Goal: Contribute content: Add original content to the website for others to see

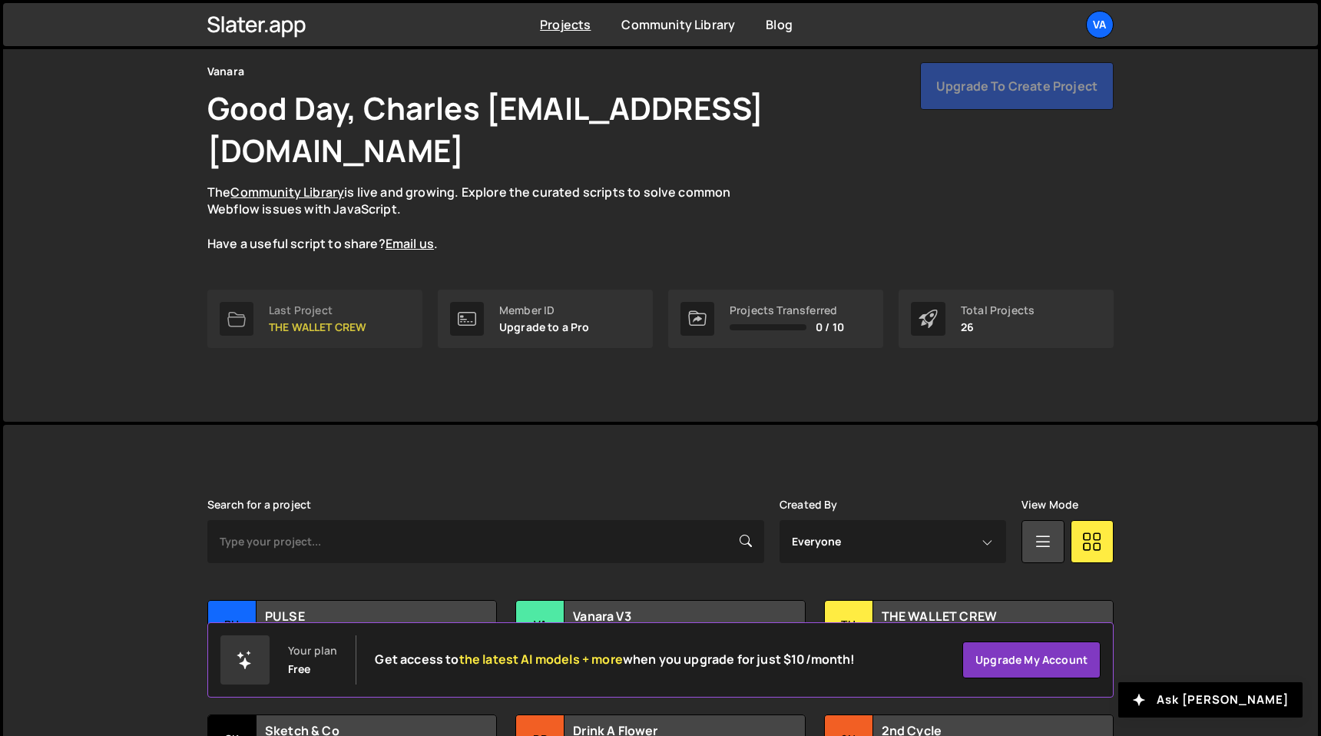
scroll to position [234, 0]
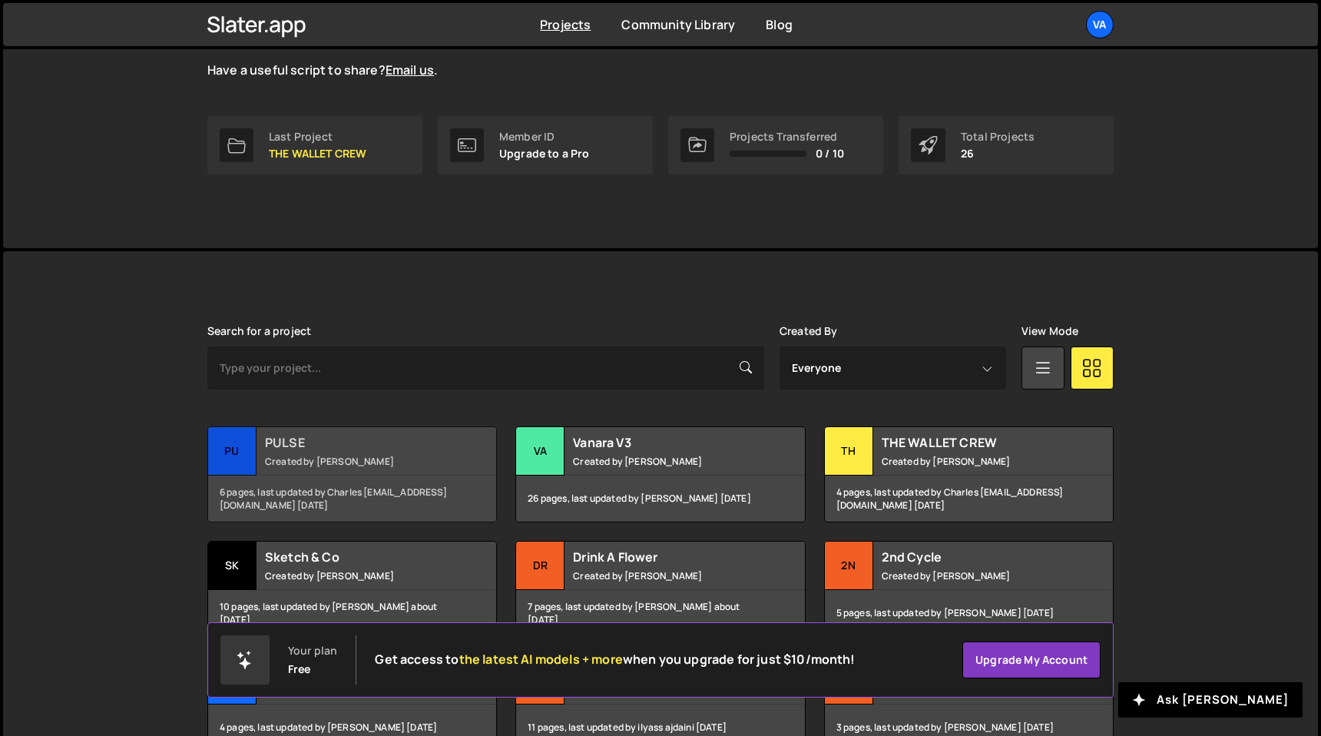
click at [329, 427] on div "PULSE Created by Terence Moulin" at bounding box center [352, 451] width 288 height 48
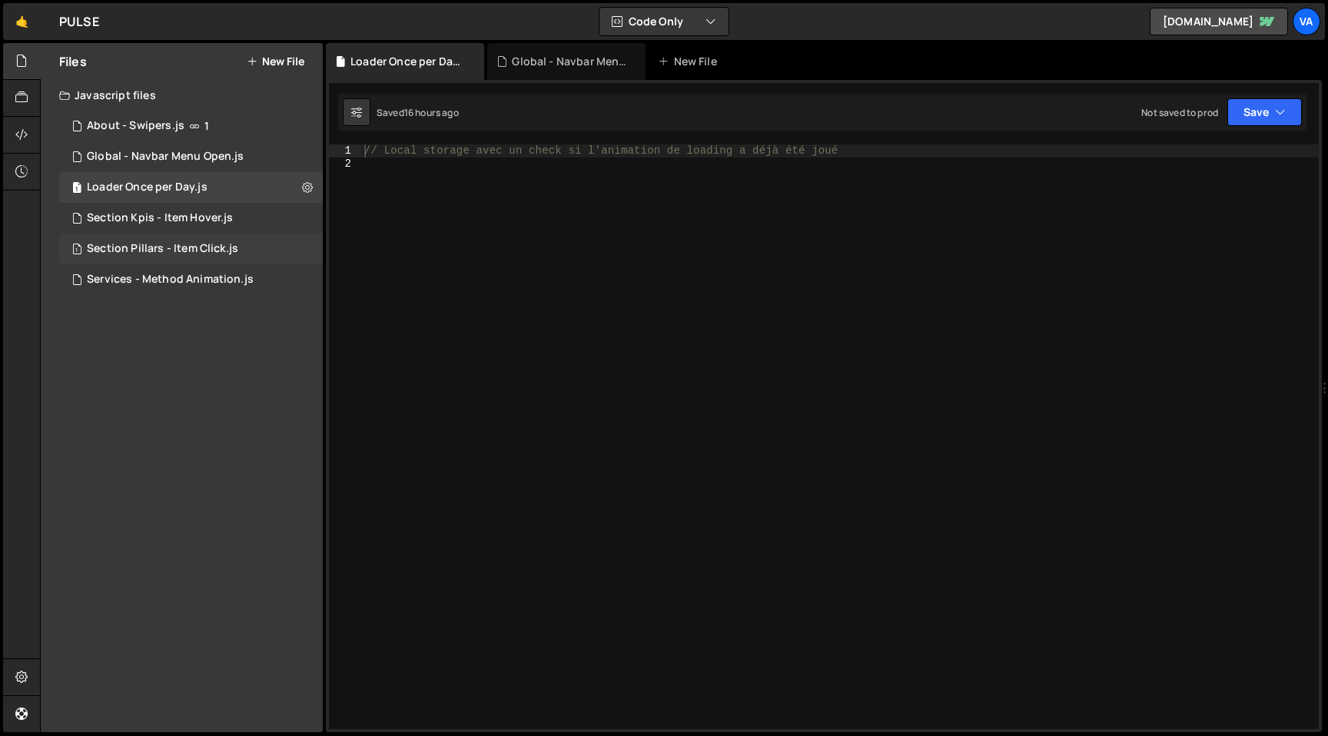
click at [190, 260] on div "1 Section Pillars - Item Click.js 0" at bounding box center [191, 249] width 264 height 31
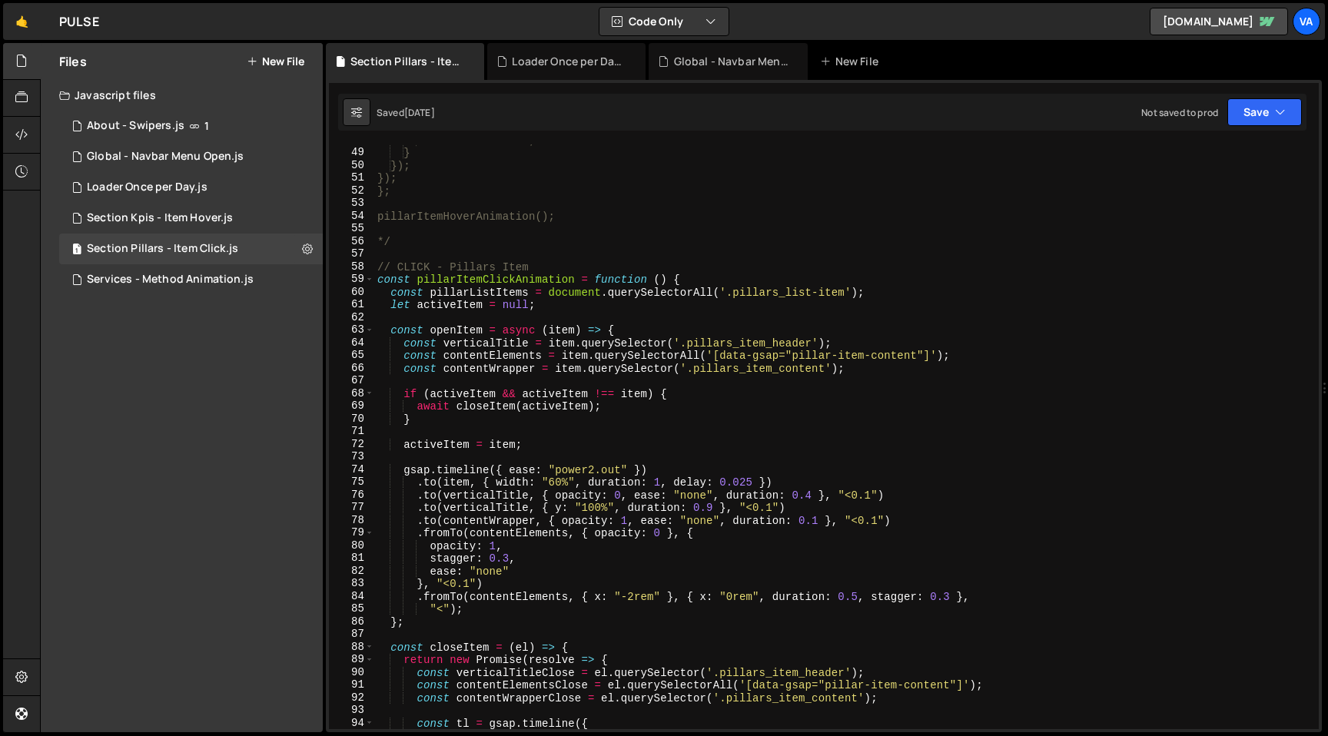
scroll to position [475, 0]
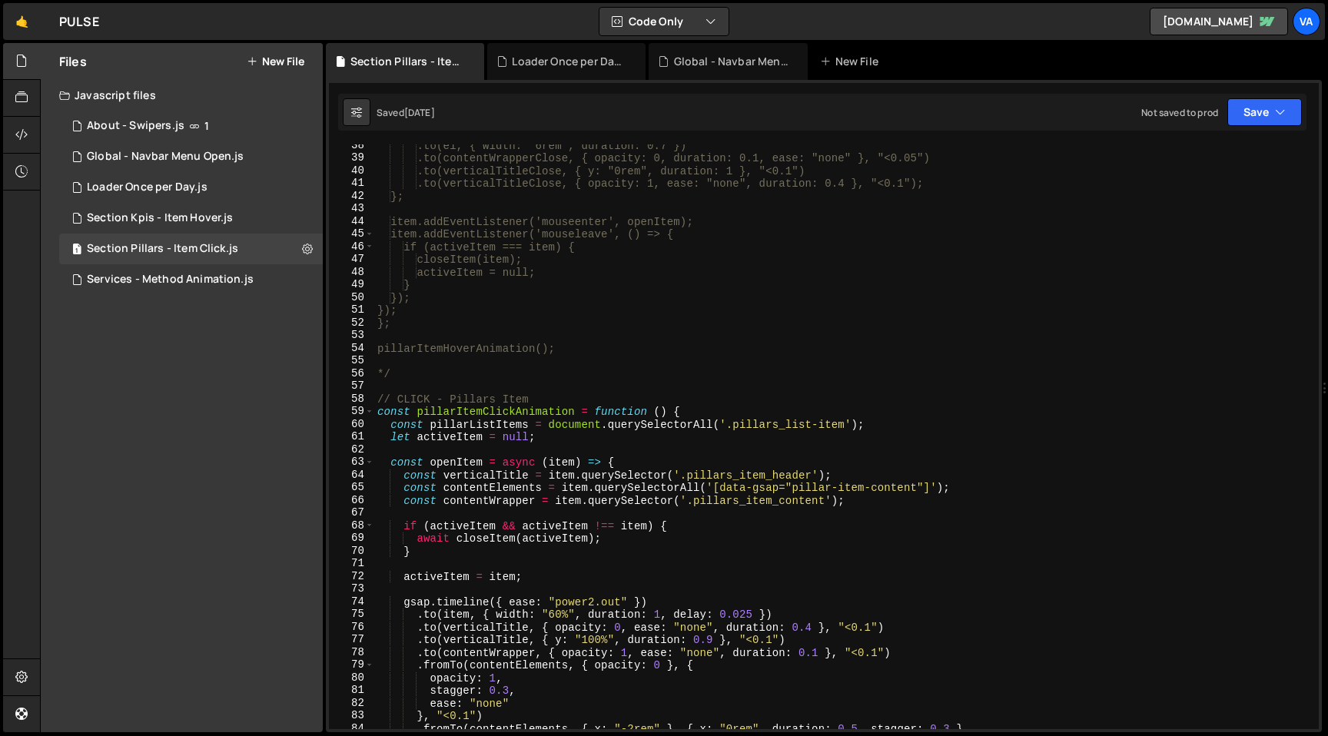
type textarea "*/"
click at [414, 376] on div ".to(el, { width: "6rem", duration: 0.7 }) .to(contentWrapperClose, { opacity: 0…" at bounding box center [843, 444] width 938 height 610
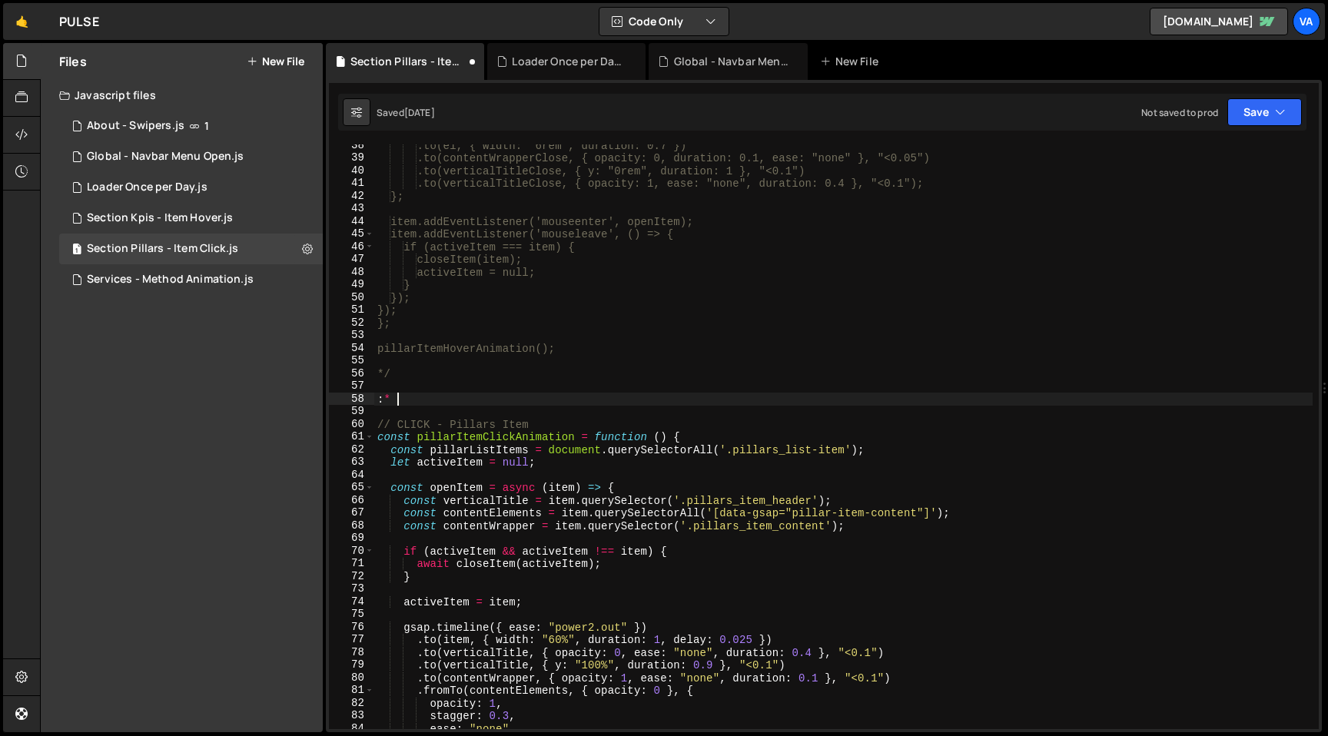
scroll to position [0, 0]
type textarea ":"
click at [423, 370] on div ".to(el, { width: "6rem", duration: 0.7 }) .to(contentWrapperClose, { opacity: 0…" at bounding box center [843, 444] width 938 height 610
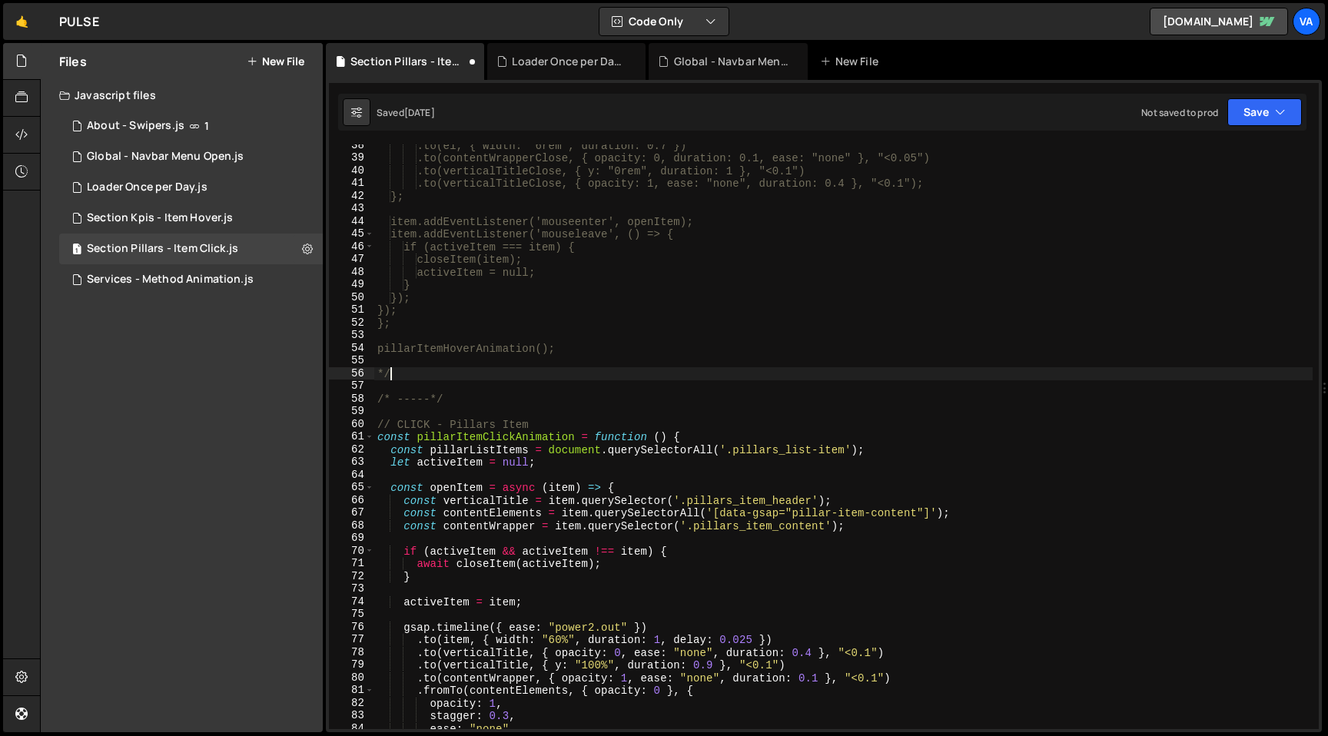
type textarea "*"
click at [459, 399] on div ".to(el, { width: "6rem", duration: 0.7 }) .to(contentWrapperClose, { opacity: 0…" at bounding box center [843, 444] width 938 height 610
type textarea "/* -----*/"
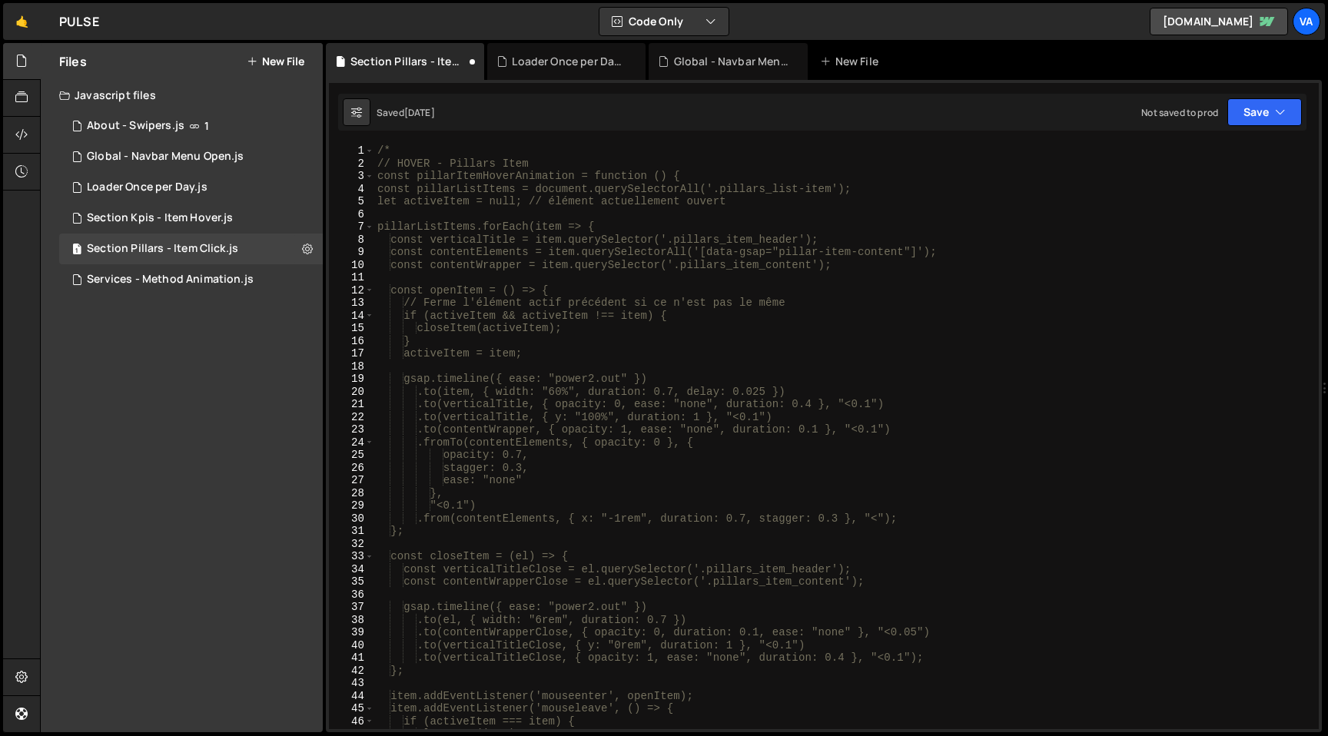
click at [393, 155] on div "/* // HOVER - Pillars Item const pillarItemHoverAnimation = function () { const…" at bounding box center [843, 449] width 938 height 610
type textarea "/"
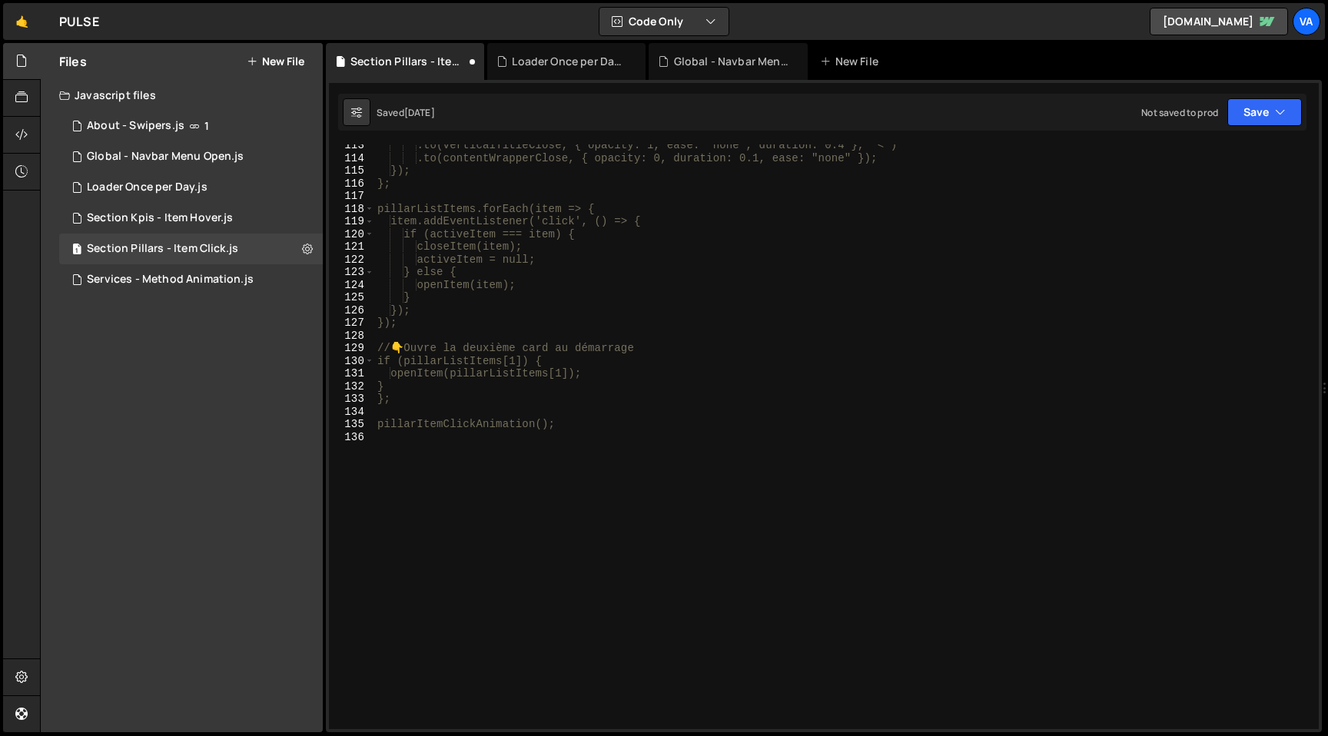
scroll to position [1425, 0]
click at [612, 511] on div ".to(verticalTitleClose, { opacity: 1, ease: "none", duration: 0.4 }, "<") .to(c…" at bounding box center [843, 444] width 938 height 610
type textarea "*/"
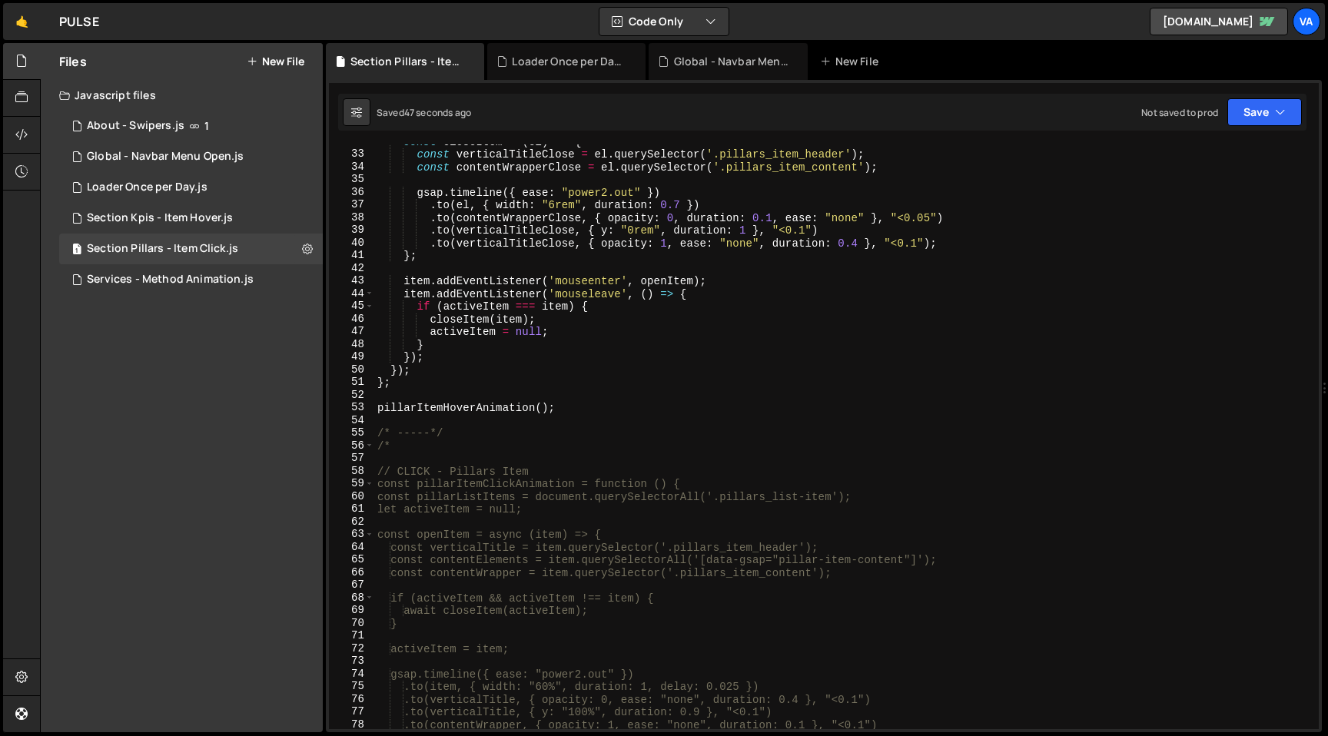
scroll to position [442, 0]
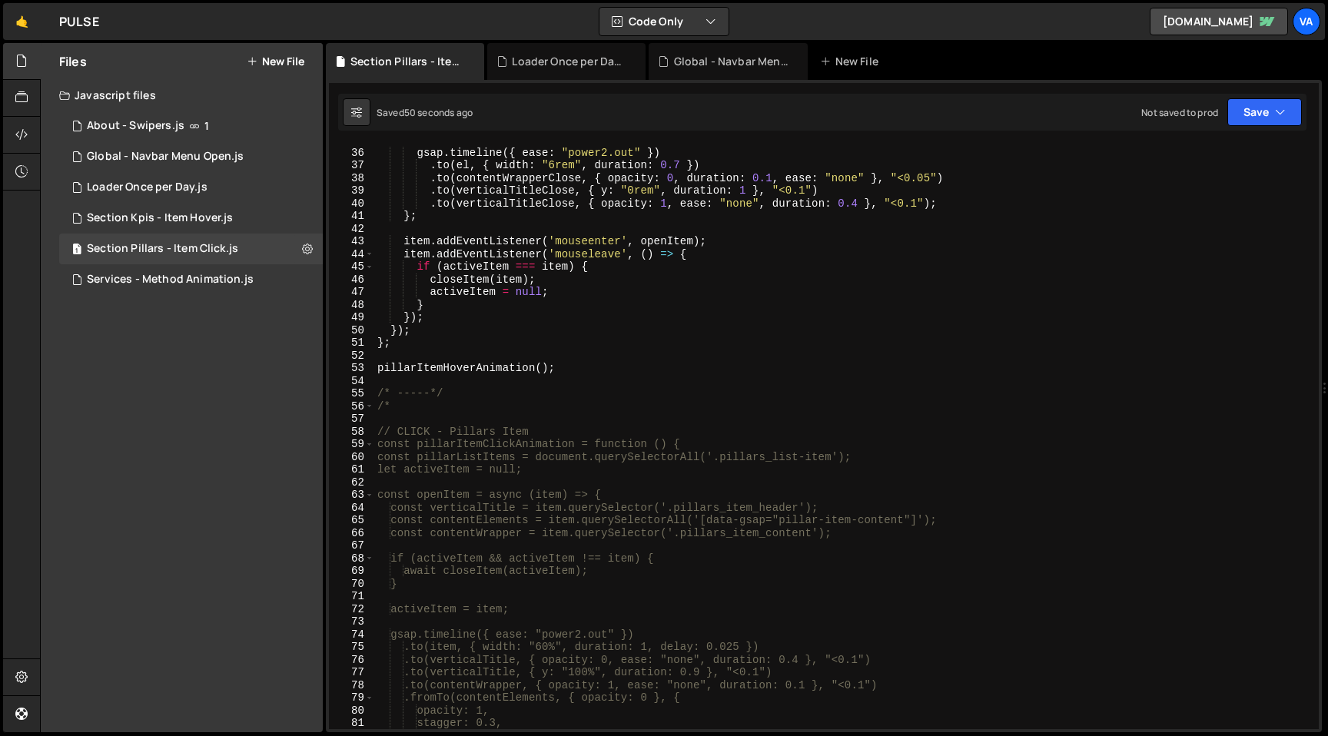
click at [583, 364] on div "gsap . timeline ({ ease : "power2.out" }) . to ( el , { width : "6rem" , durati…" at bounding box center [843, 439] width 938 height 610
type textarea "pillarItemHoverAnimation();"
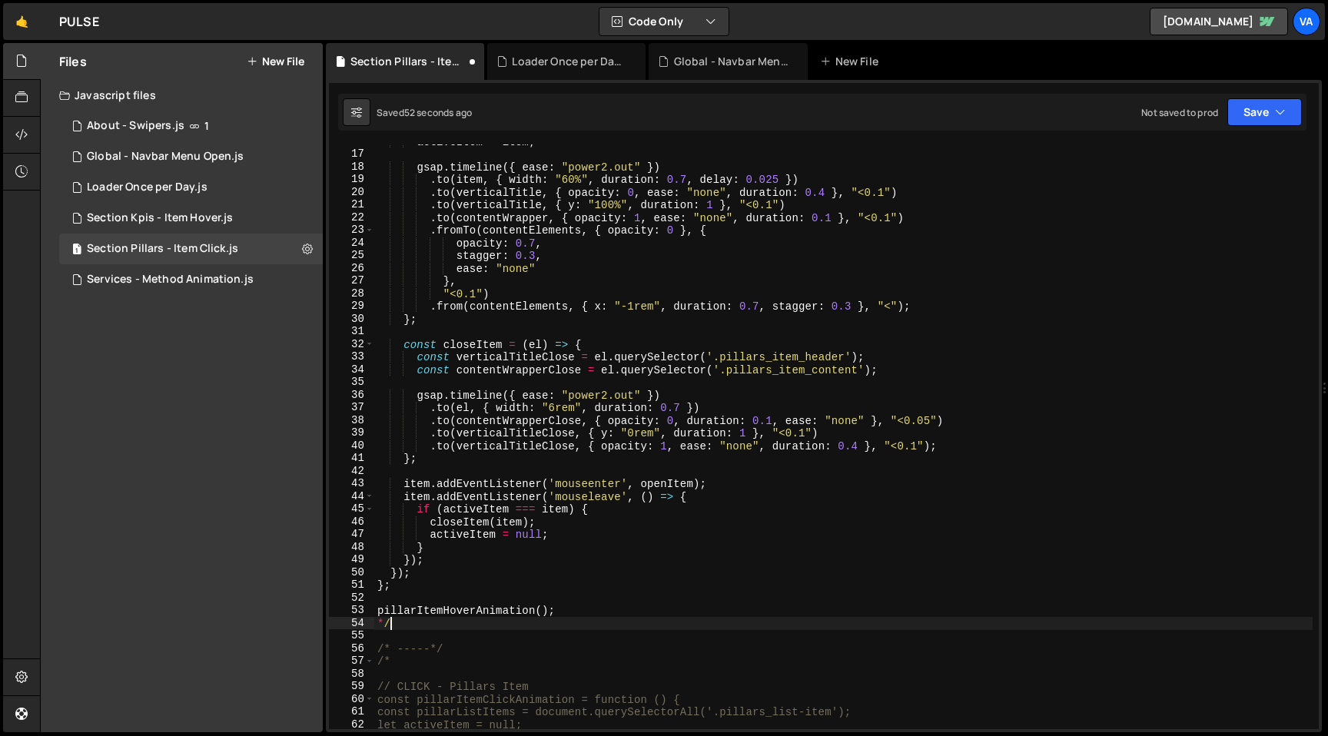
scroll to position [0, 0]
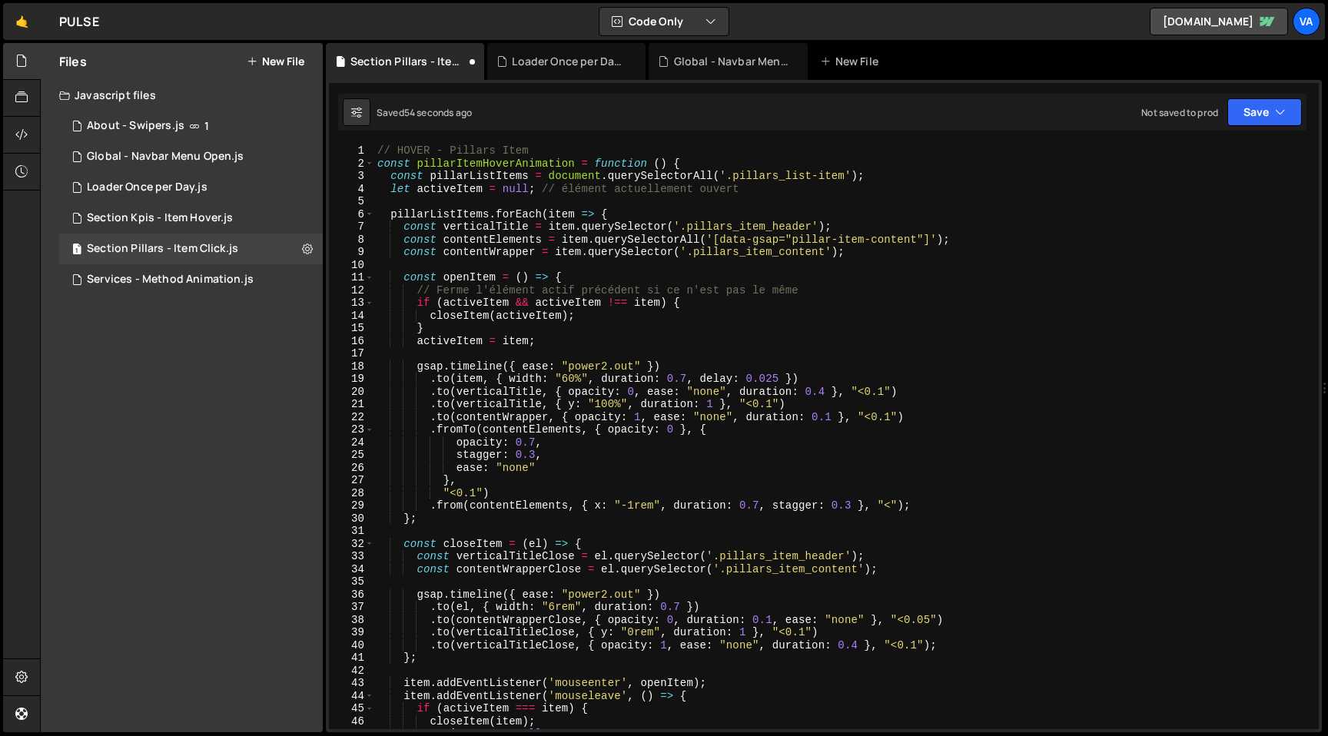
click at [378, 150] on div "// HOVER - Pillars Item const pillarItemHoverAnimation = function ( ) { const p…" at bounding box center [843, 449] width 938 height 610
type textarea "// HOVER - Pillars Item"
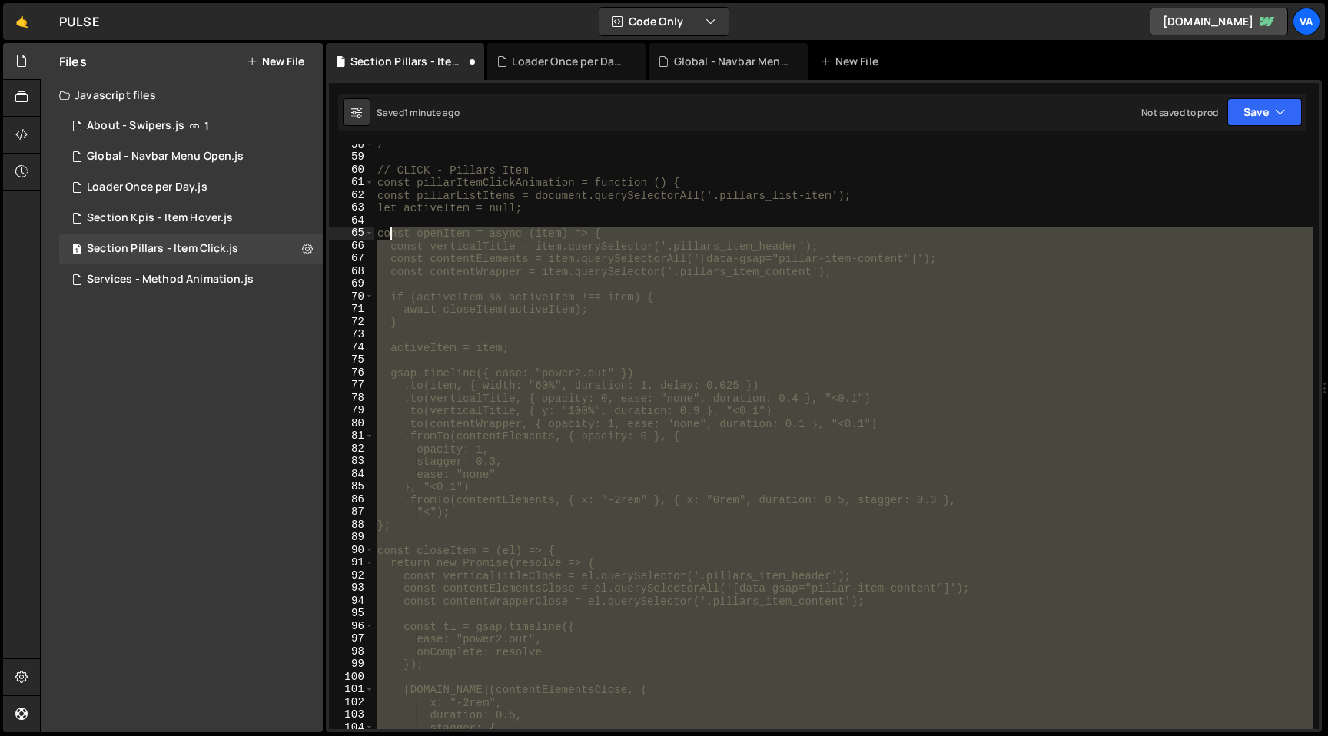
scroll to position [728, 0]
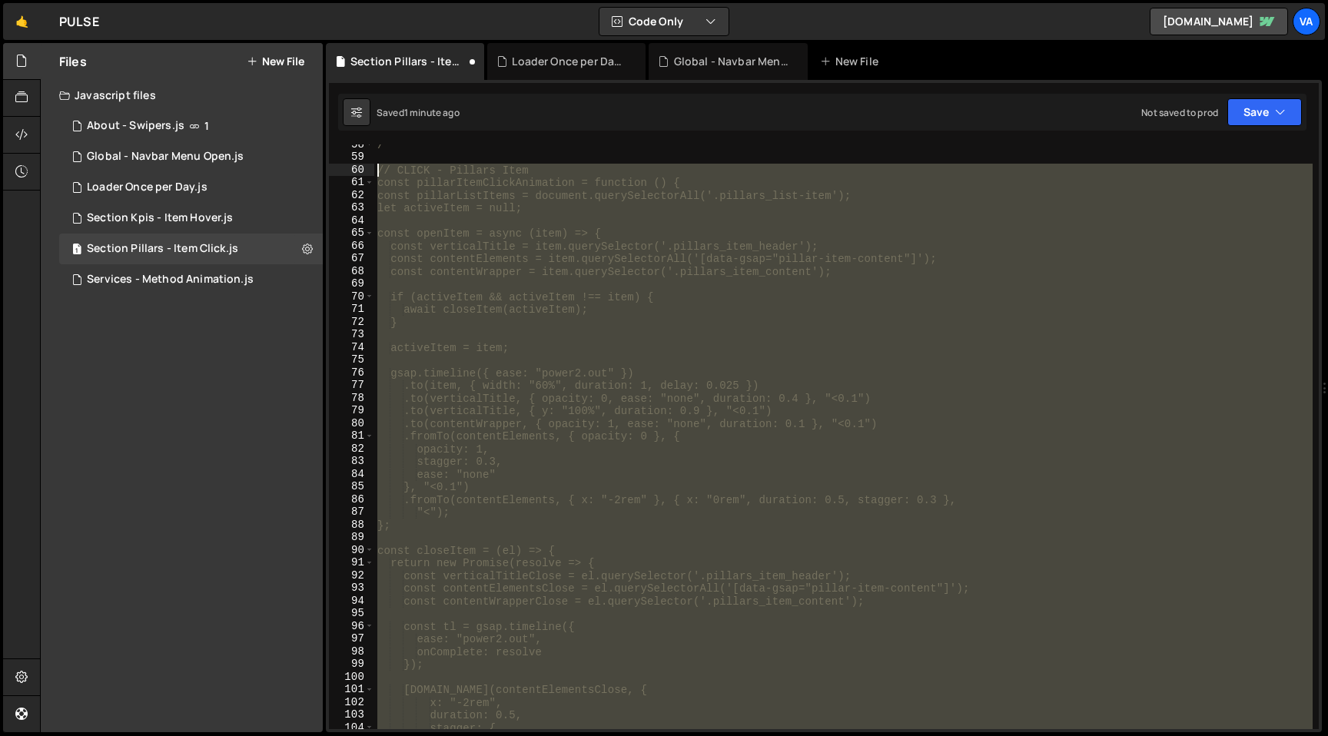
drag, startPoint x: 566, startPoint y: 611, endPoint x: 360, endPoint y: 166, distance: 490.1
click at [360, 166] on div "/* 58 59 60 61 62 63 64 65 66 67 68 69 70 71 72 73 74 75 76 77 78 79 80 81 82 8…" at bounding box center [823, 436] width 989 height 585
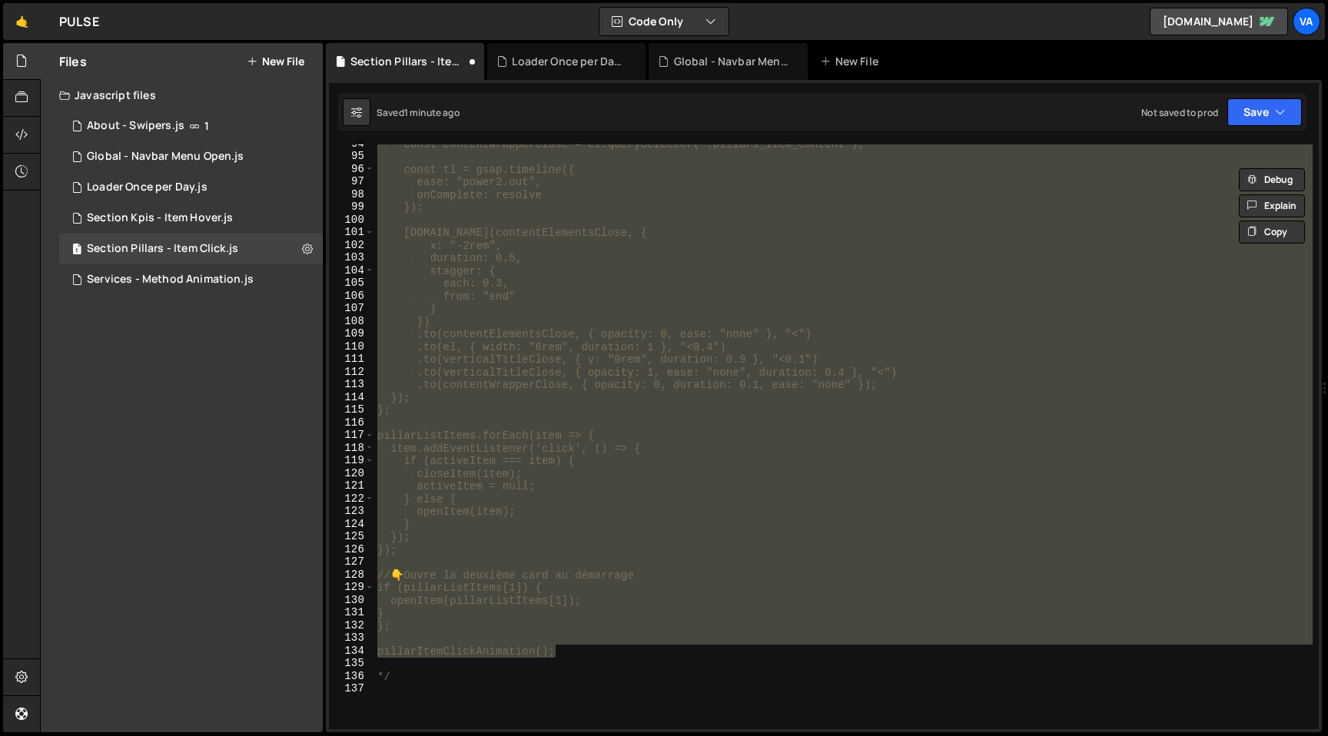
scroll to position [1438, 0]
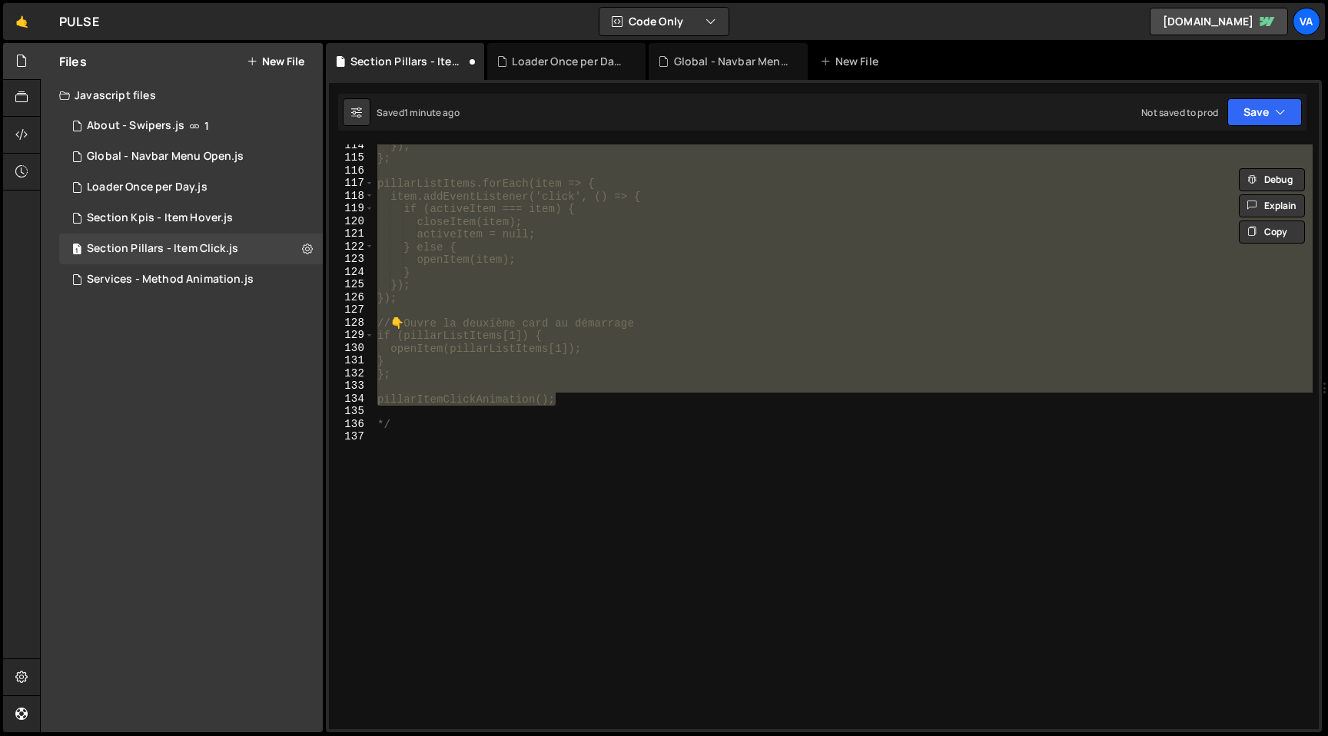
click at [487, 429] on div "}); }; pillarListItems.forEach(item => { item.addEventListener('click', () => {…" at bounding box center [843, 444] width 938 height 610
type textarea "*/"
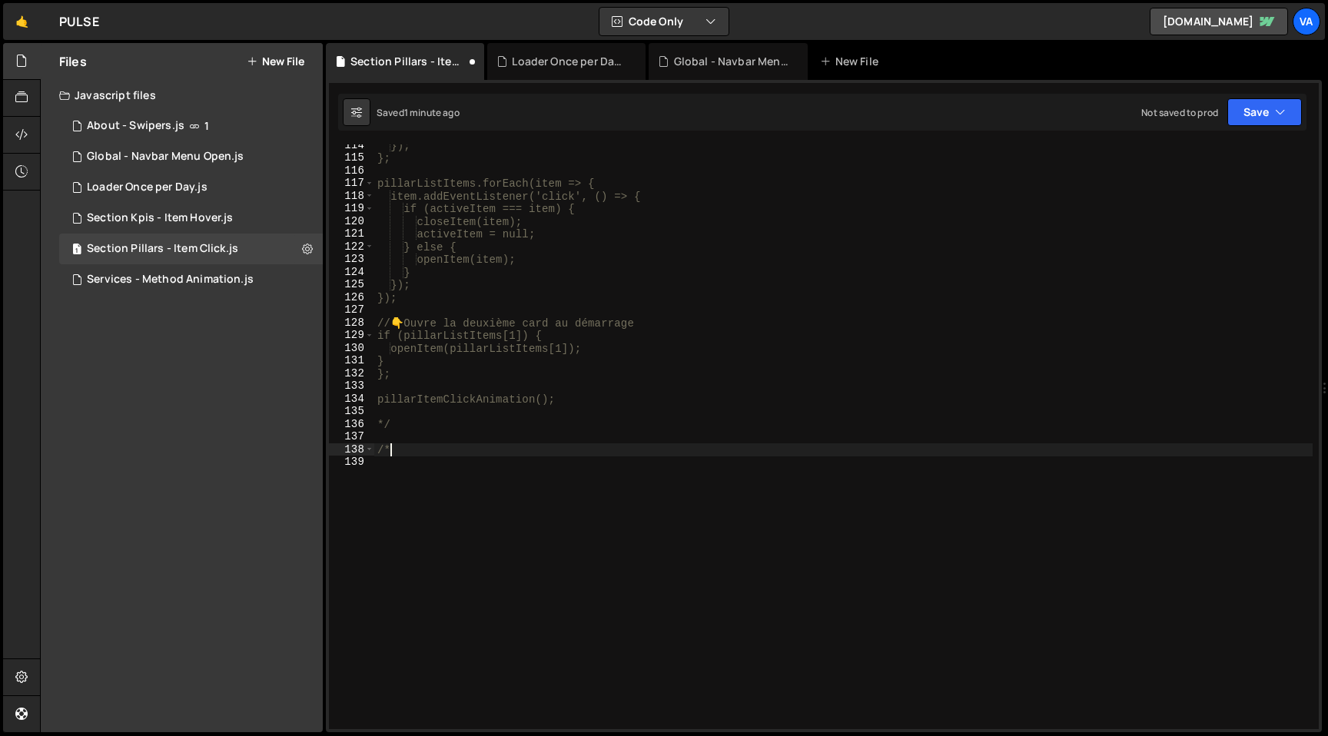
scroll to position [0, 0]
type textarea "/*-----*/"
paste textarea "pillarItemClickAnimation();"
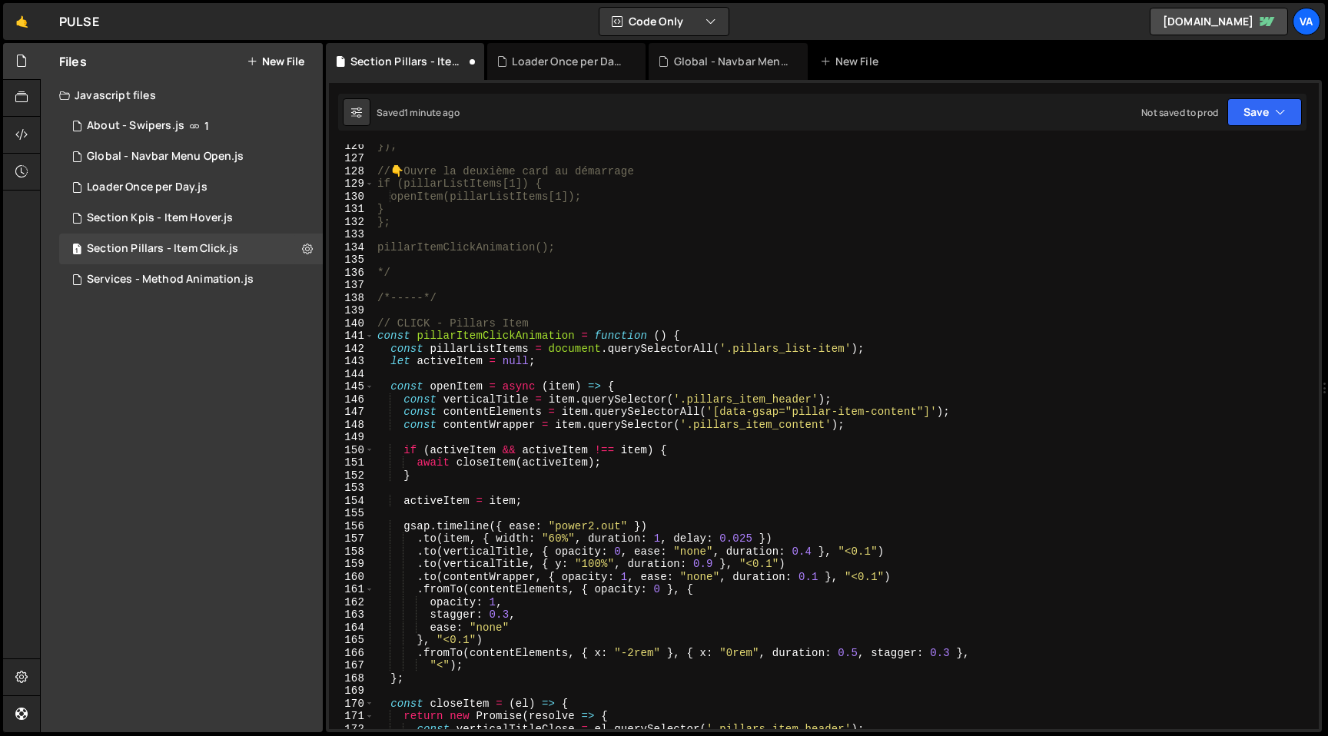
scroll to position [1542, 0]
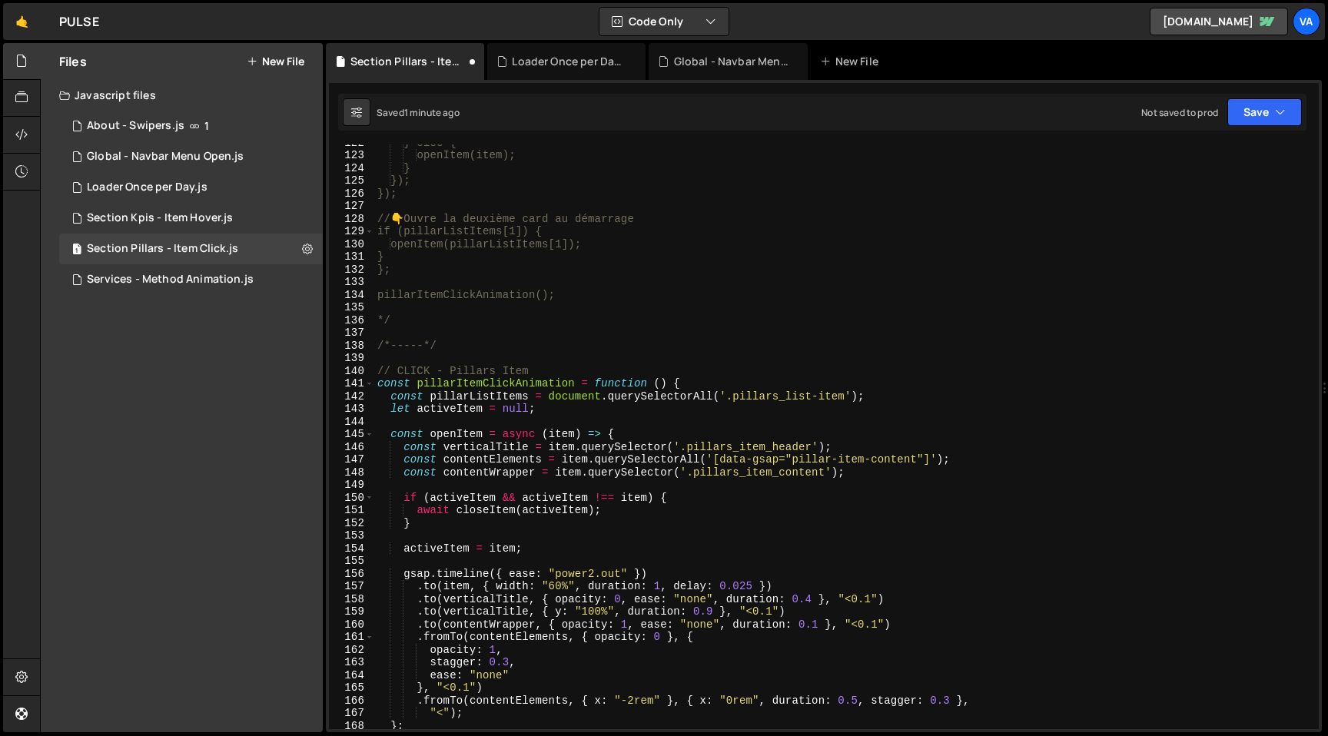
click at [410, 366] on div "} else { openItem(item); } }); }); // 👇 Ouvre la deuxième card au démarrage if …" at bounding box center [843, 441] width 938 height 610
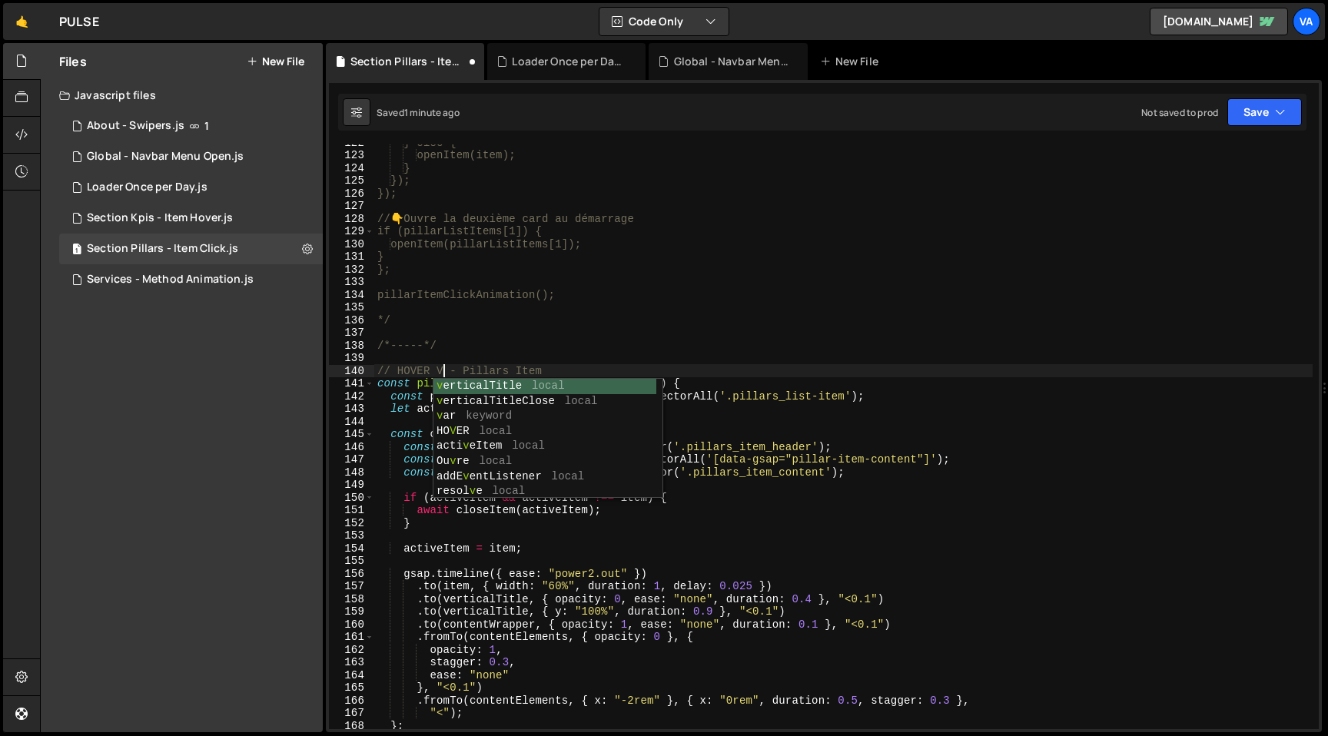
scroll to position [0, 5]
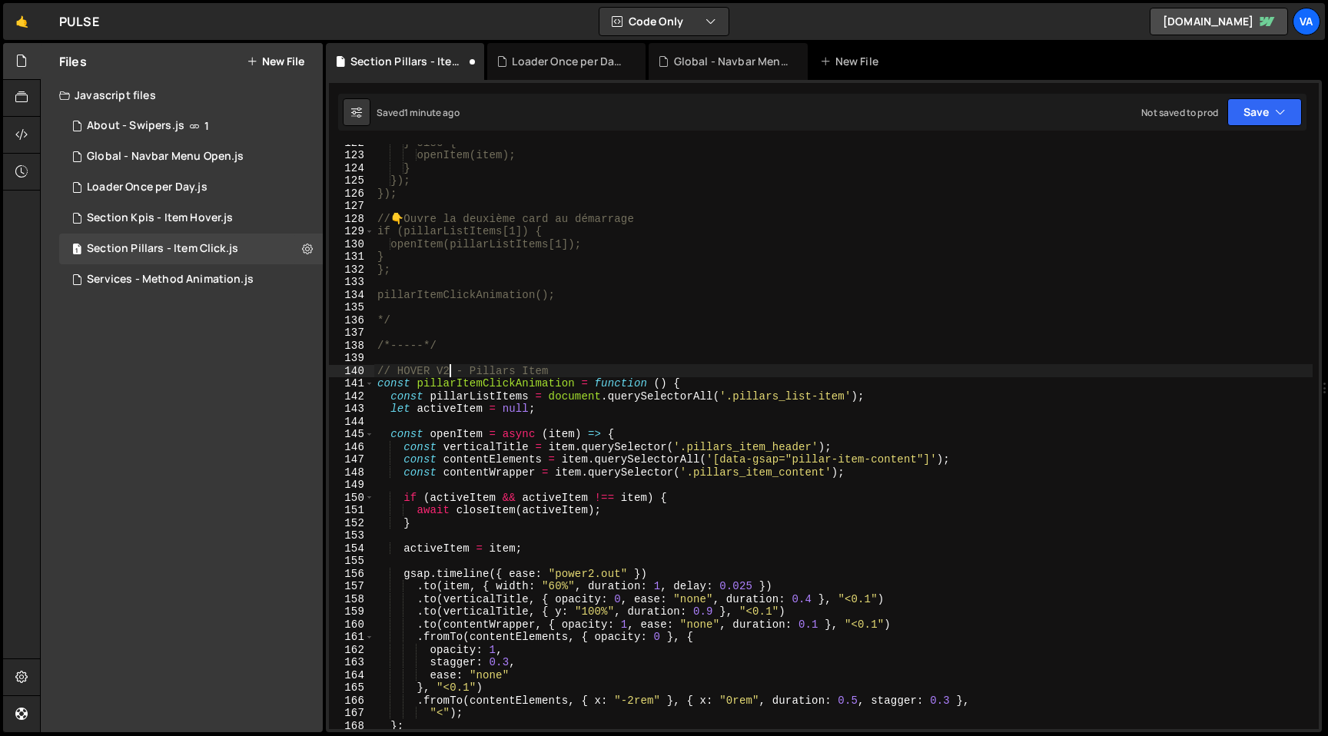
click at [446, 340] on div "} else { openItem(item); } }); }); // 👇 Ouvre la deuxième card au démarrage if …" at bounding box center [843, 441] width 938 height 610
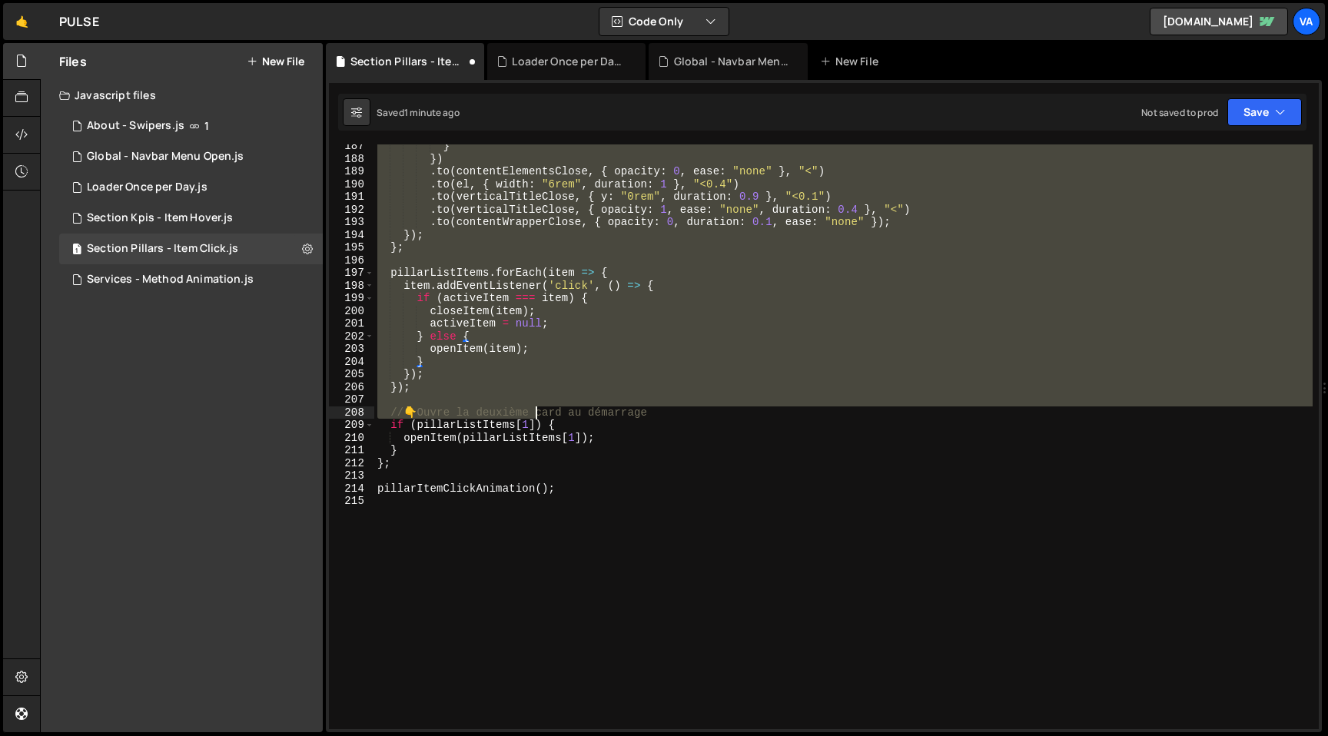
scroll to position [2362, 0]
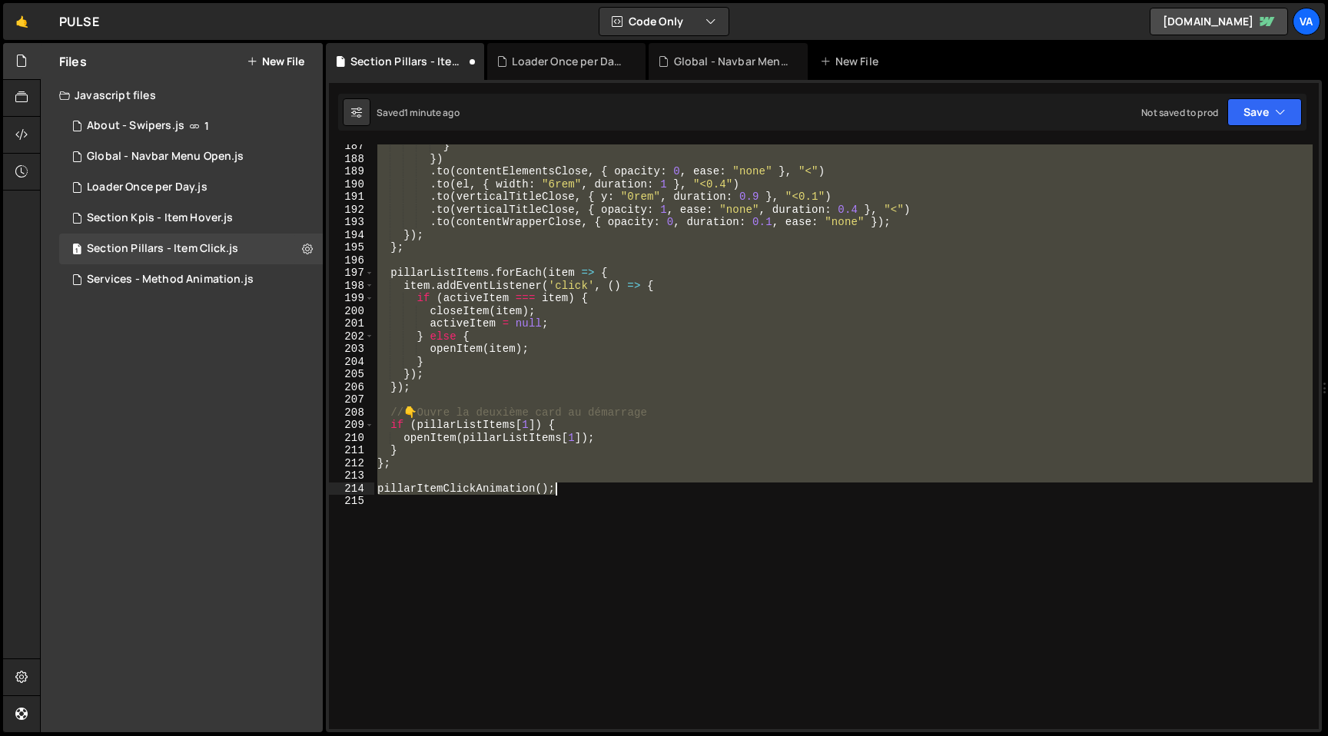
drag, startPoint x: 376, startPoint y: 350, endPoint x: 572, endPoint y: 488, distance: 238.7
click at [572, 488] on div "} }) . to ( contentElementsClose , { opacity : 0 , ease : "none" } , "<" ) . to…" at bounding box center [843, 445] width 938 height 610
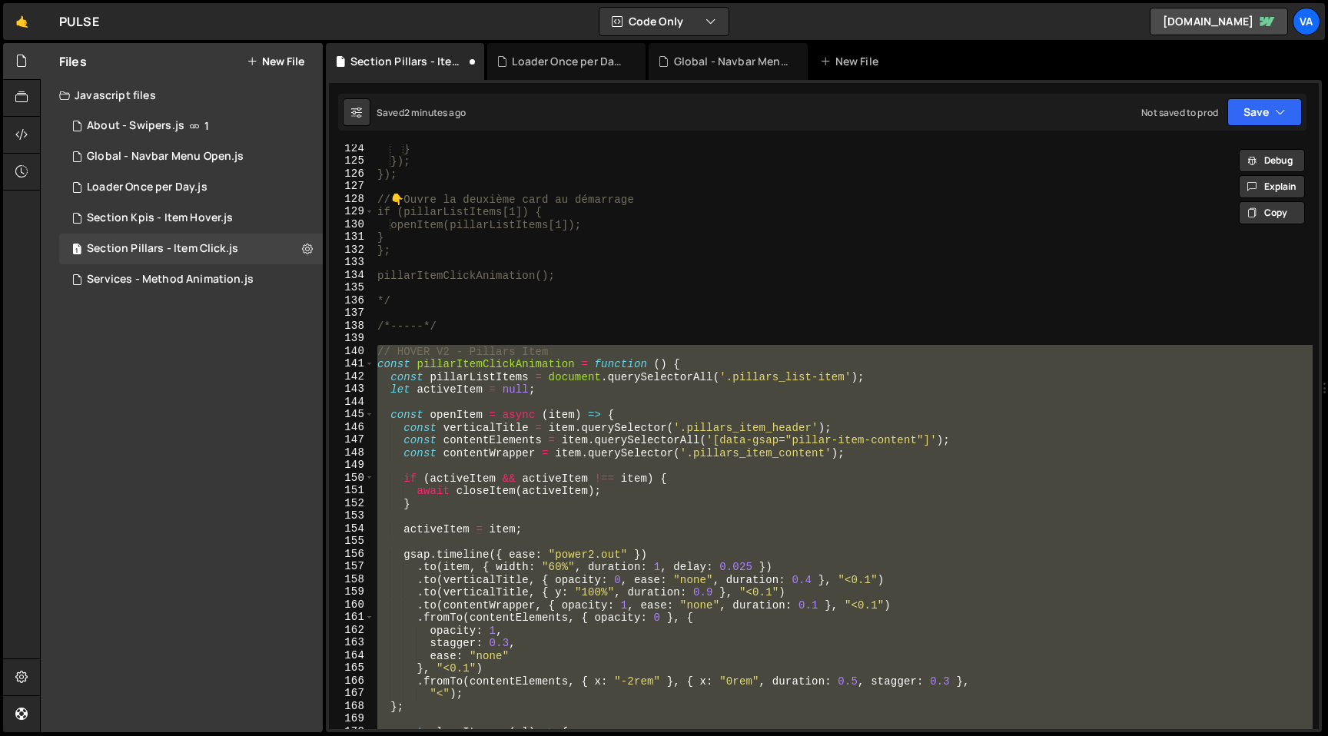
scroll to position [1561, 0]
click at [434, 390] on div "} }); }); // 👇 Ouvre la deuxième card au démarrage if (pillarListItems[1]) { op…" at bounding box center [843, 436] width 938 height 585
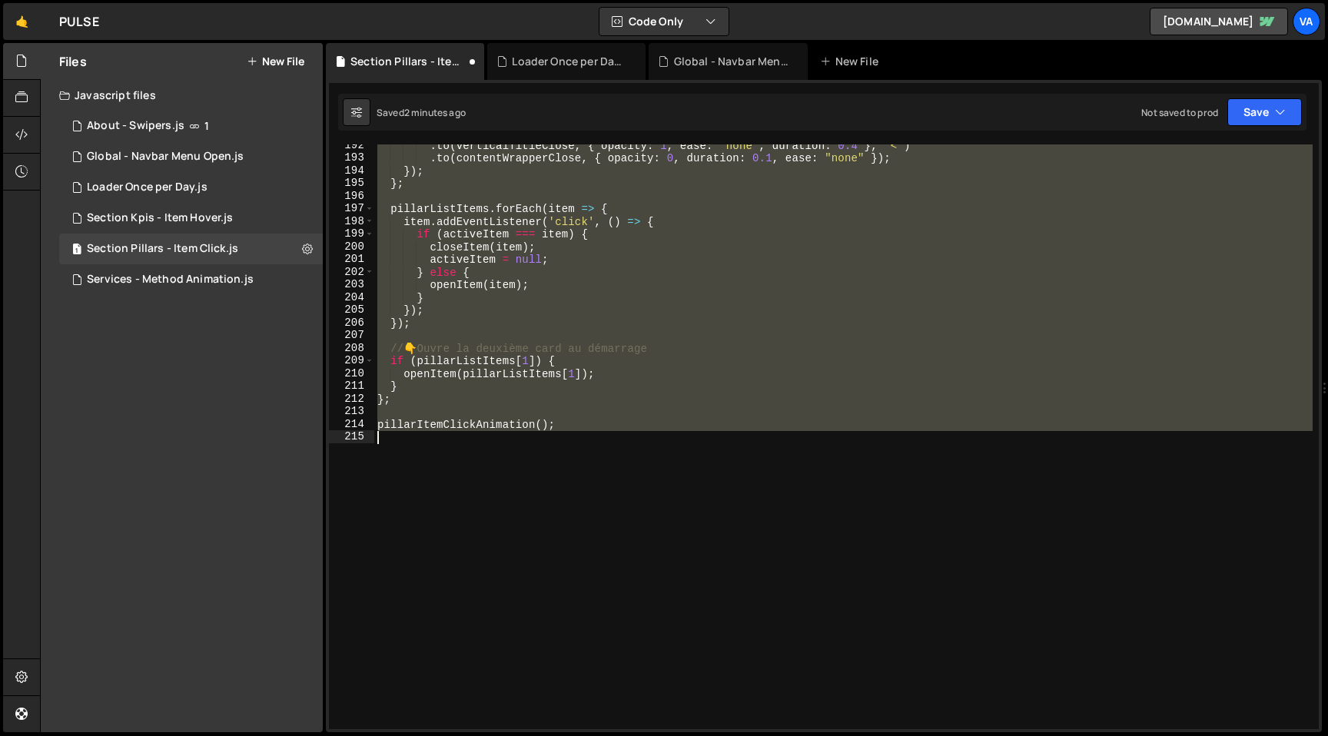
scroll to position [2427, 0]
drag, startPoint x: 376, startPoint y: 365, endPoint x: 646, endPoint y: 588, distance: 349.8
click at [646, 588] on div ". to ( verticalTitleClose , { opacity : 1 , ease : "none" , duration : 0.4 } , …" at bounding box center [843, 444] width 938 height 610
paste textarea "HoverAnimation();"
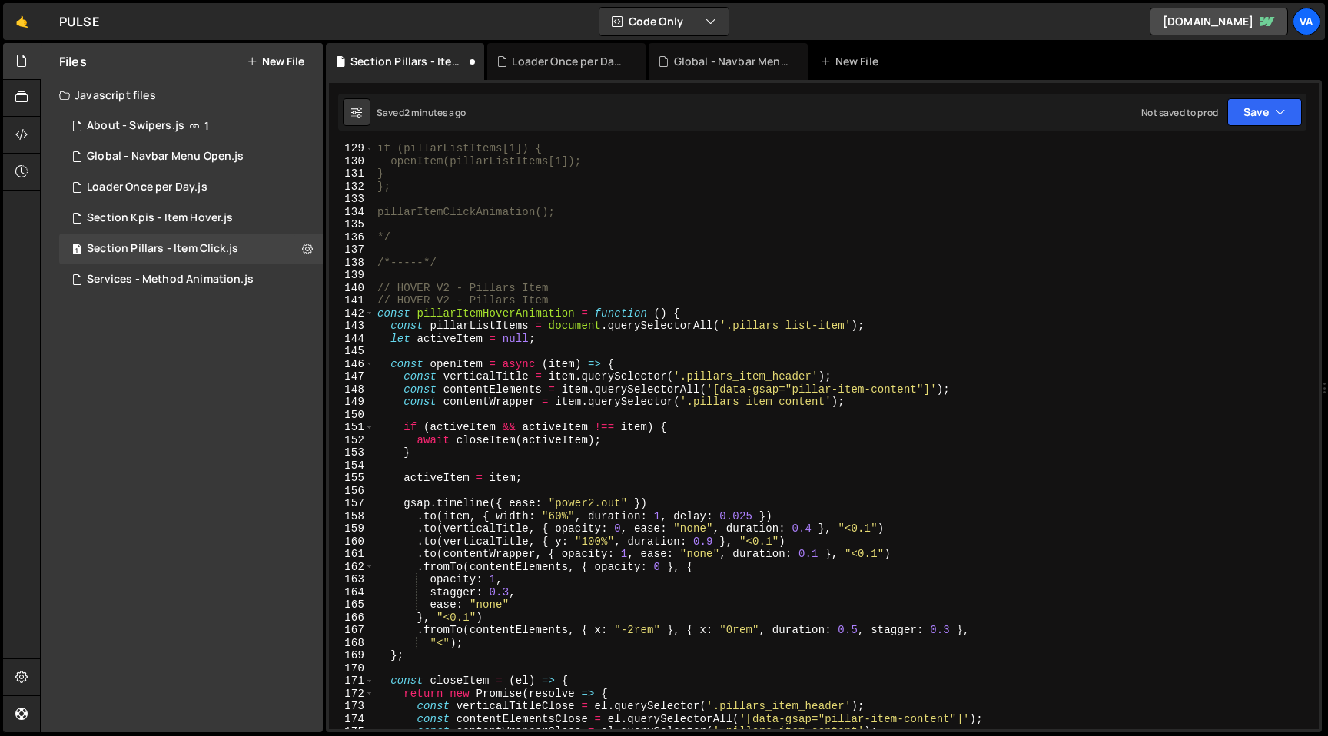
scroll to position [1619, 0]
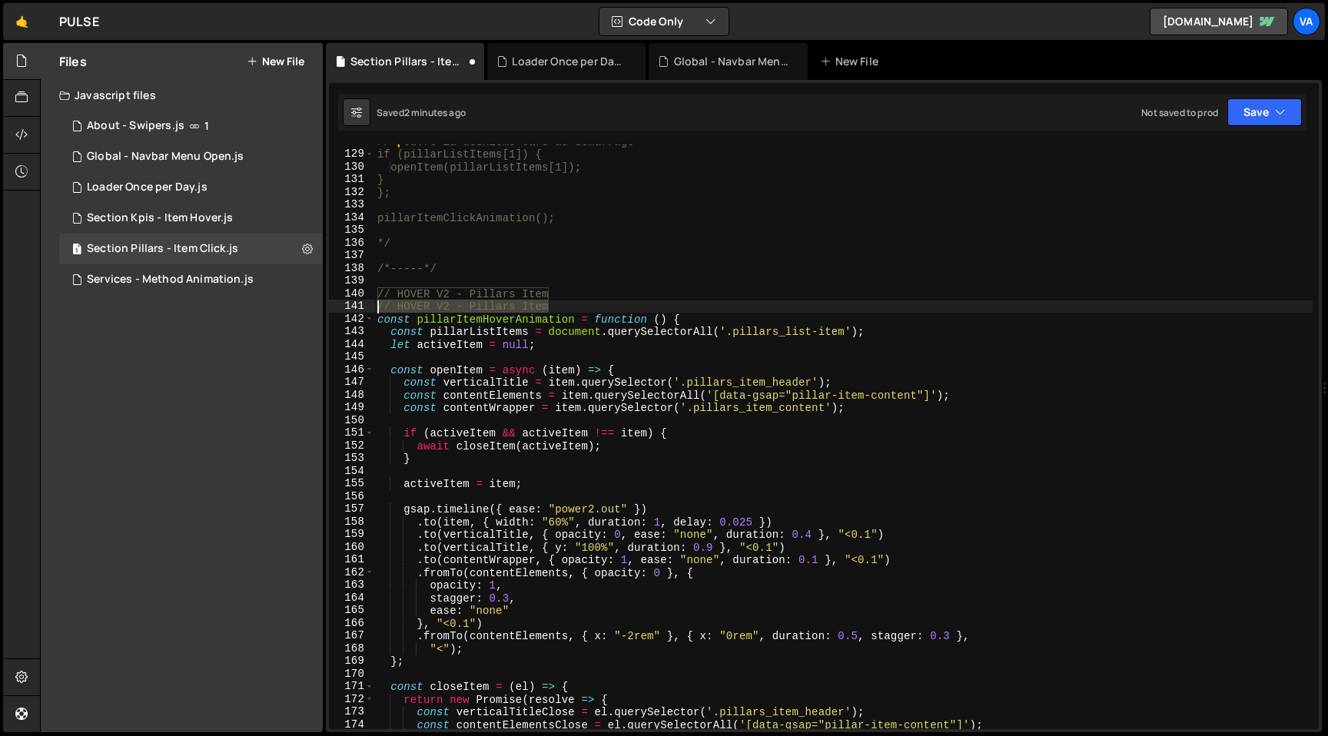
drag, startPoint x: 554, startPoint y: 303, endPoint x: 336, endPoint y: 302, distance: 217.4
click at [336, 302] on div "pillarItemHoverAnimation(); 128 129 130 131 132 133 134 135 136 137 138 139 140…" at bounding box center [823, 436] width 989 height 585
type textarea "// HOVER V2 - Pillars Item"
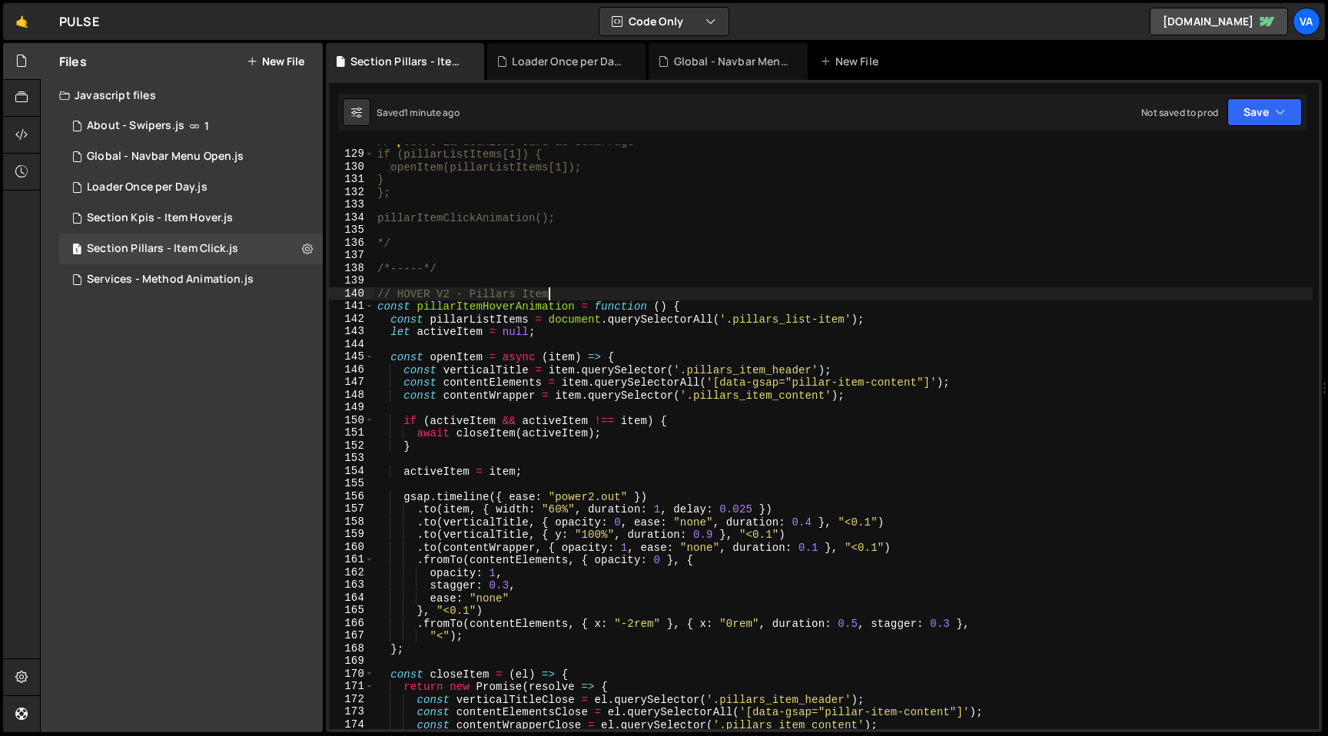
click at [526, 330] on div "// 👇 Ouvre la deuxième card au démarrage if (pillarListItems[1]) { openItem(pil…" at bounding box center [843, 440] width 938 height 610
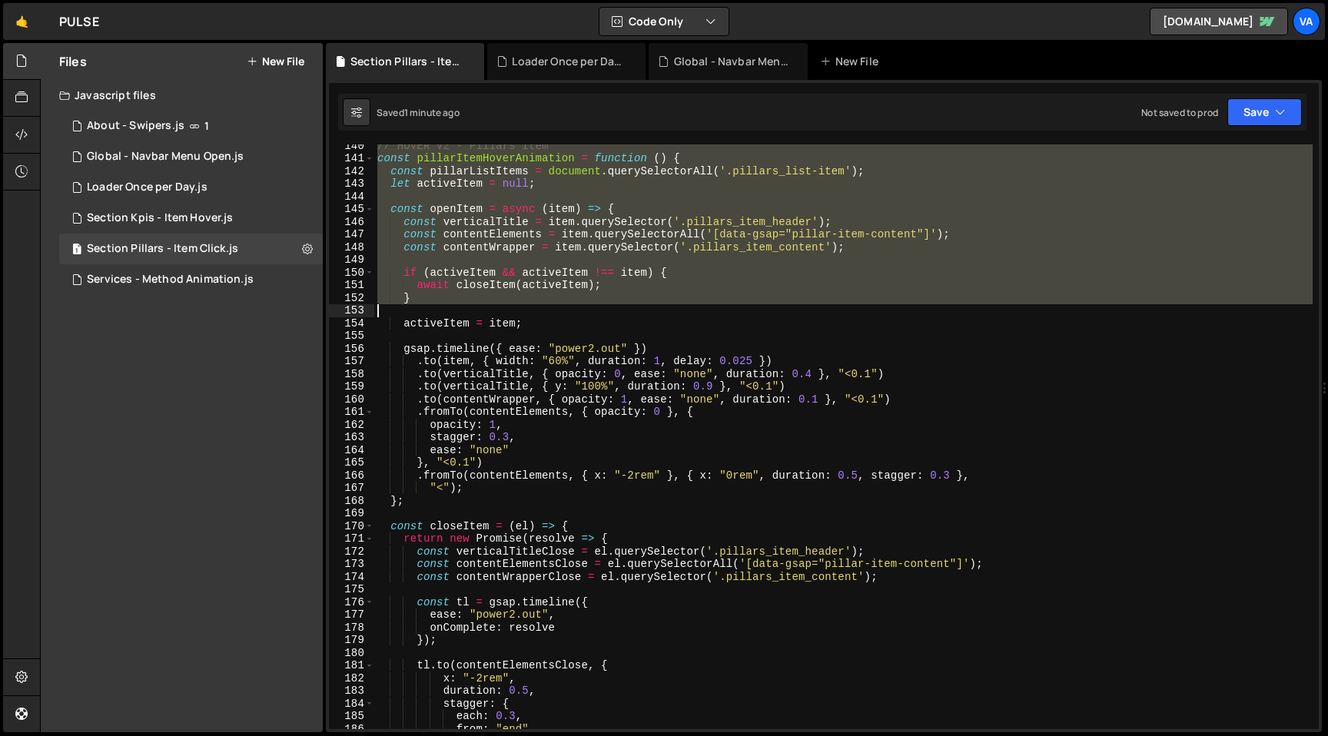
scroll to position [2478, 0]
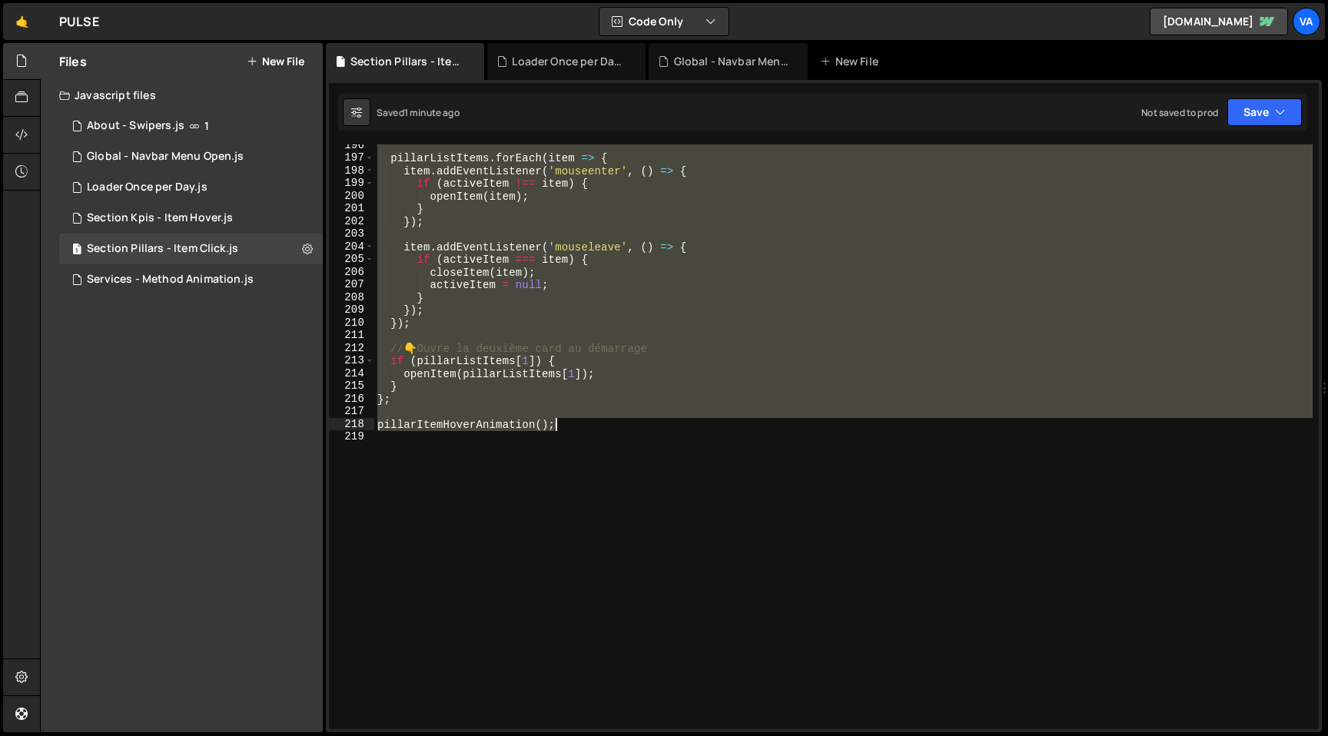
drag, startPoint x: 375, startPoint y: 296, endPoint x: 574, endPoint y: 423, distance: 236.3
click at [574, 423] on div "pillarListItems . forEach ( item => { item . addEventListener ( 'mouseenter' , …" at bounding box center [843, 444] width 938 height 610
paste textarea
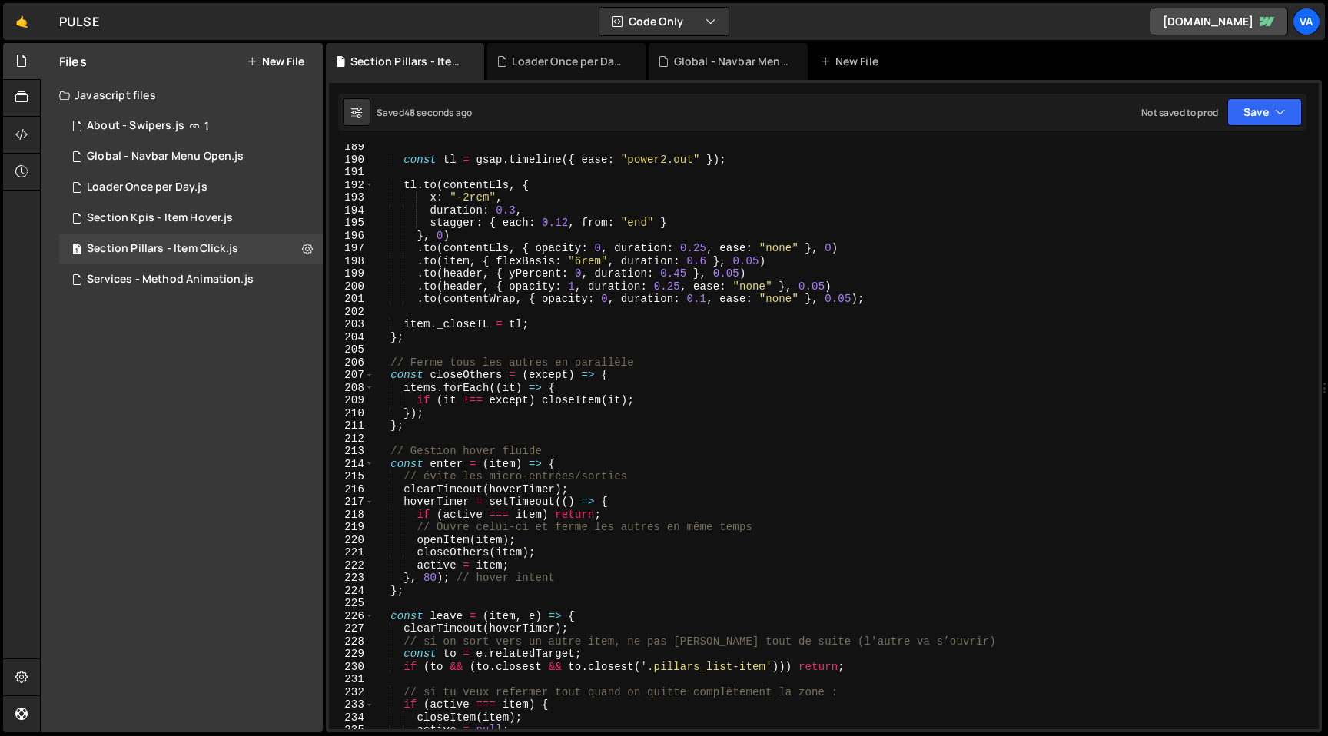
scroll to position [2346, 0]
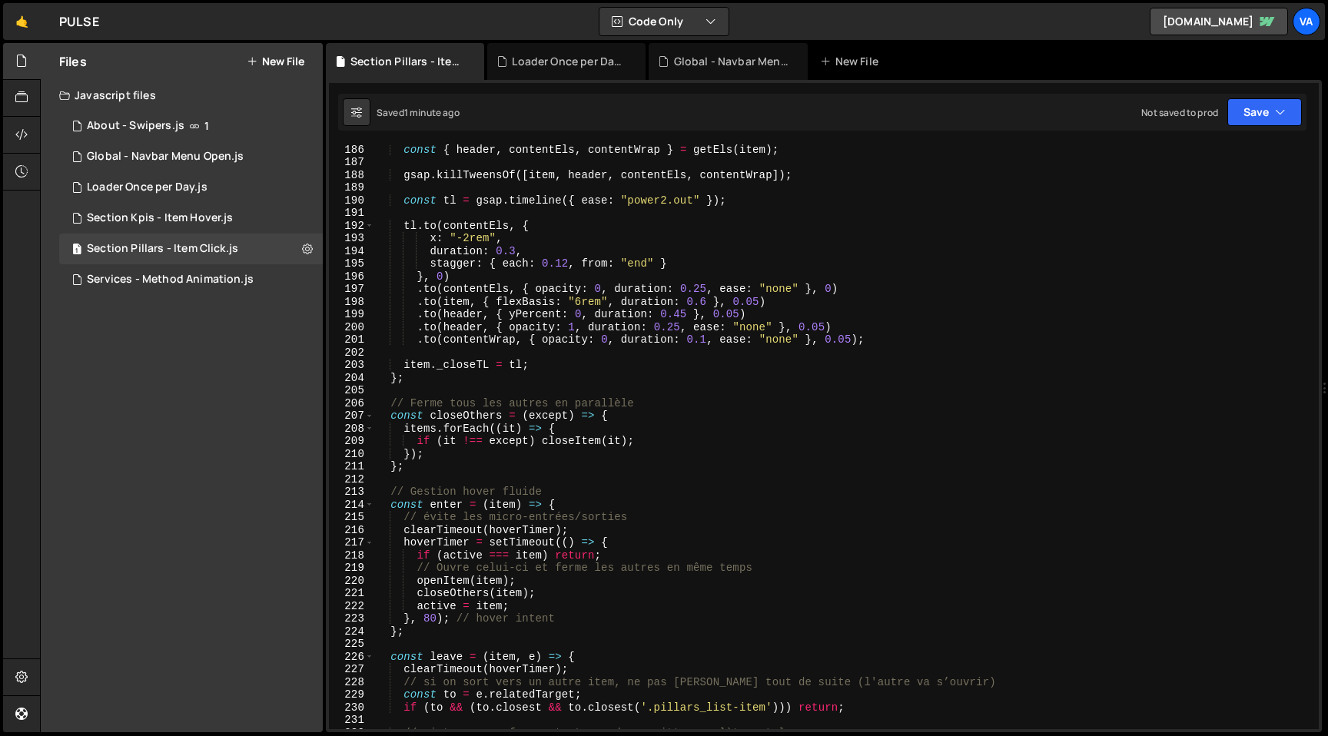
click at [443, 275] on div "const { header , contentEls , contentWrap } = getEls ( item ) ; gsap . killTwee…" at bounding box center [843, 448] width 938 height 610
drag, startPoint x: 515, startPoint y: 253, endPoint x: 587, endPoint y: 288, distance: 80.4
click at [515, 253] on div "const { header , contentEls , contentWrap } = getEls ( item ) ; gsap . killTwee…" at bounding box center [843, 448] width 938 height 610
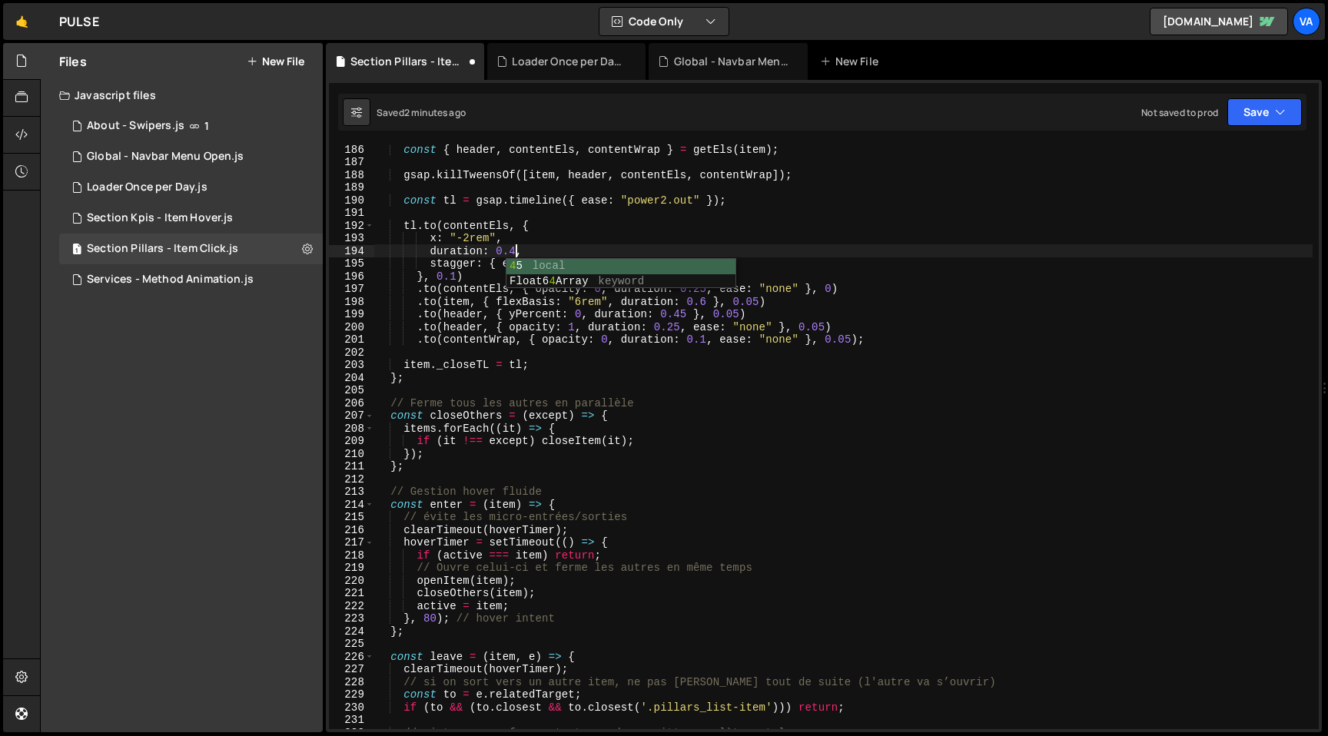
click at [456, 277] on div "const { header , contentEls , contentWrap } = getEls ( item ) ; gsap . killTwee…" at bounding box center [843, 448] width 938 height 610
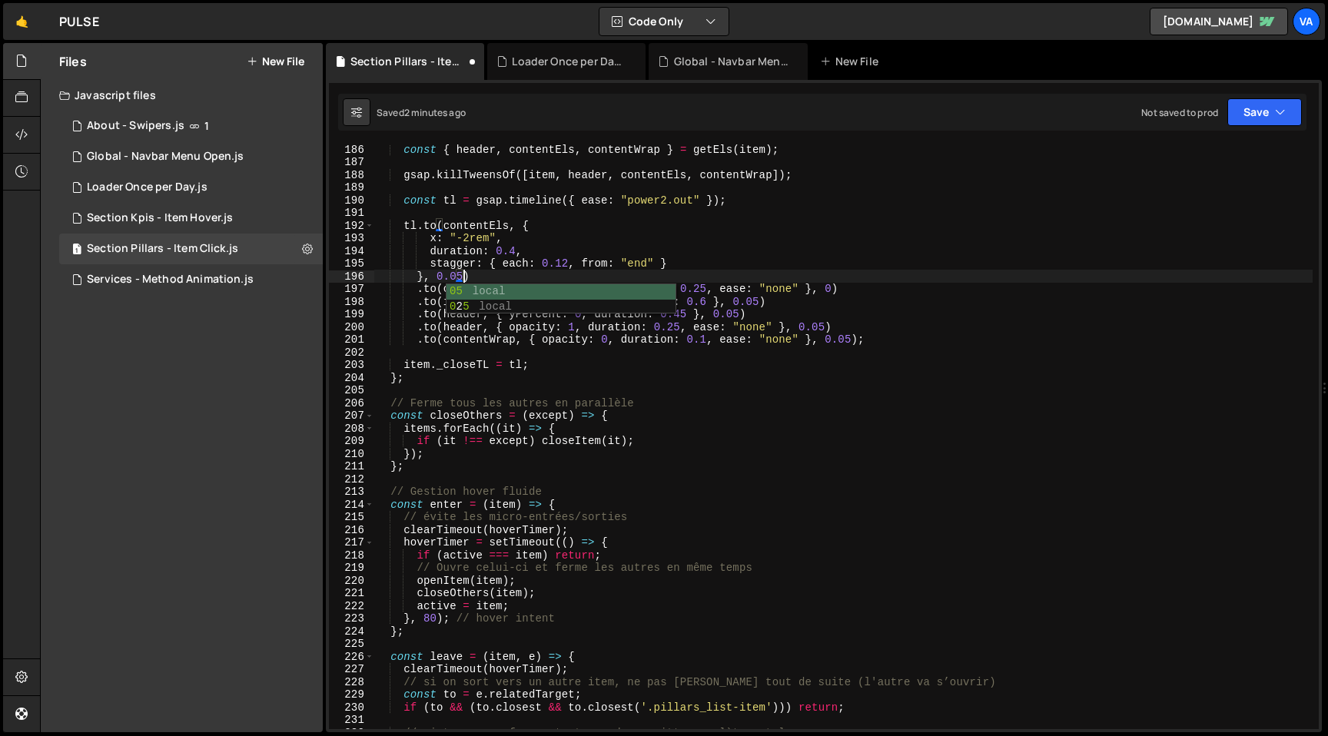
scroll to position [0, 5]
click at [740, 279] on div "const { header , contentEls , contentWrap } = getEls ( item ) ; gsap . killTwee…" at bounding box center [843, 448] width 938 height 610
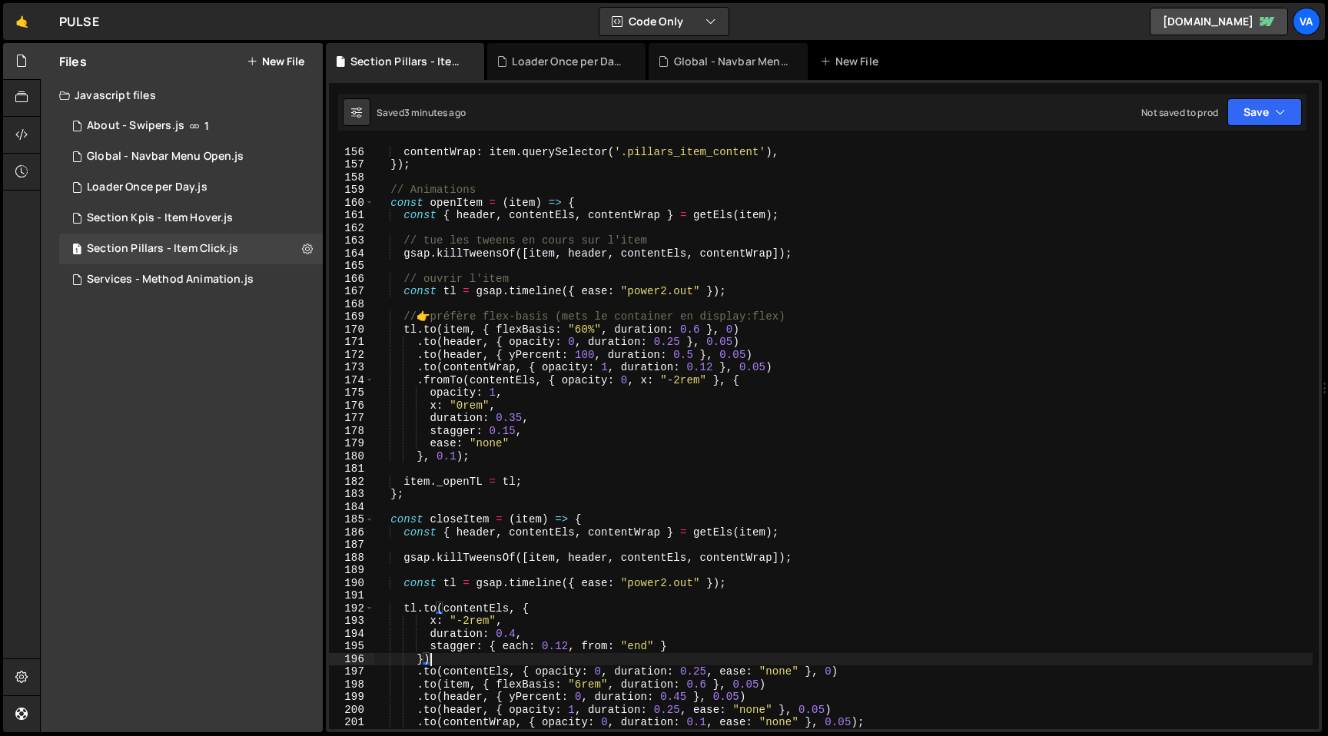
scroll to position [1964, 0]
drag, startPoint x: 699, startPoint y: 331, endPoint x: 713, endPoint y: 382, distance: 52.6
click at [699, 331] on div "contentEls : item . querySelectorAll ( '[data-gsap="pillar-item-content"]' ) , …" at bounding box center [843, 438] width 938 height 610
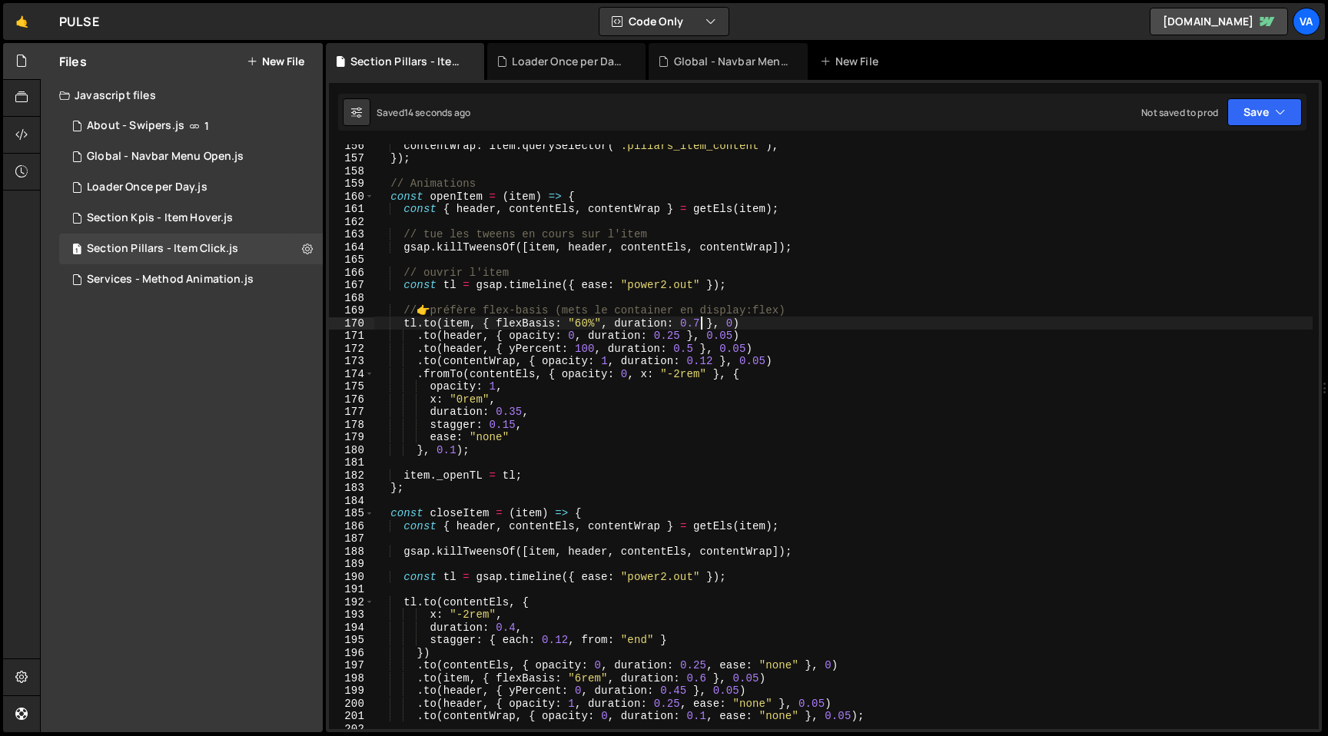
scroll to position [1976, 0]
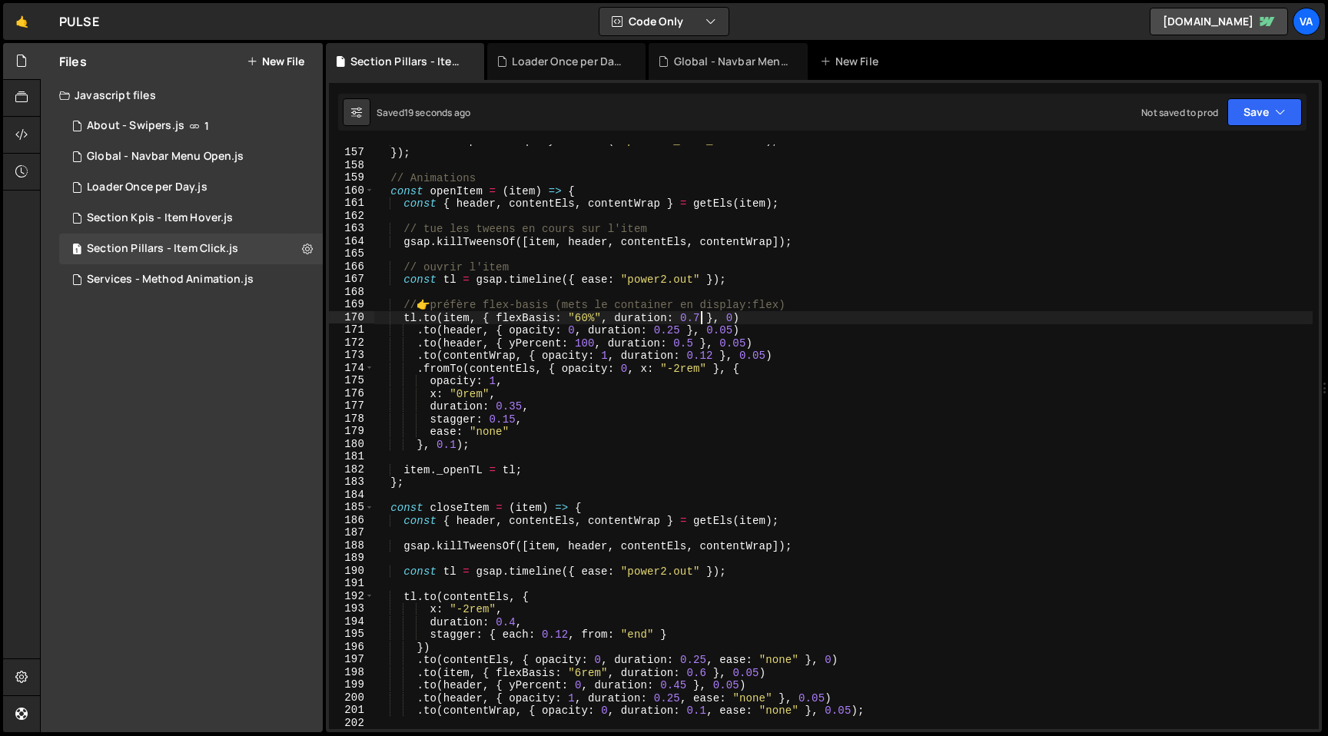
click at [707, 678] on div "contentWrap : item . querySelector ( '.pillars_item_content' ) , }) ; // Animat…" at bounding box center [843, 439] width 938 height 610
click at [523, 406] on div "contentWrap : item . querySelector ( '.pillars_item_content' ) , }) ; // Animat…" at bounding box center [843, 439] width 938 height 610
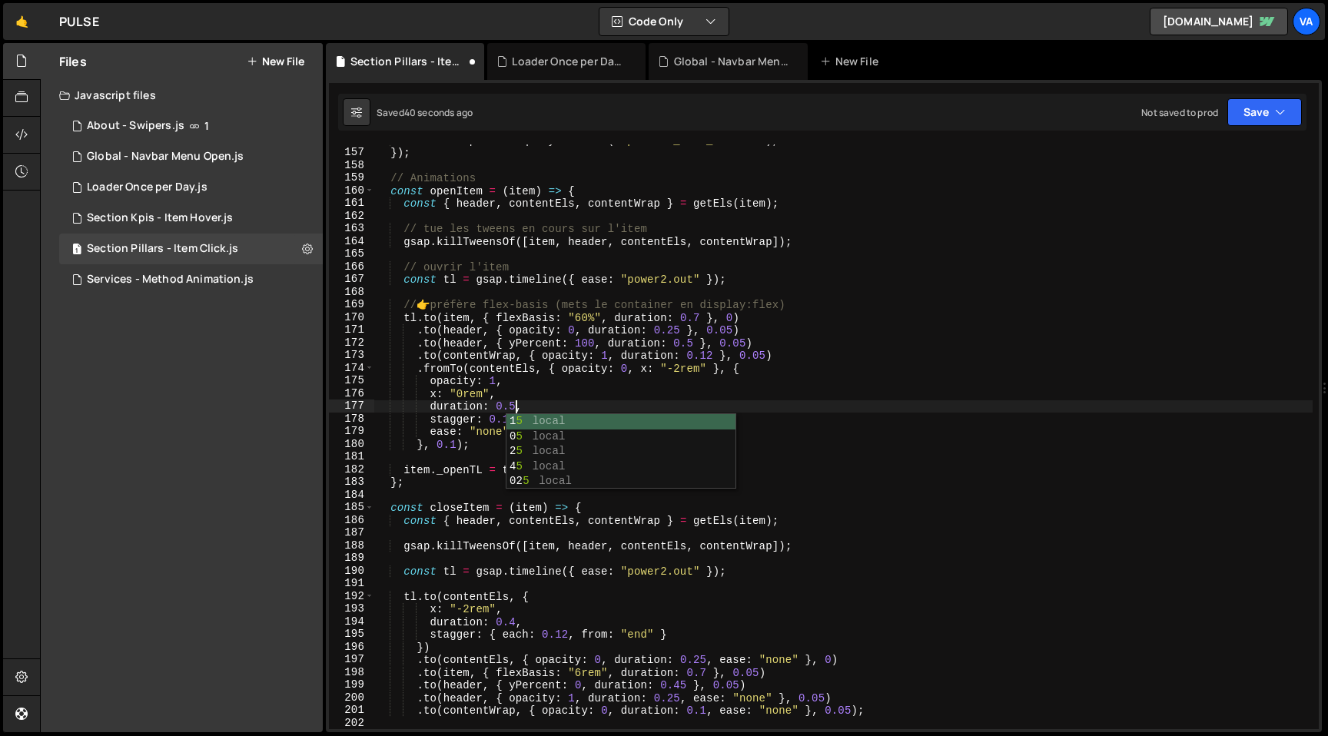
scroll to position [0, 9]
click at [776, 374] on div "contentWrap : item . querySelector ( '.pillars_item_content' ) , }) ; // Animat…" at bounding box center [843, 439] width 938 height 610
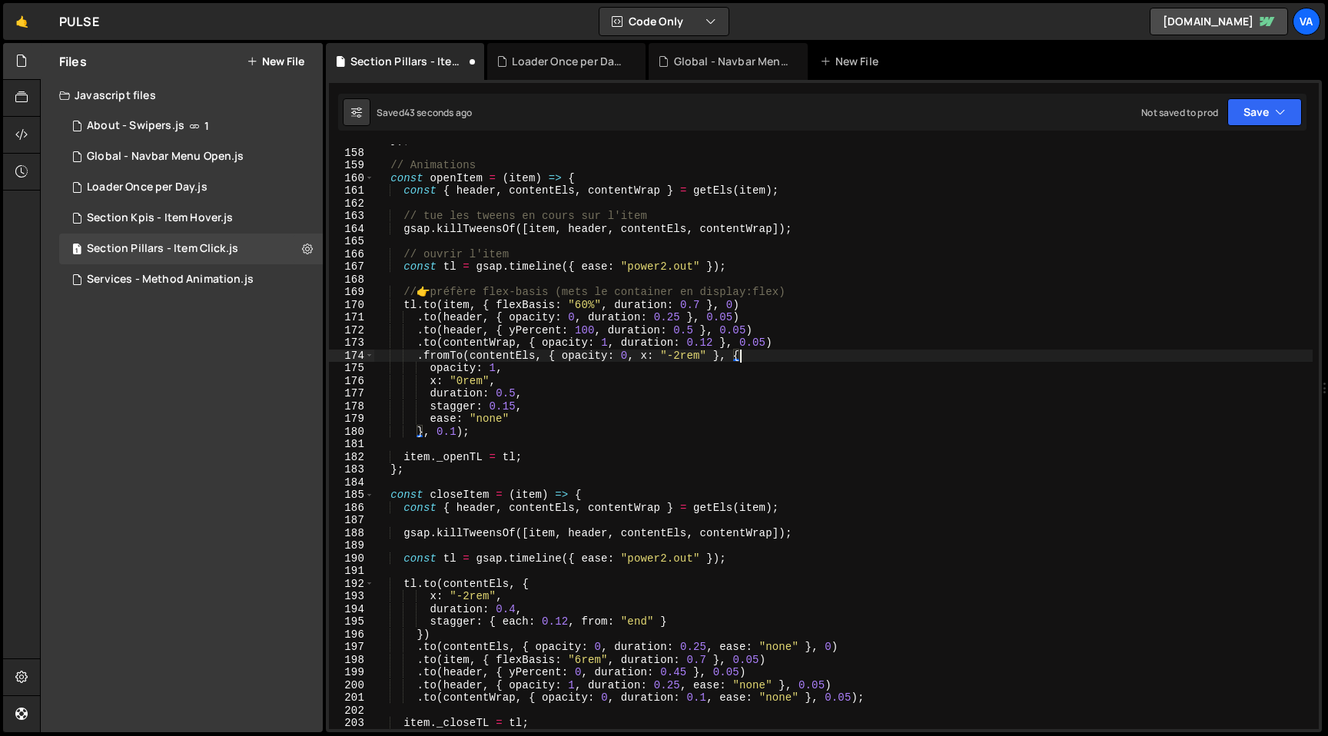
scroll to position [1994, 0]
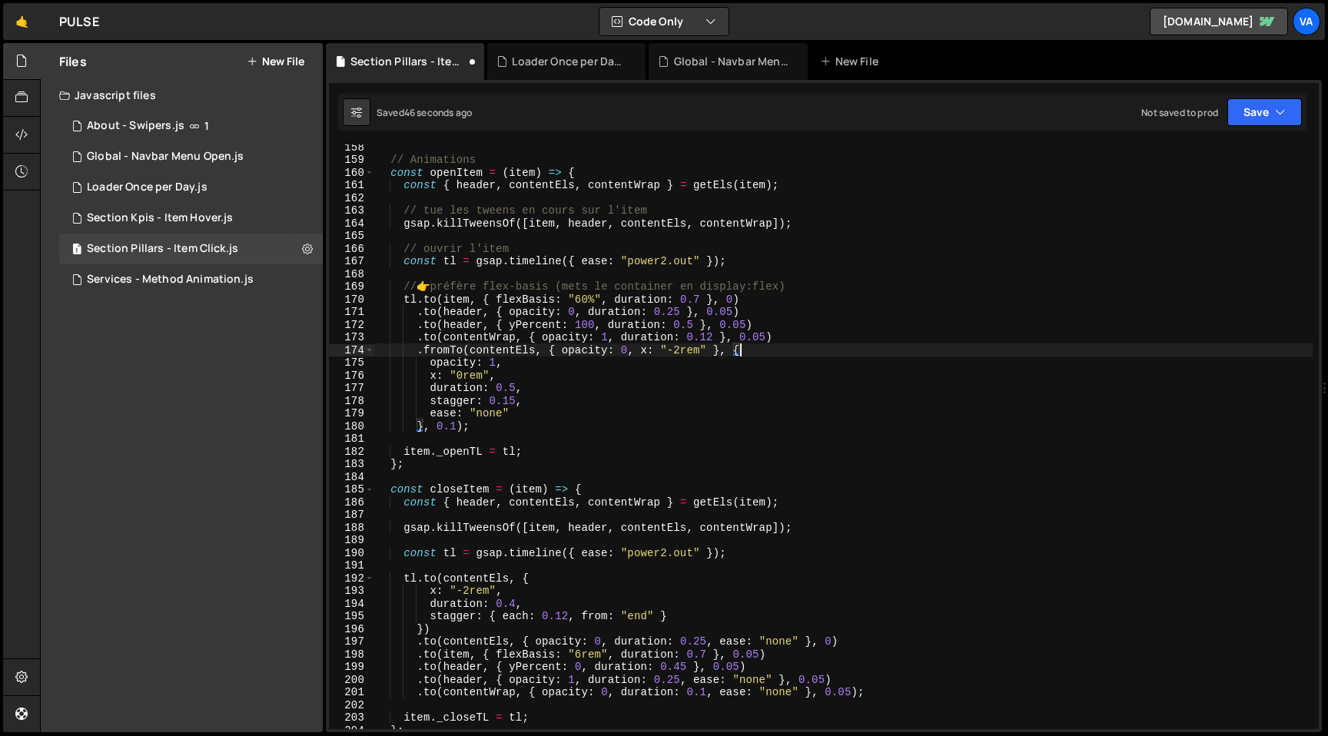
click at [707, 641] on div "// Animations const openItem = ( item ) => { const { header , contentEls , cont…" at bounding box center [843, 446] width 938 height 610
click at [457, 426] on div "// Animations const openItem = ( item ) => { const { header , contentEls , cont…" at bounding box center [843, 446] width 938 height 610
click at [509, 387] on div "// Animations const openItem = ( item ) => { const { header , contentEls , cont…" at bounding box center [843, 446] width 938 height 610
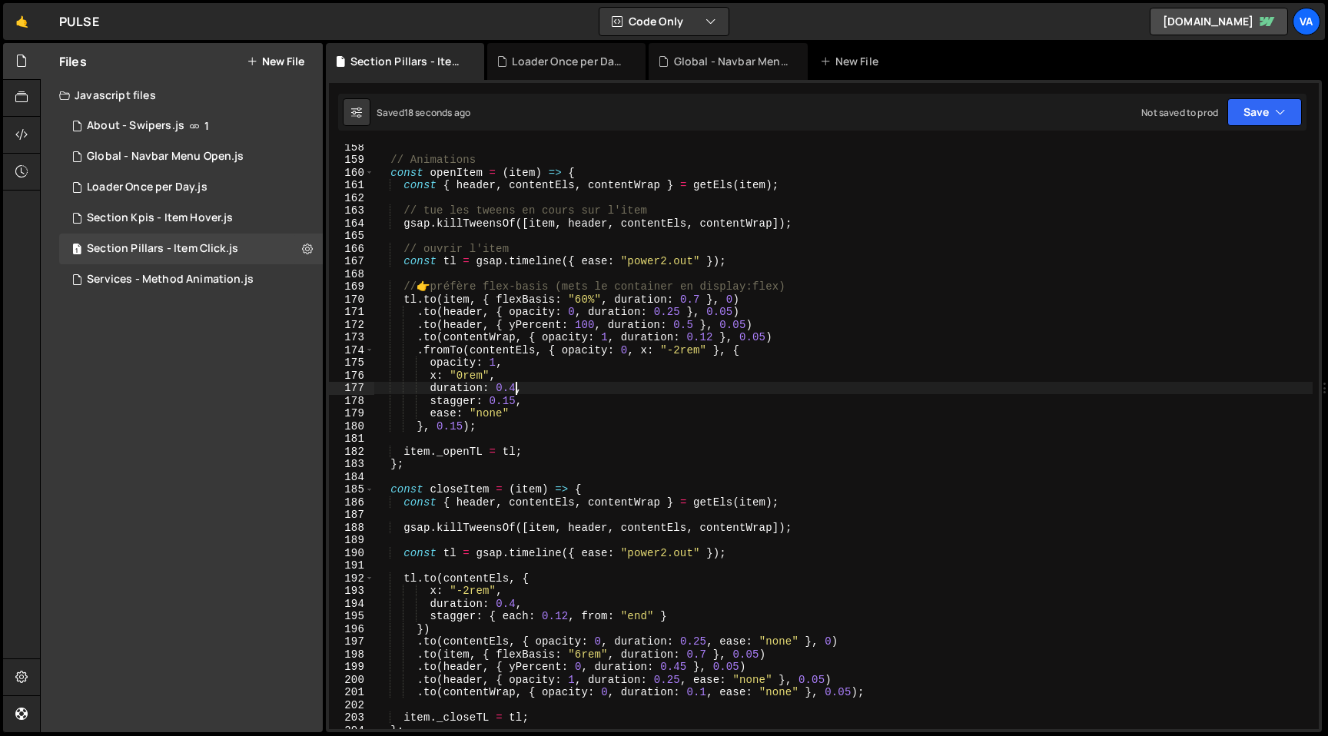
click at [641, 381] on div "// Animations const openItem = ( item ) => { const { header , contentEls , cont…" at bounding box center [843, 446] width 938 height 610
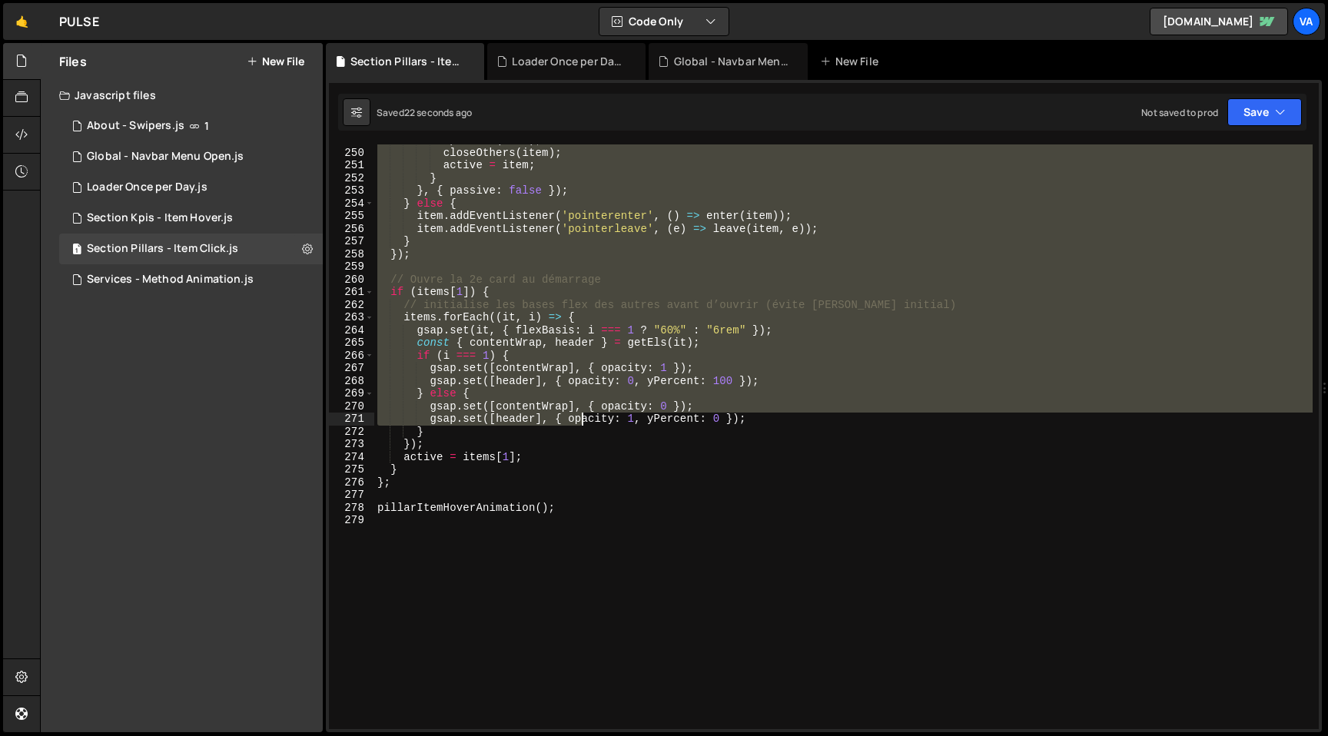
scroll to position [3238, 0]
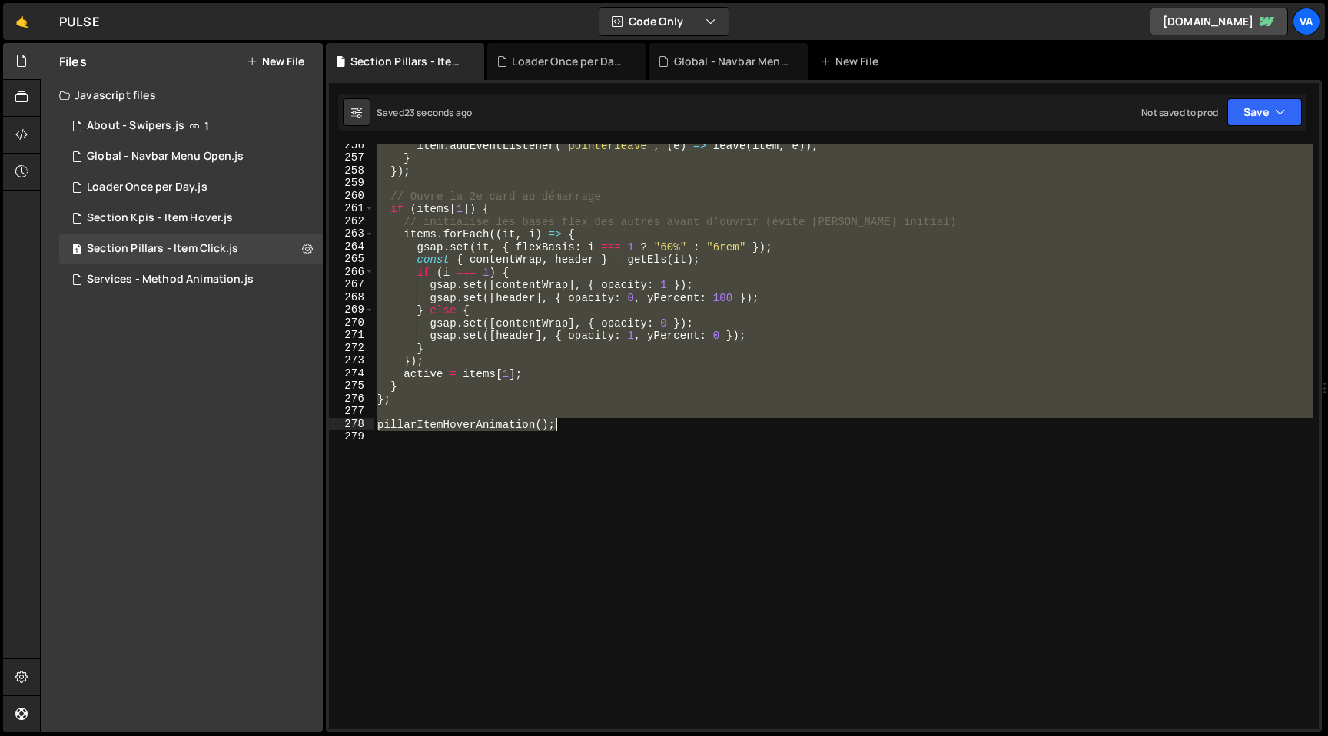
drag, startPoint x: 393, startPoint y: 231, endPoint x: 579, endPoint y: 429, distance: 271.7
click at [579, 429] on div "item . addEventListener ( 'pointerleave' , ( e ) => leave ( item , e )) ; } }) …" at bounding box center [843, 444] width 938 height 610
type textarea "pillarItemHoverAnimation();"
click at [599, 408] on div "item . addEventListener ( 'pointerleave' , ( e ) => leave ( item , e )) ; } }) …" at bounding box center [843, 436] width 938 height 585
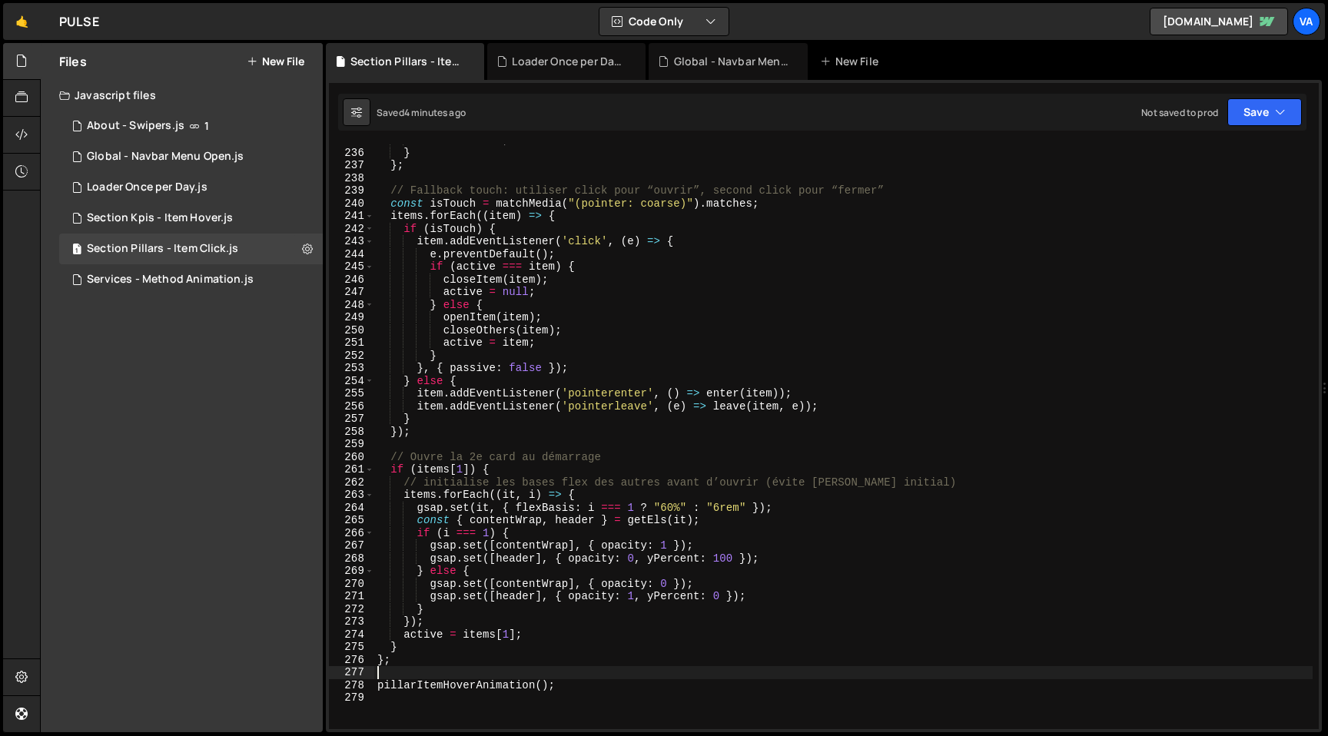
scroll to position [2976, 0]
click at [591, 685] on div "active = null ; } } ; // Fallback touch: utiliser click pour “ouvrir”, second c…" at bounding box center [843, 439] width 938 height 610
type textarea "pillarItemHoverAnimation();"
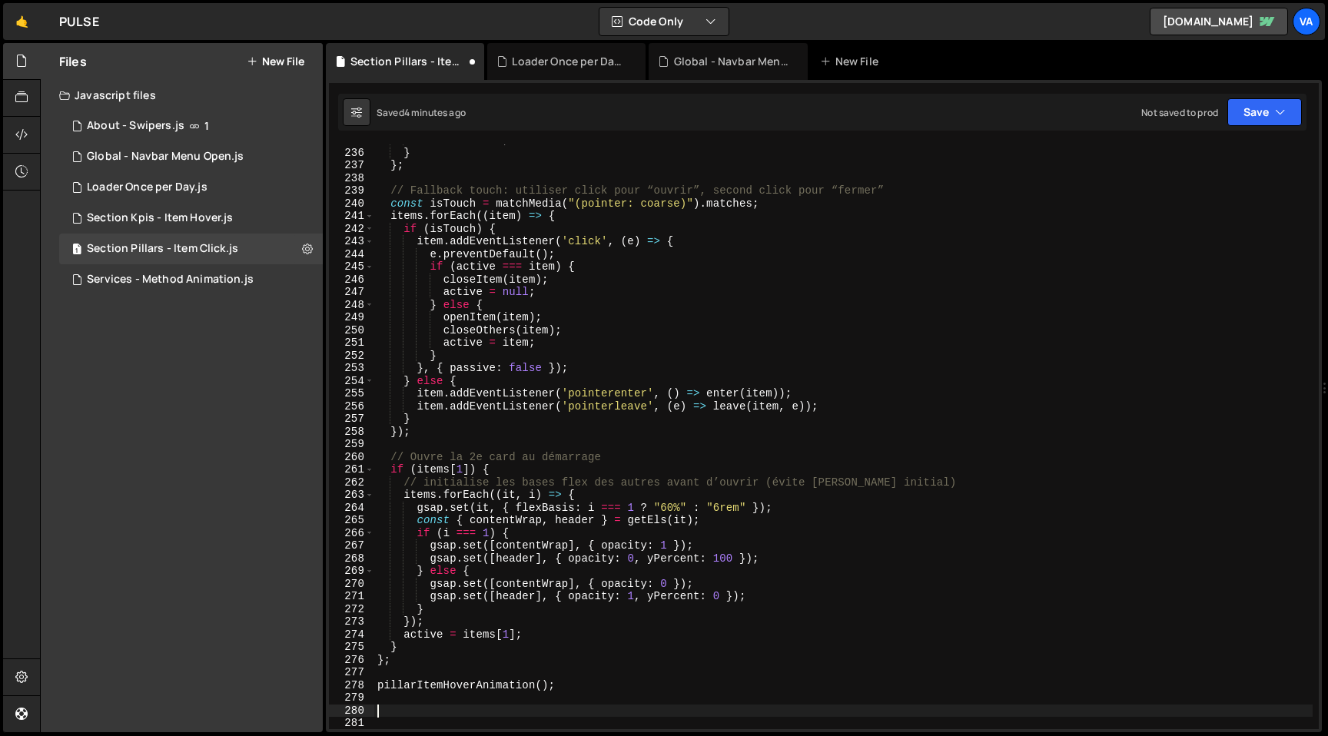
type textarea "/"
type textarea "*/"
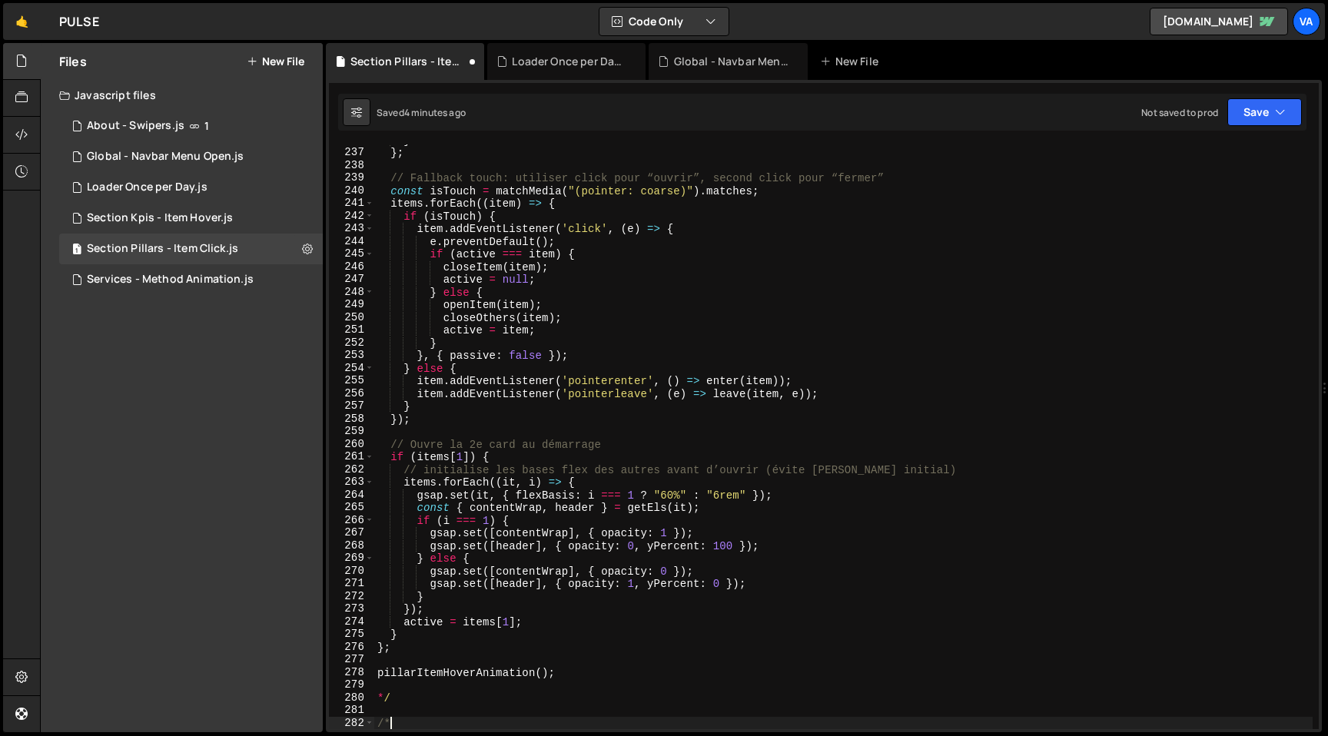
scroll to position [0, 0]
type textarea "/*-----*/"
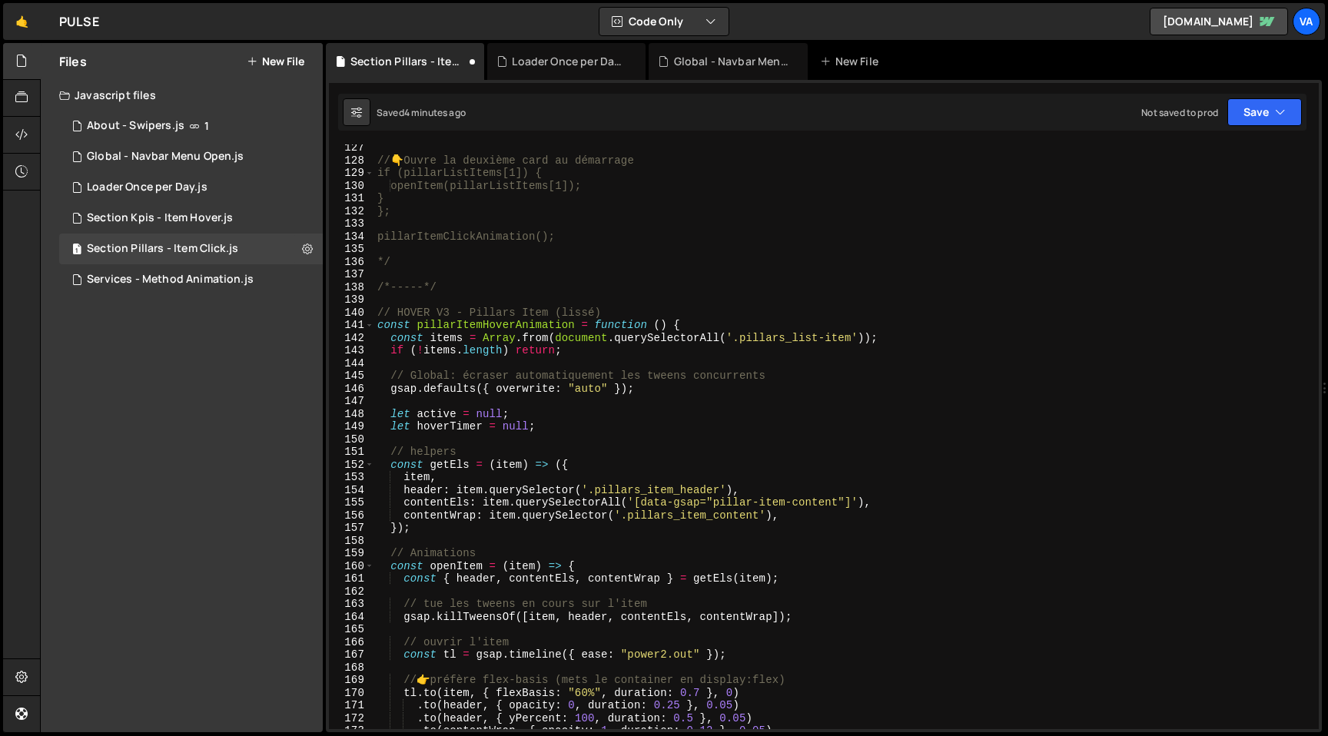
scroll to position [1546, 0]
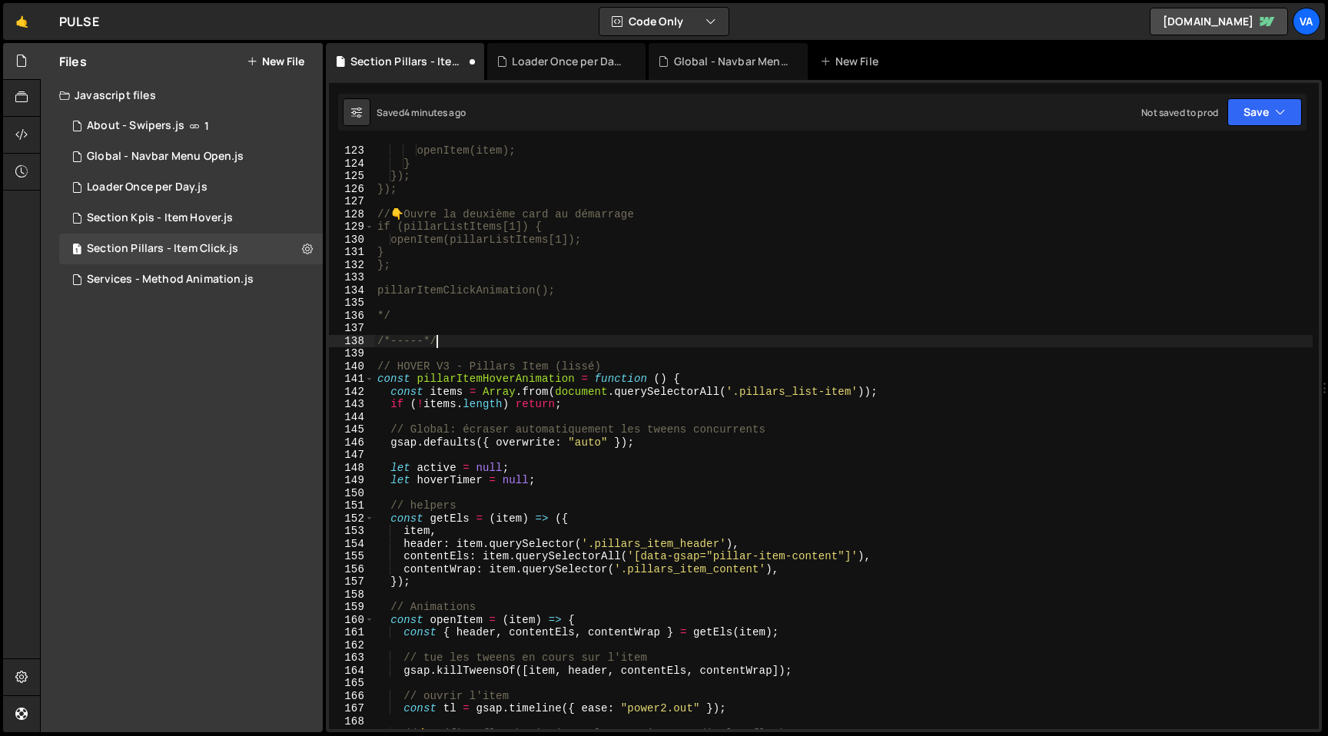
click at [451, 339] on div "openItem(item); } }); }); // 👇 Ouvre la deuxième card au démarrage if (pillarLi…" at bounding box center [843, 449] width 938 height 610
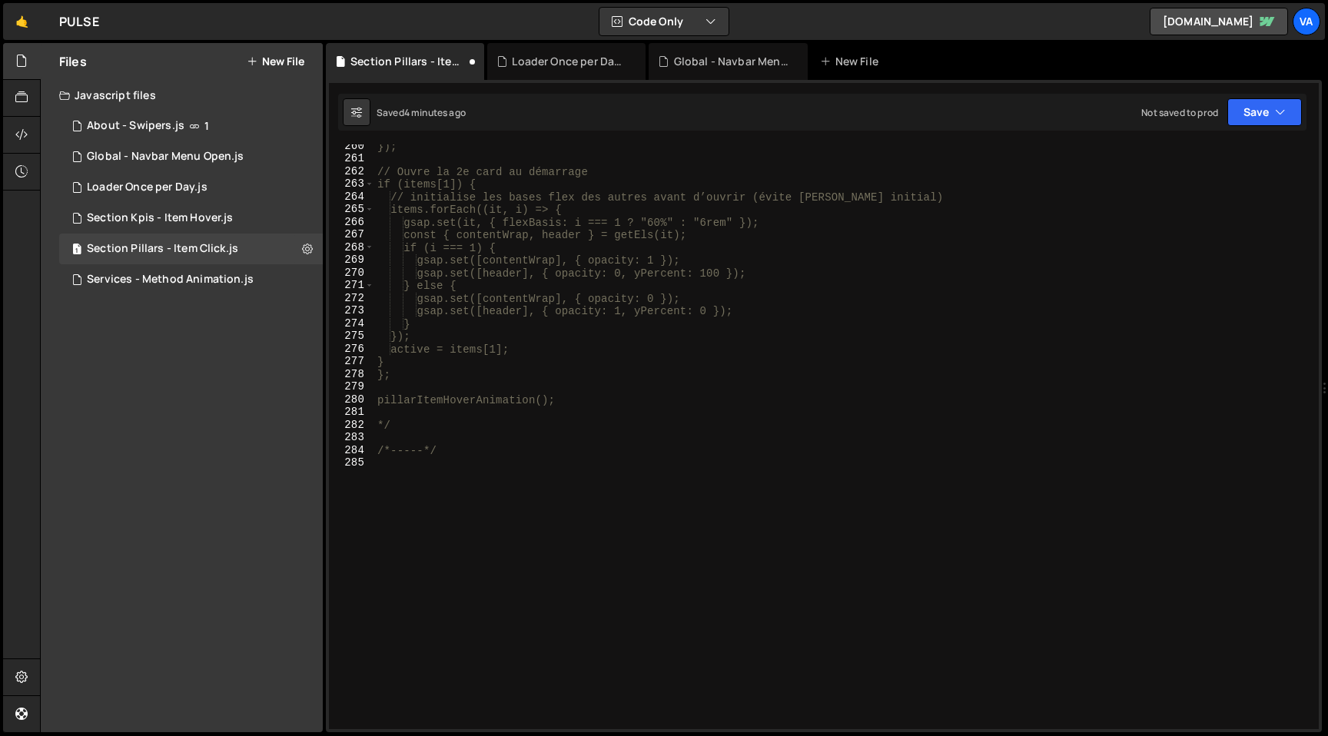
scroll to position [3314, 0]
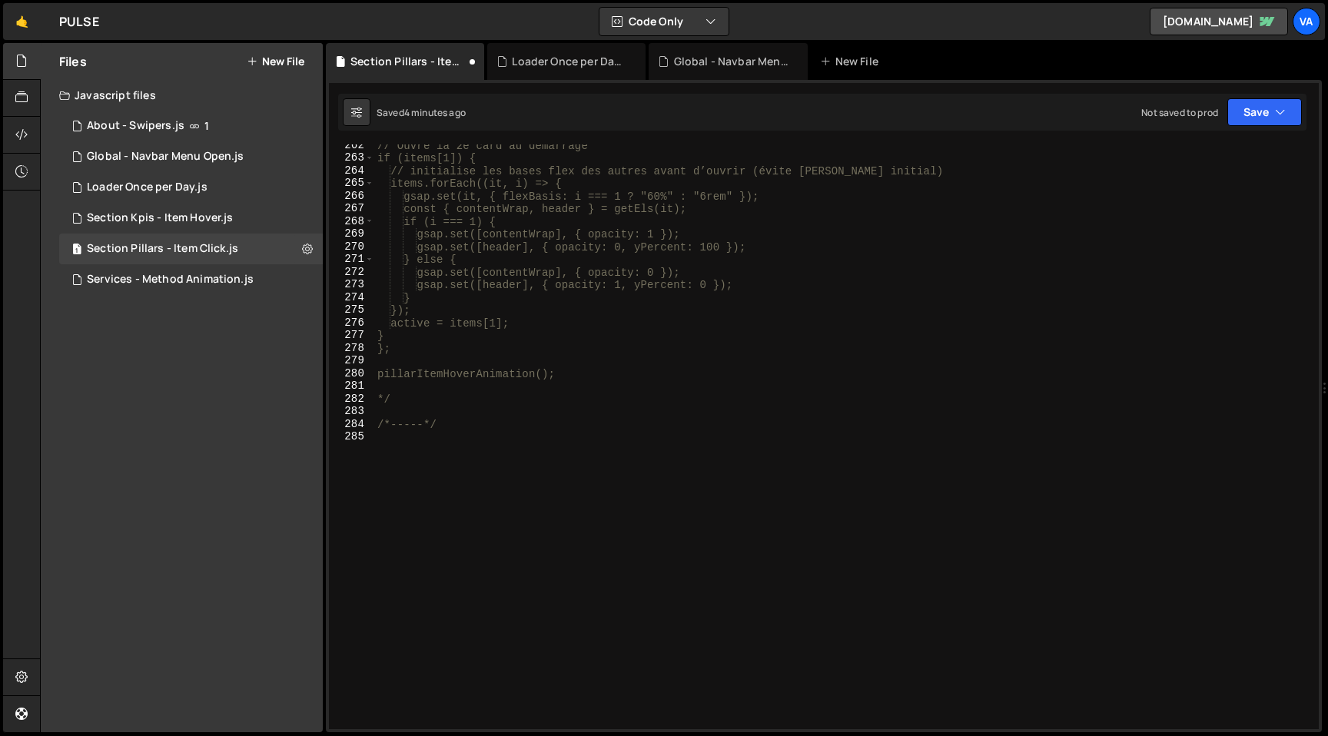
click at [481, 423] on div "// Ouvre la 2e card au démarrage if (items[1]) { // initialise les bases flex d…" at bounding box center [843, 444] width 938 height 610
type textarea "/*-----*/"
paste textarea "pillarItemHoverAnimation();"
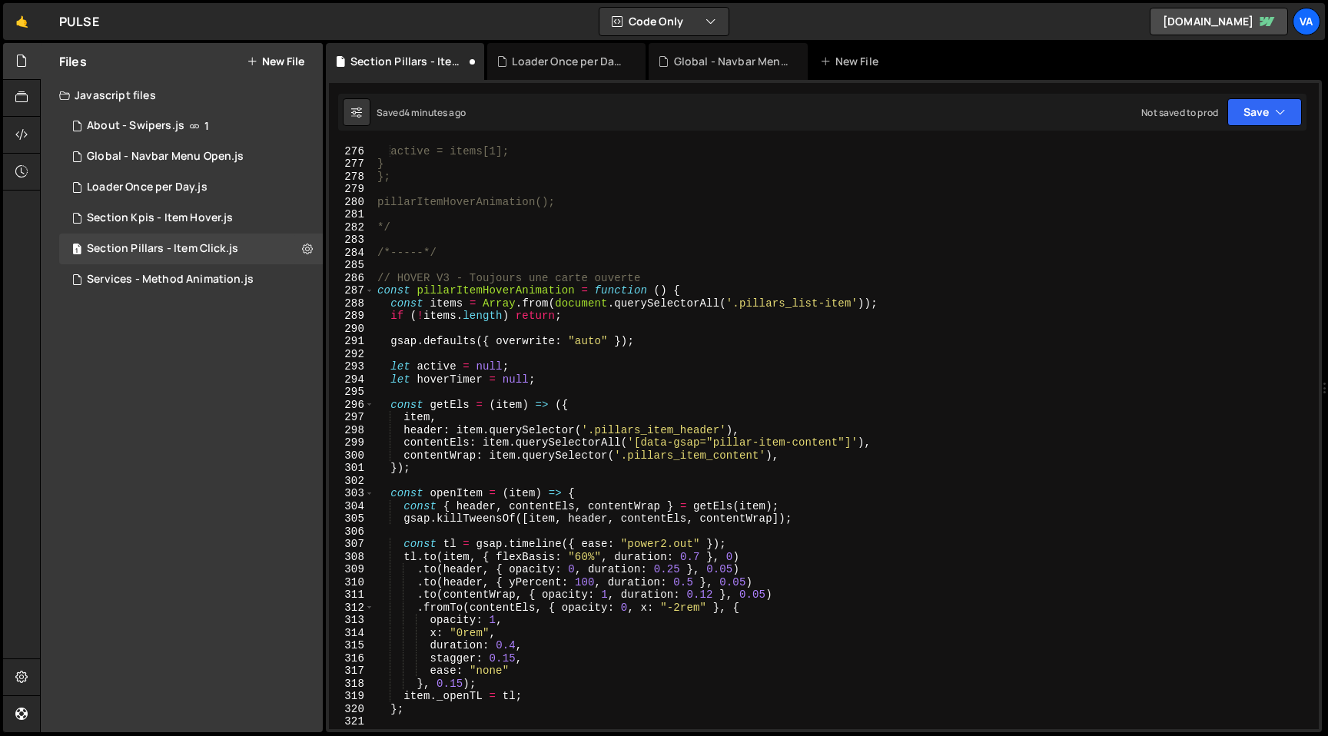
scroll to position [3432, 0]
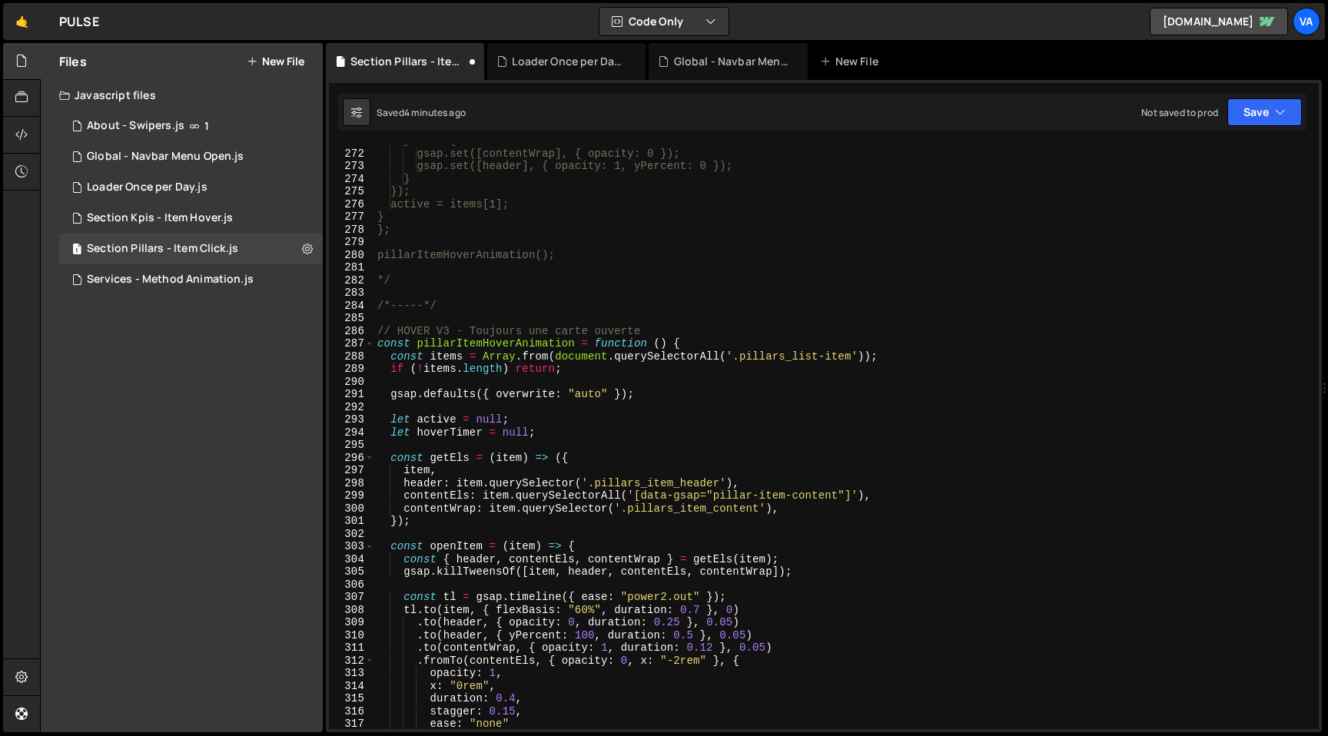
click at [450, 327] on div "} else { gsap.set([contentWrap], { opacity: 0 }); gsap.set([header], { opacity:…" at bounding box center [843, 439] width 938 height 610
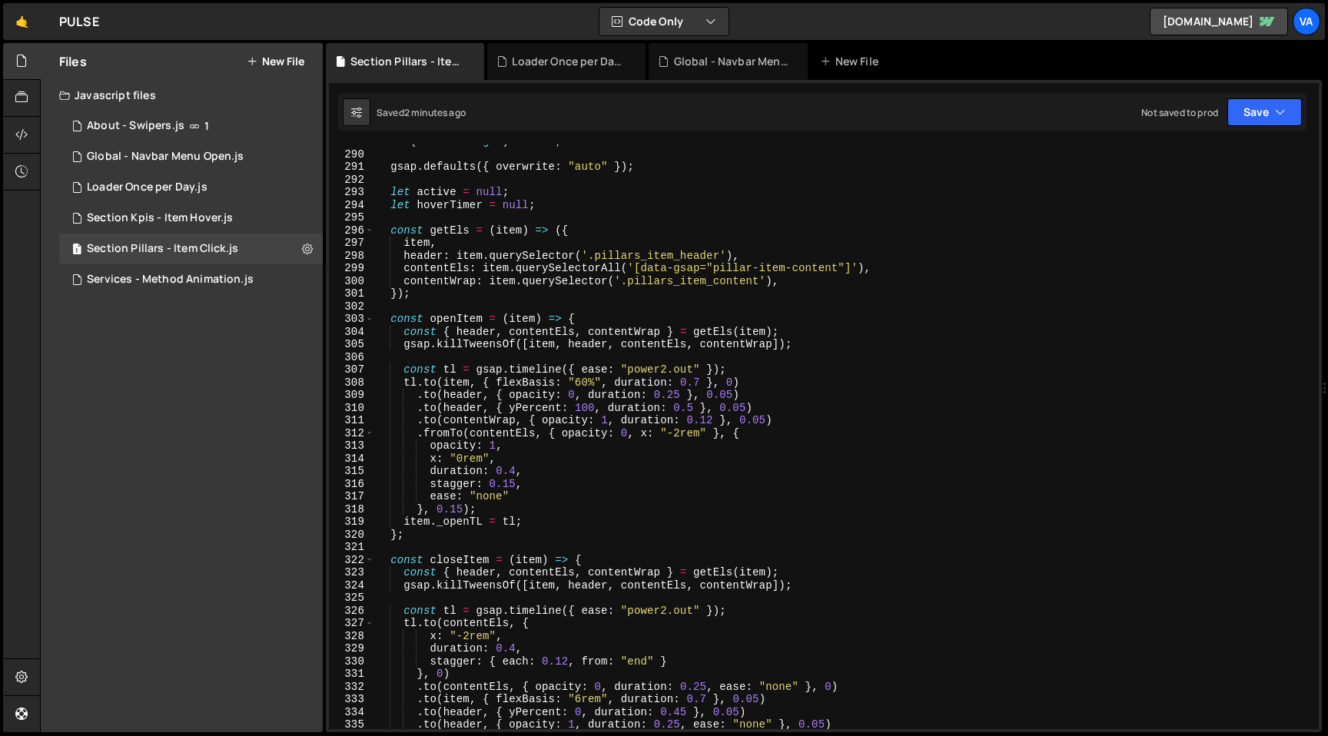
scroll to position [3660, 0]
click at [464, 509] on div "if ( ! items . length ) return ; gsap . defaults ({ overwrite : "auto" }) ; let…" at bounding box center [843, 440] width 938 height 610
click at [515, 484] on div "if ( ! items . length ) return ; gsap . defaults ({ overwrite : "auto" }) ; let…" at bounding box center [843, 440] width 938 height 610
click at [463, 503] on div "if ( ! items . length ) return ; gsap . defaults ({ overwrite : "auto" }) ; let…" at bounding box center [843, 440] width 938 height 610
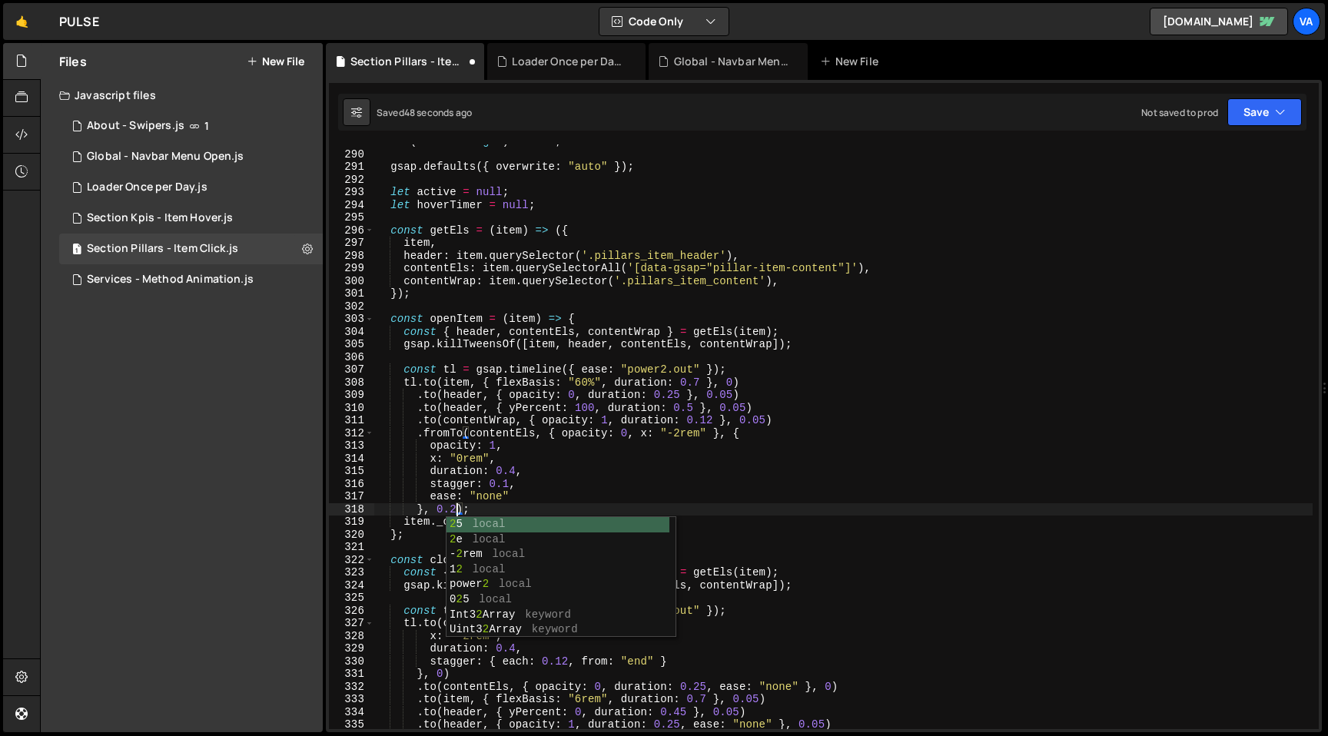
click at [540, 472] on div "if ( ! items . length ) return ; gsap . defaults ({ overwrite : "auto" }) ; let…" at bounding box center [843, 440] width 938 height 610
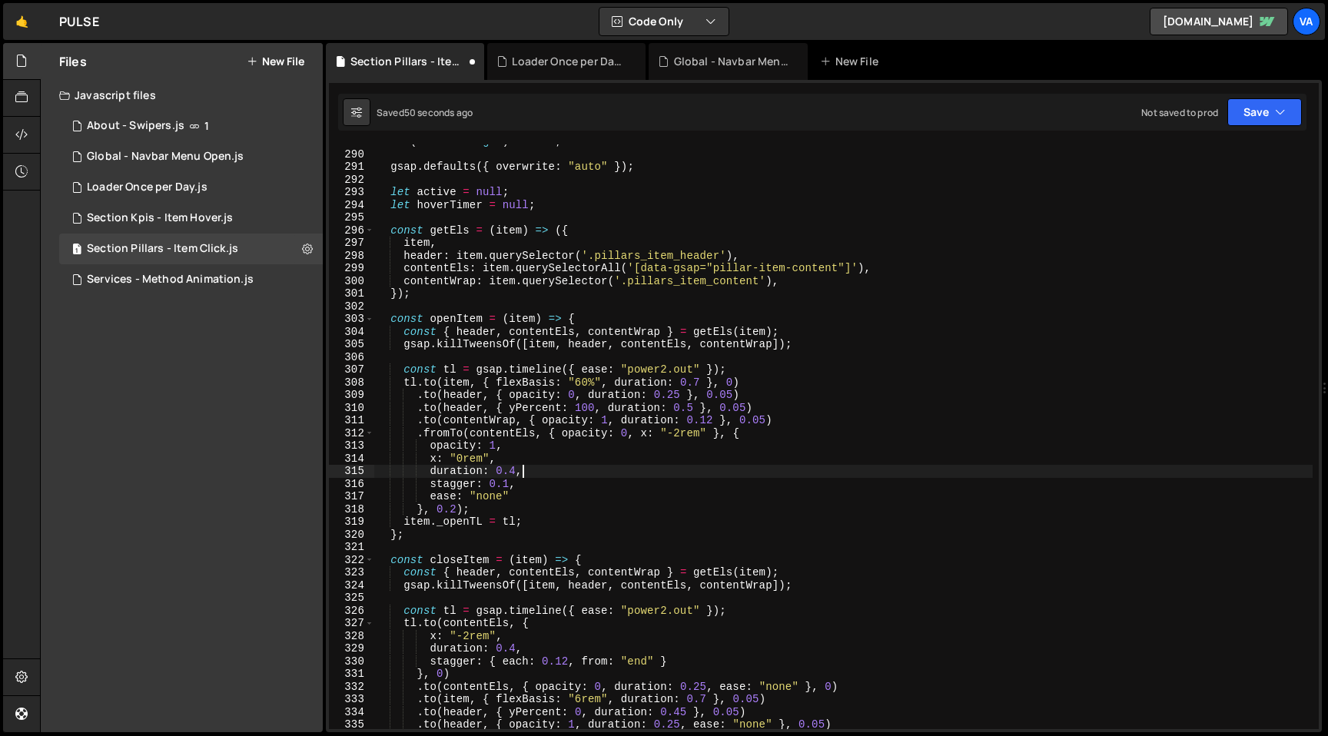
click at [508, 483] on div "if ( ! items . length ) return ; gsap . defaults ({ overwrite : "auto" }) ; let…" at bounding box center [843, 440] width 938 height 610
click at [588, 319] on div "if ( ! items . length ) return ; gsap . defaults ({ overwrite : "auto" }) ; let…" at bounding box center [843, 440] width 938 height 610
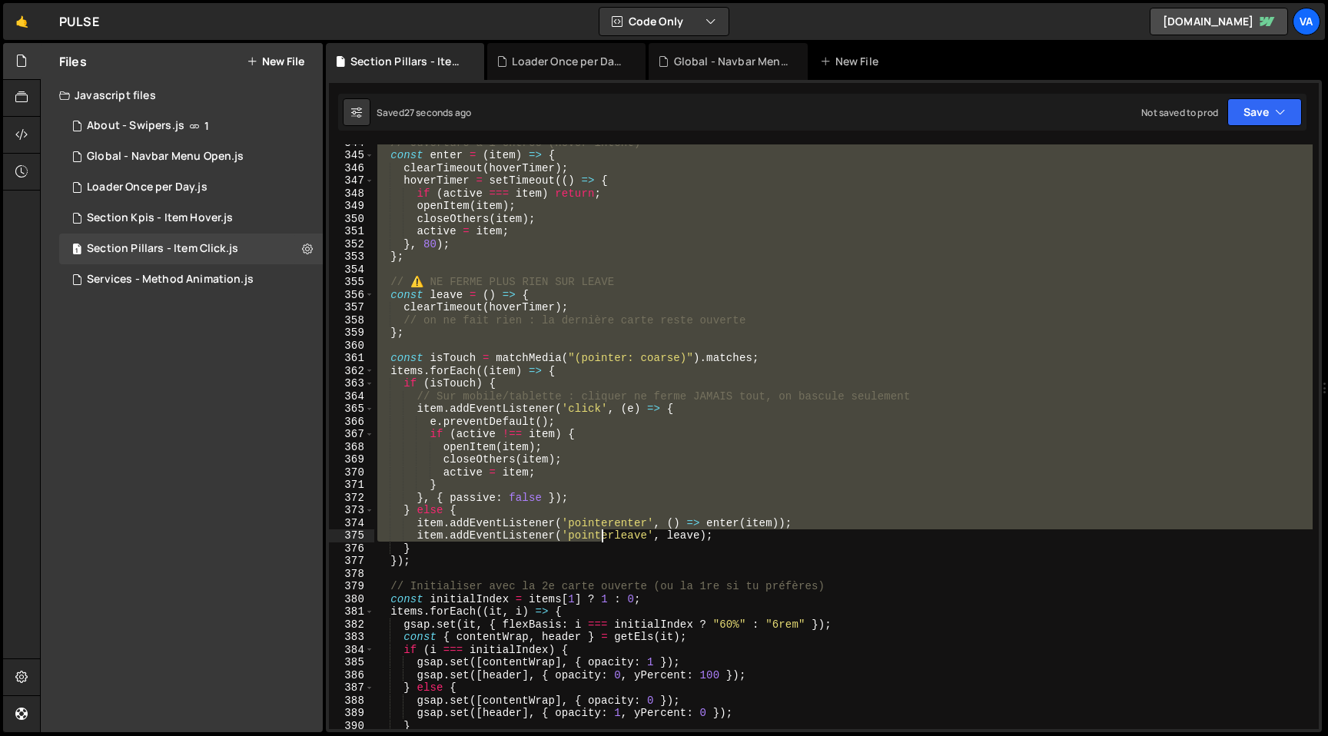
scroll to position [4539, 0]
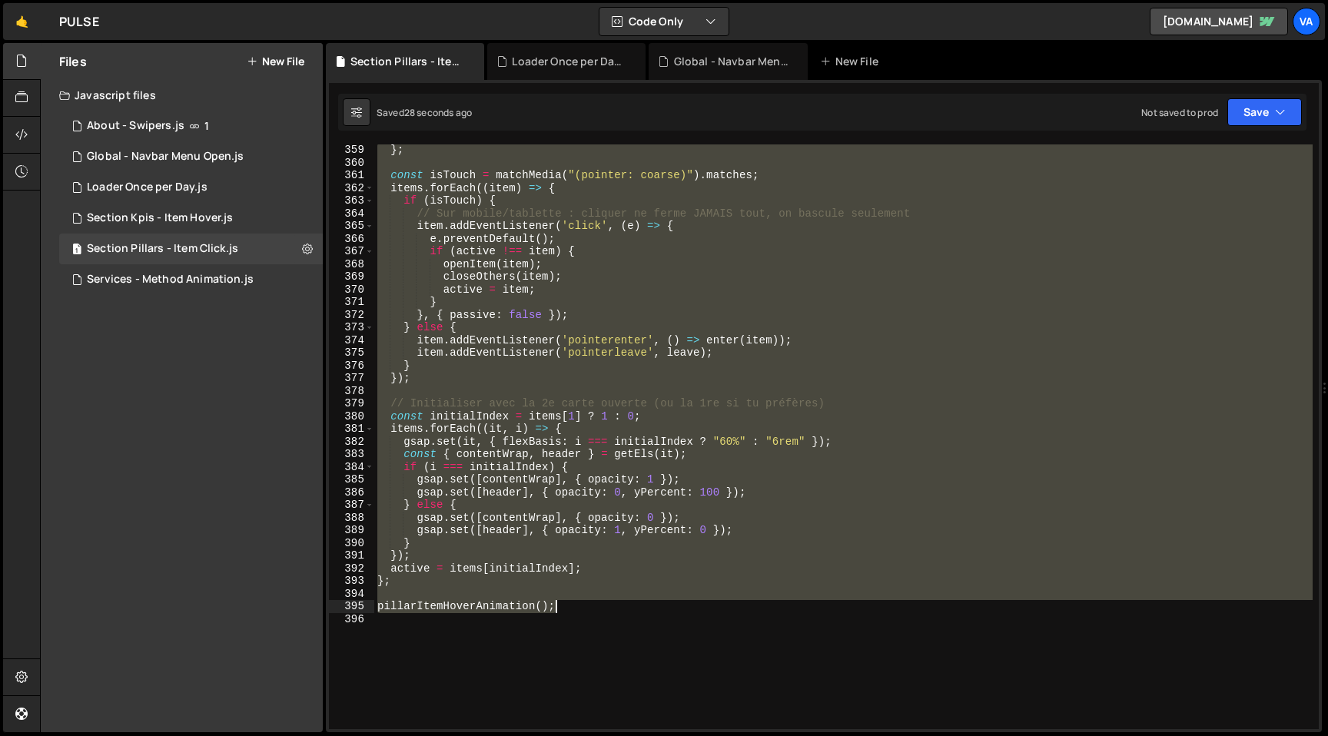
drag, startPoint x: 377, startPoint y: 333, endPoint x: 593, endPoint y: 603, distance: 345.4
click at [593, 603] on div "} ; const isTouch = matchMedia ( "(pointer: coarse)" ) . matches ; items . forE…" at bounding box center [843, 449] width 938 height 610
click at [416, 465] on div "} ; const isTouch = matchMedia ( "(pointer: coarse)" ) . matches ; items . forE…" at bounding box center [843, 436] width 938 height 585
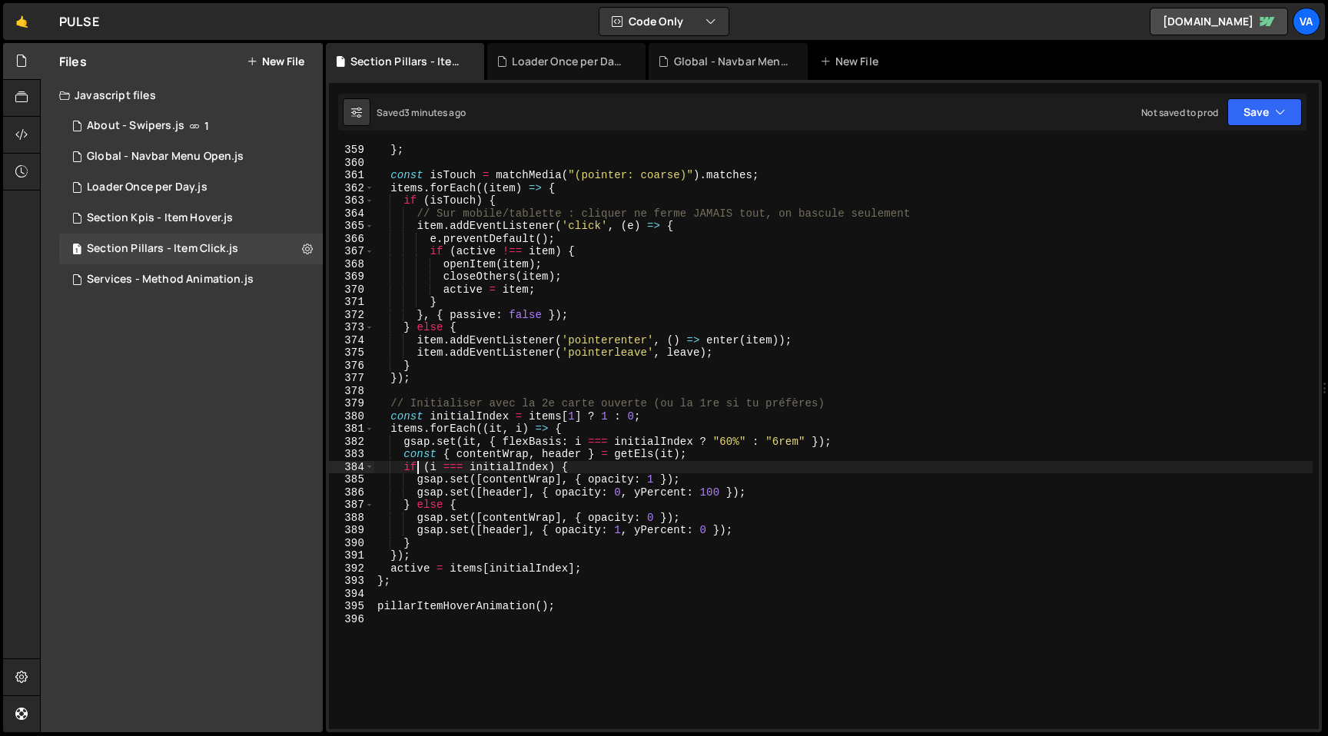
click at [582, 451] on div "} ; const isTouch = matchMedia ( "(pointer: coarse)" ) . matches ; items . forE…" at bounding box center [843, 449] width 938 height 610
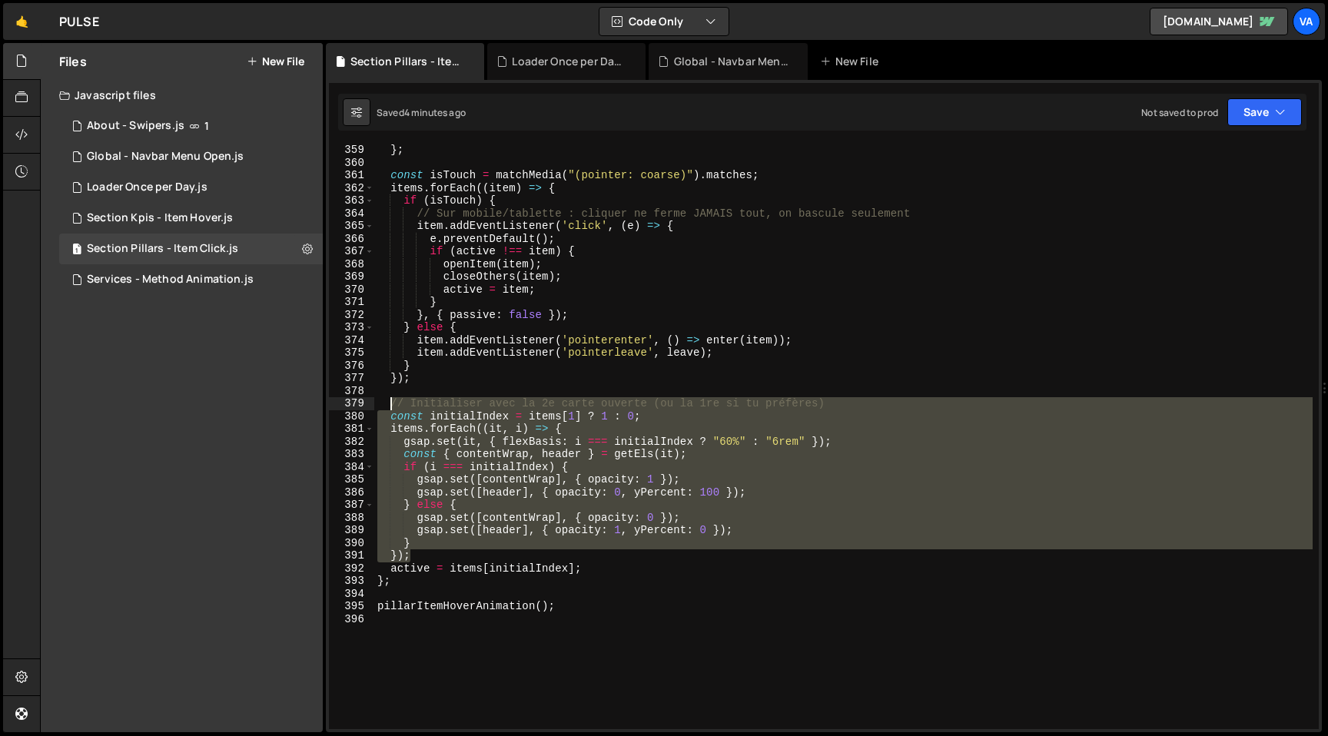
drag, startPoint x: 415, startPoint y: 557, endPoint x: 391, endPoint y: 406, distance: 153.2
click at [391, 406] on div "} ; const isTouch = matchMedia ( "(pointer: coarse)" ) . matches ; items . forE…" at bounding box center [843, 449] width 938 height 610
paste textarea "})"
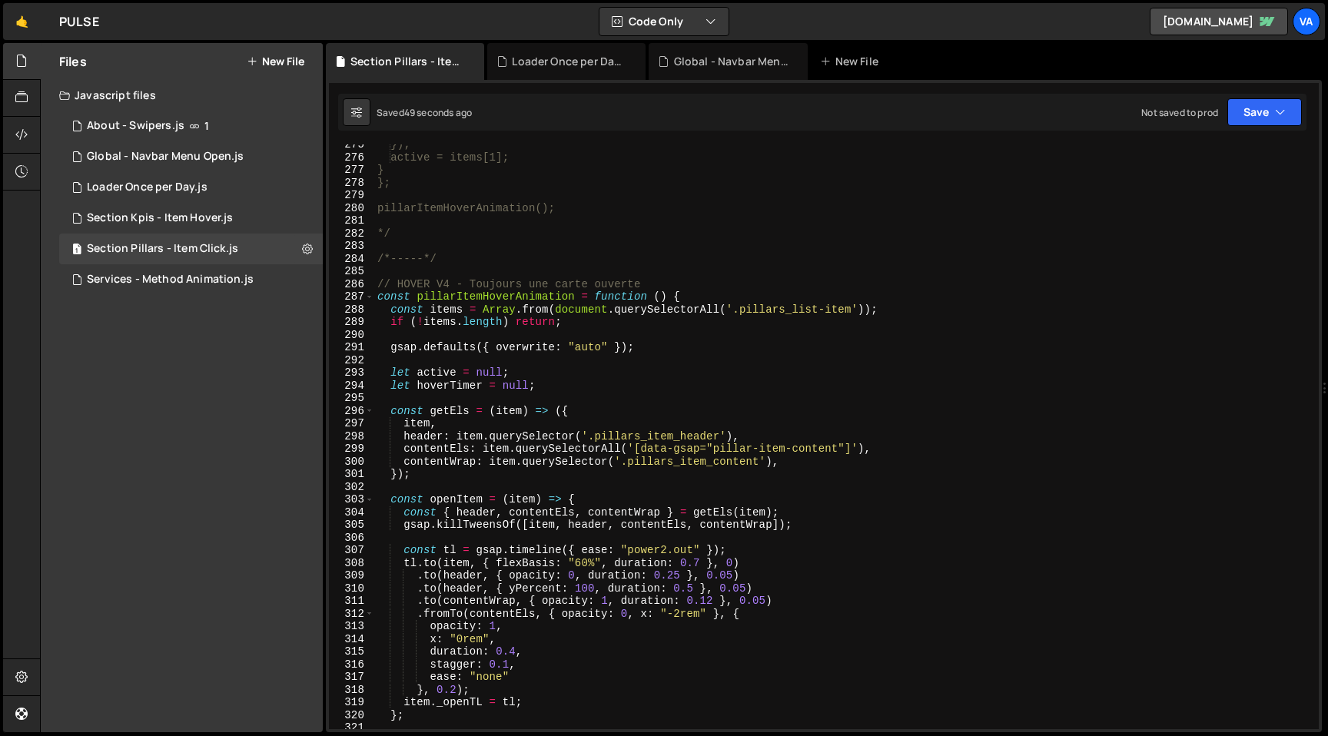
scroll to position [3403, 0]
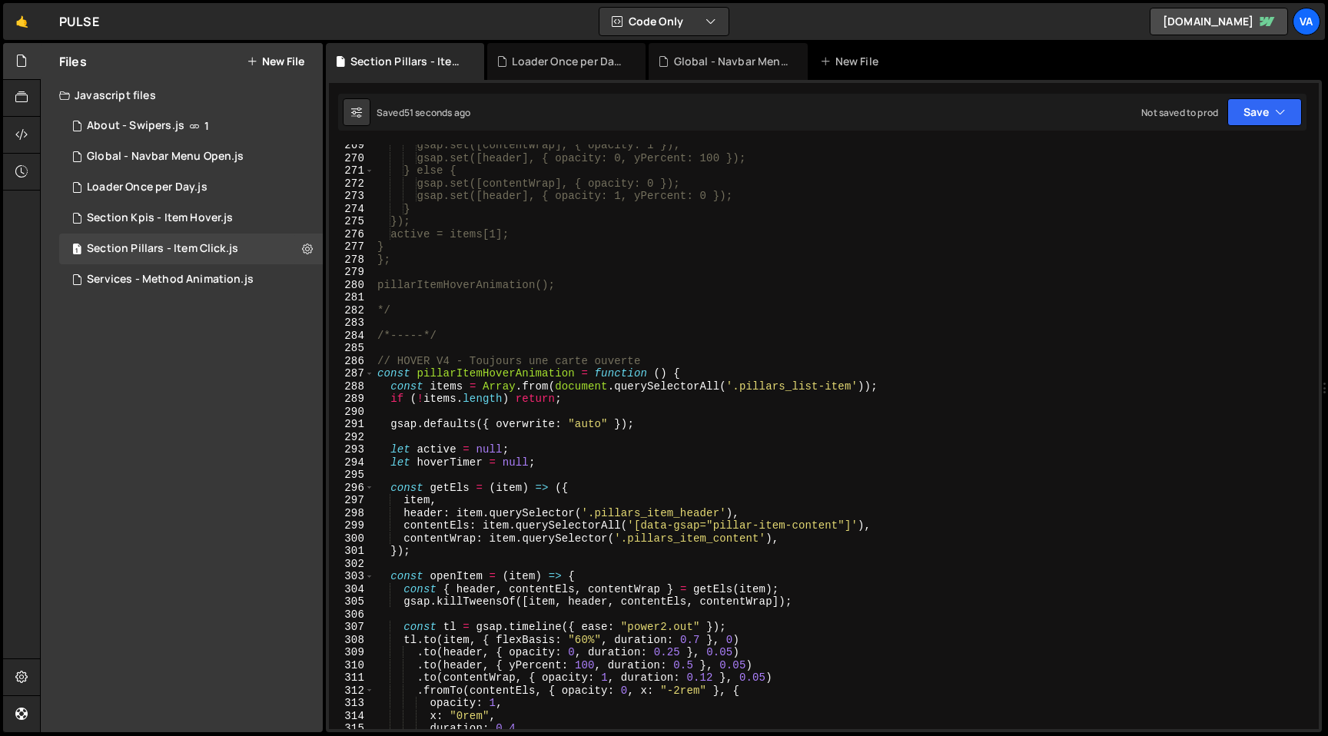
click at [449, 358] on div "gsap.set([contentWrap], { opacity: 1 }); gsap.set([header], { opacity: 0, yPerc…" at bounding box center [843, 444] width 938 height 610
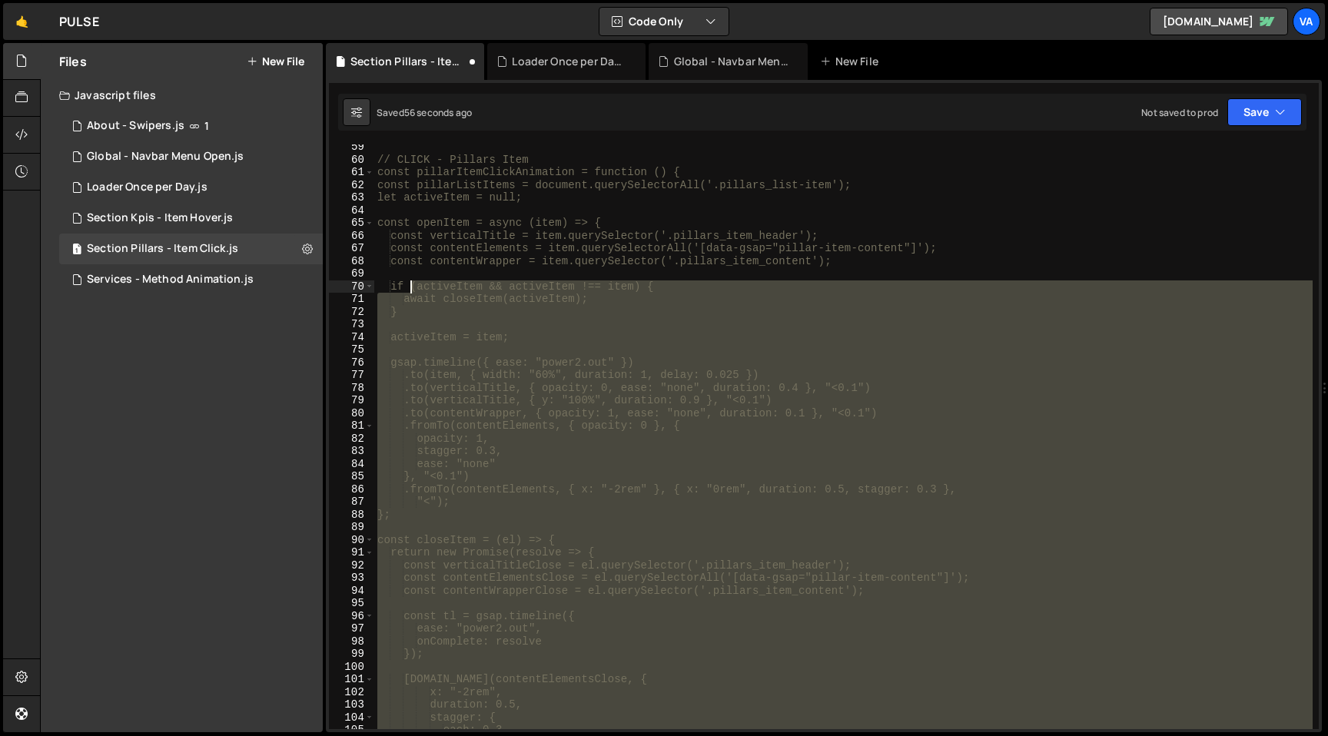
scroll to position [0, 0]
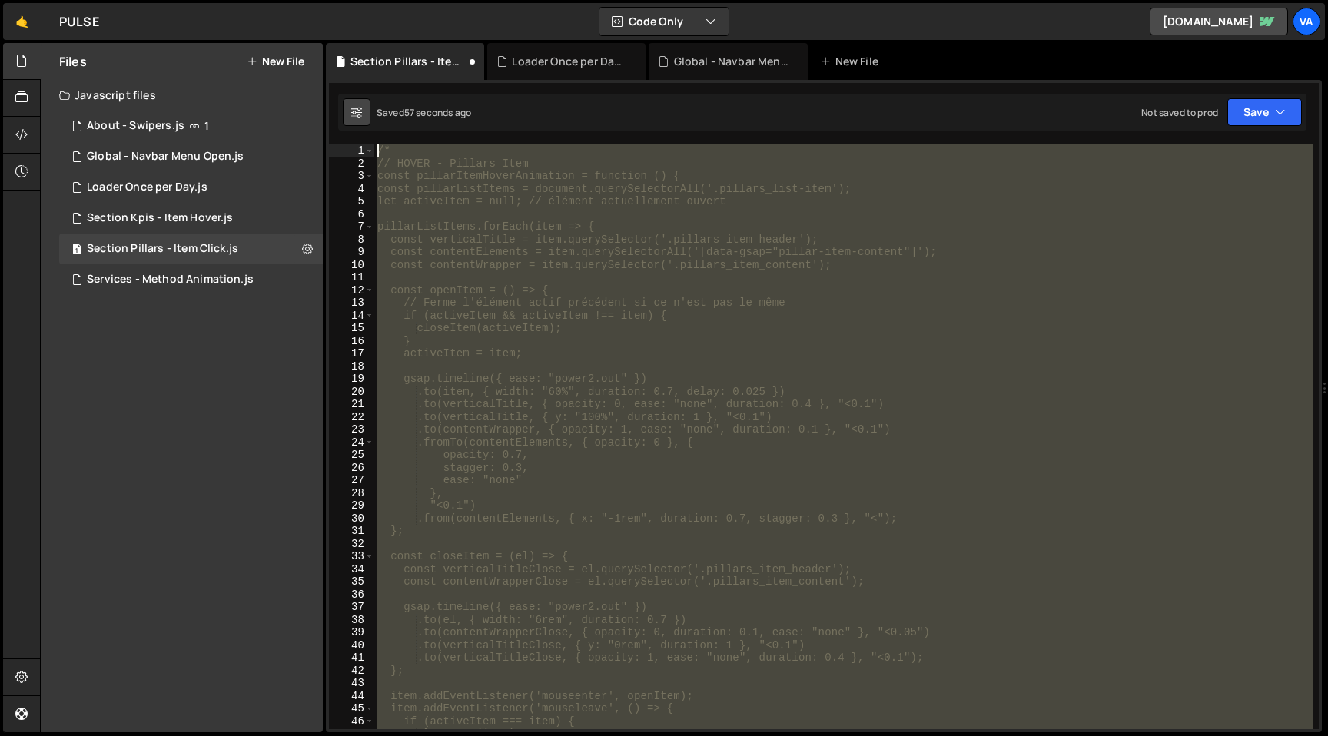
drag, startPoint x: 446, startPoint y: 332, endPoint x: 370, endPoint y: 114, distance: 230.3
click at [370, 114] on div "Debug Explain Copy Section Pillars - Item Click.js Loader Once per Day.js Globa…" at bounding box center [824, 388] width 996 height 690
type textarea "/* // HOVER - Pillars Item"
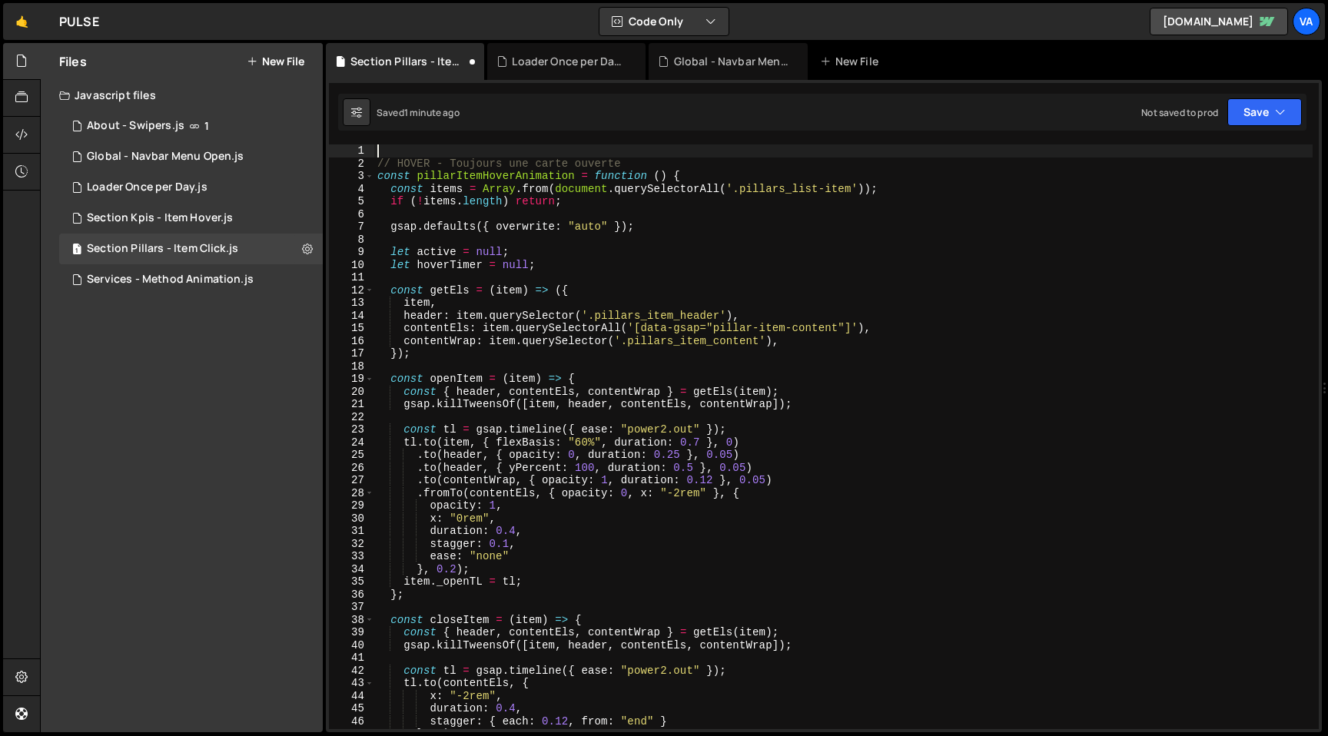
type textarea "// HOVER - Toujours une carte ouverte"
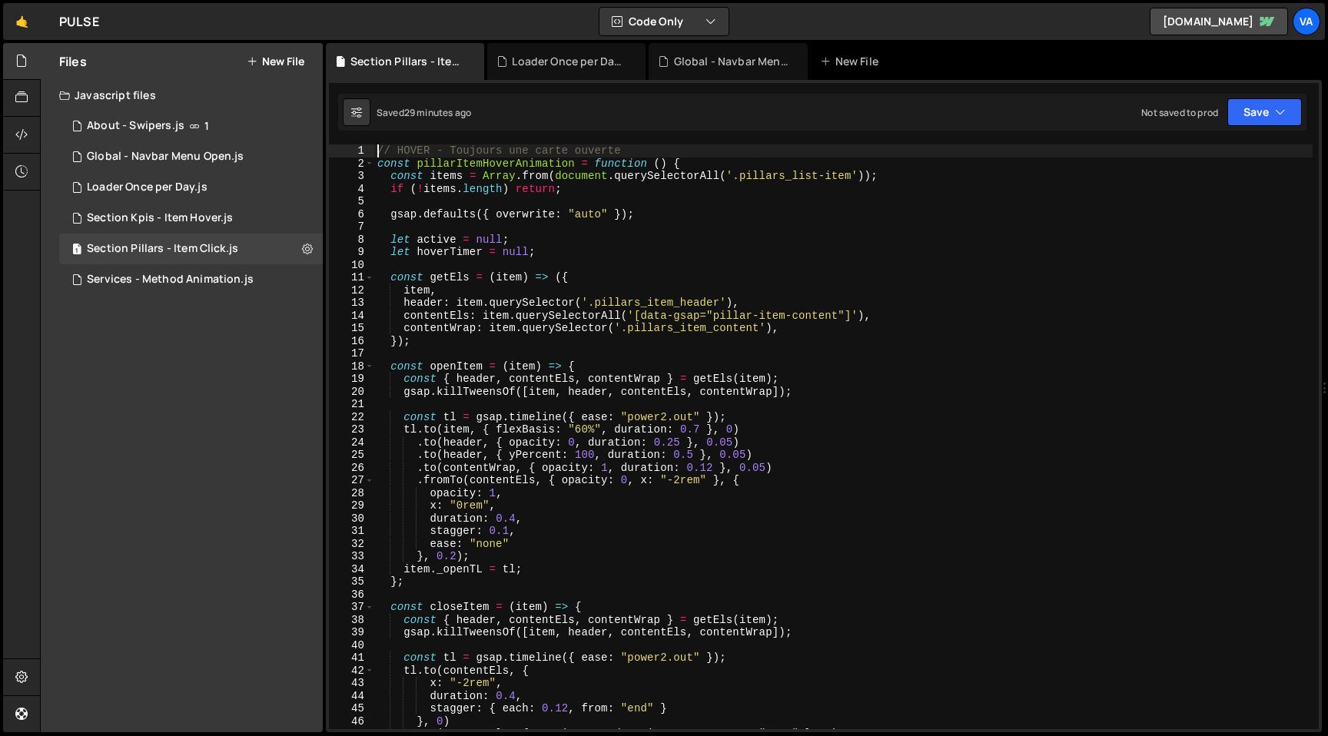
click at [277, 61] on button "New File" at bounding box center [276, 61] width 58 height 12
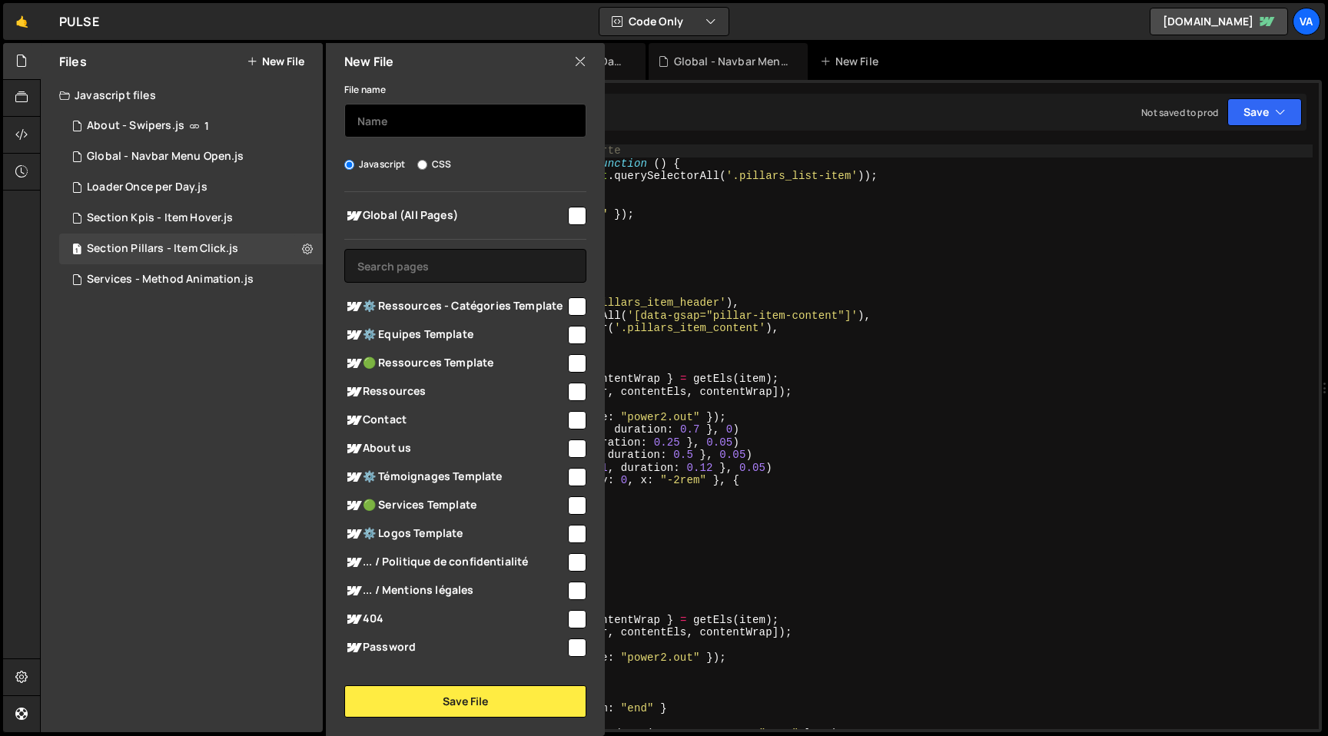
click at [373, 128] on input "text" at bounding box center [465, 121] width 242 height 34
type input "Contact - Multistep"
click at [570, 429] on input "checkbox" at bounding box center [577, 420] width 18 height 18
checkbox input "true"
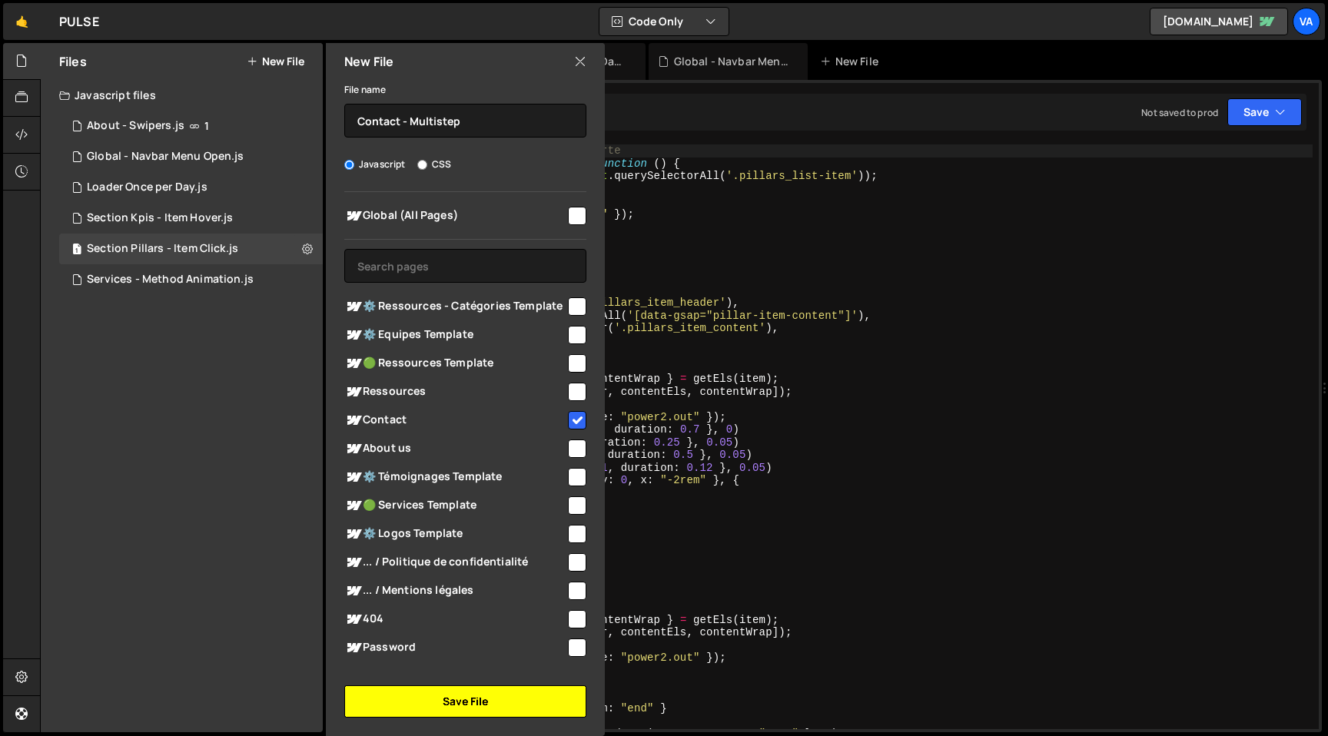
click at [490, 698] on button "Save File" at bounding box center [465, 701] width 242 height 32
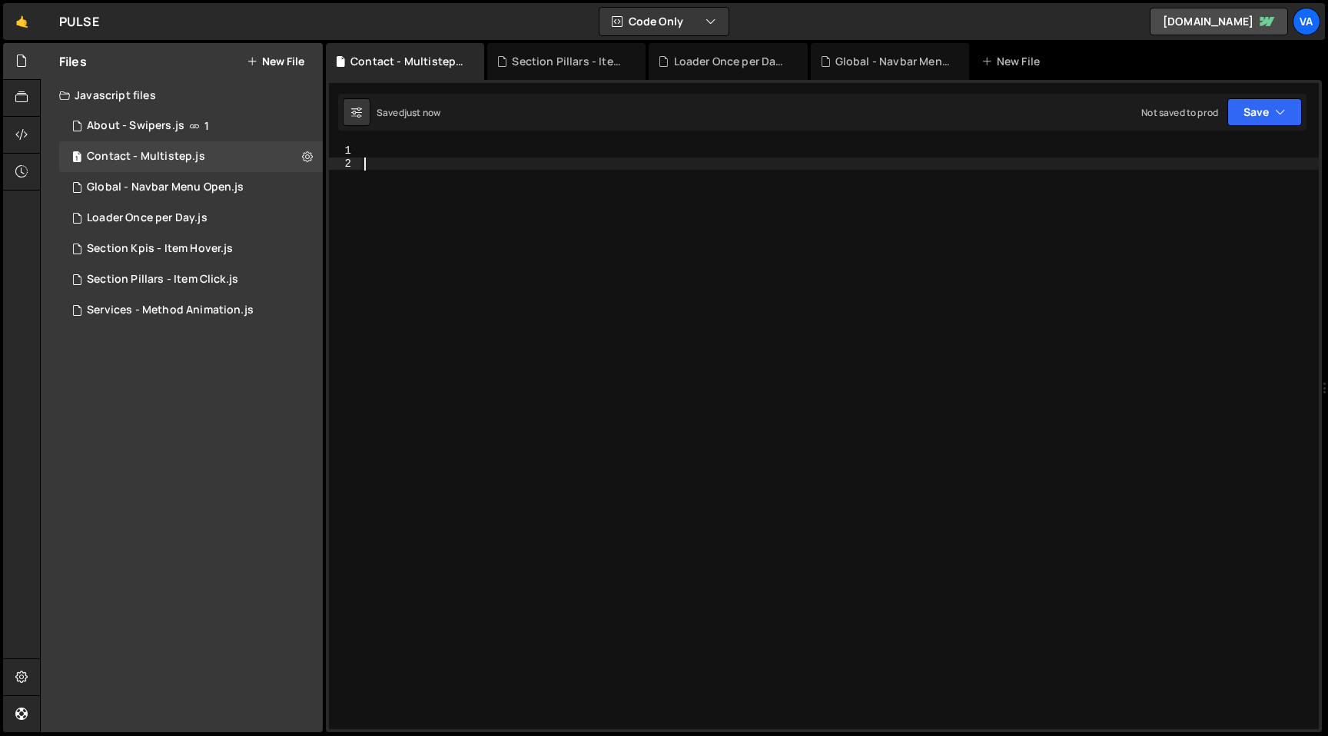
click at [574, 280] on div at bounding box center [839, 449] width 957 height 610
paste textarea "gsap.registerPlugin();"
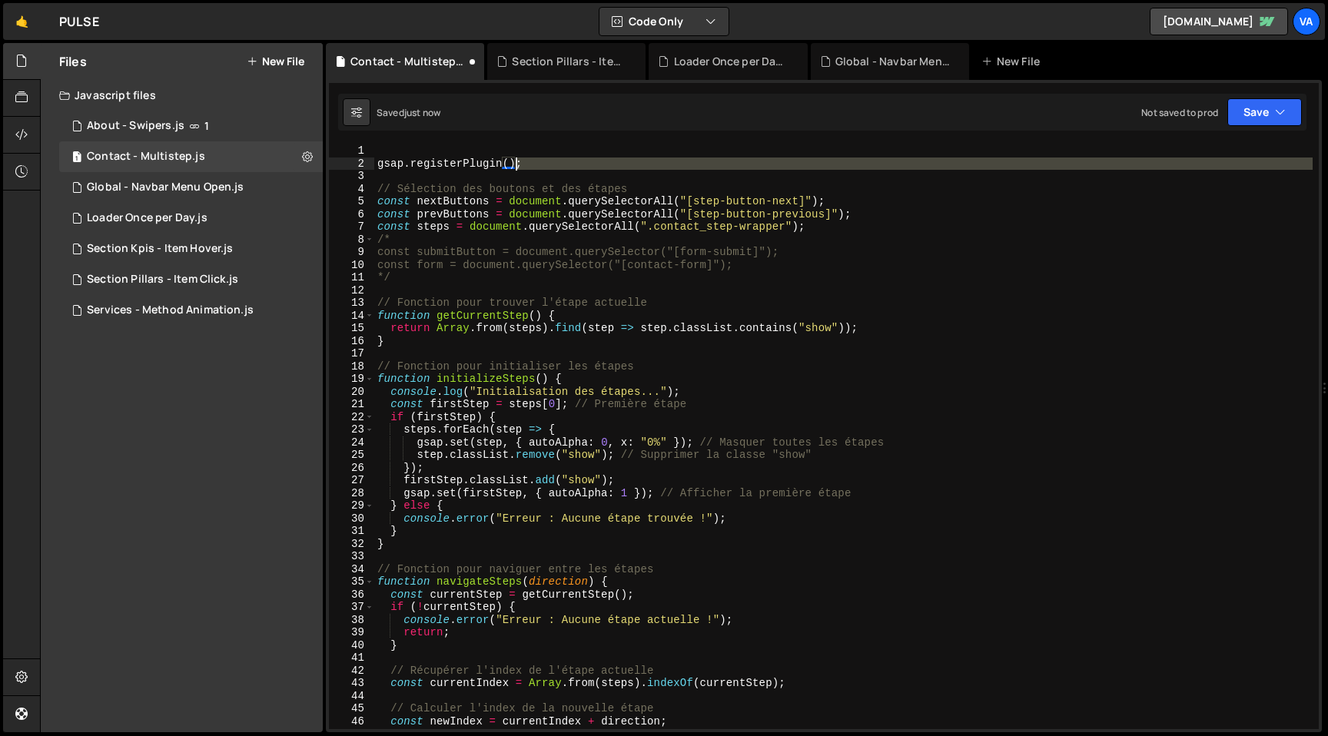
drag, startPoint x: 489, startPoint y: 155, endPoint x: 341, endPoint y: 145, distance: 147.8
click at [341, 145] on div "1 2 3 4 5 6 7 8 9 10 11 12 13 14 15 16 17 18 19 20 21 22 23 24 25 26 27 28 29 3…" at bounding box center [823, 436] width 989 height 585
type textarea "gsap.registerPlugin();"
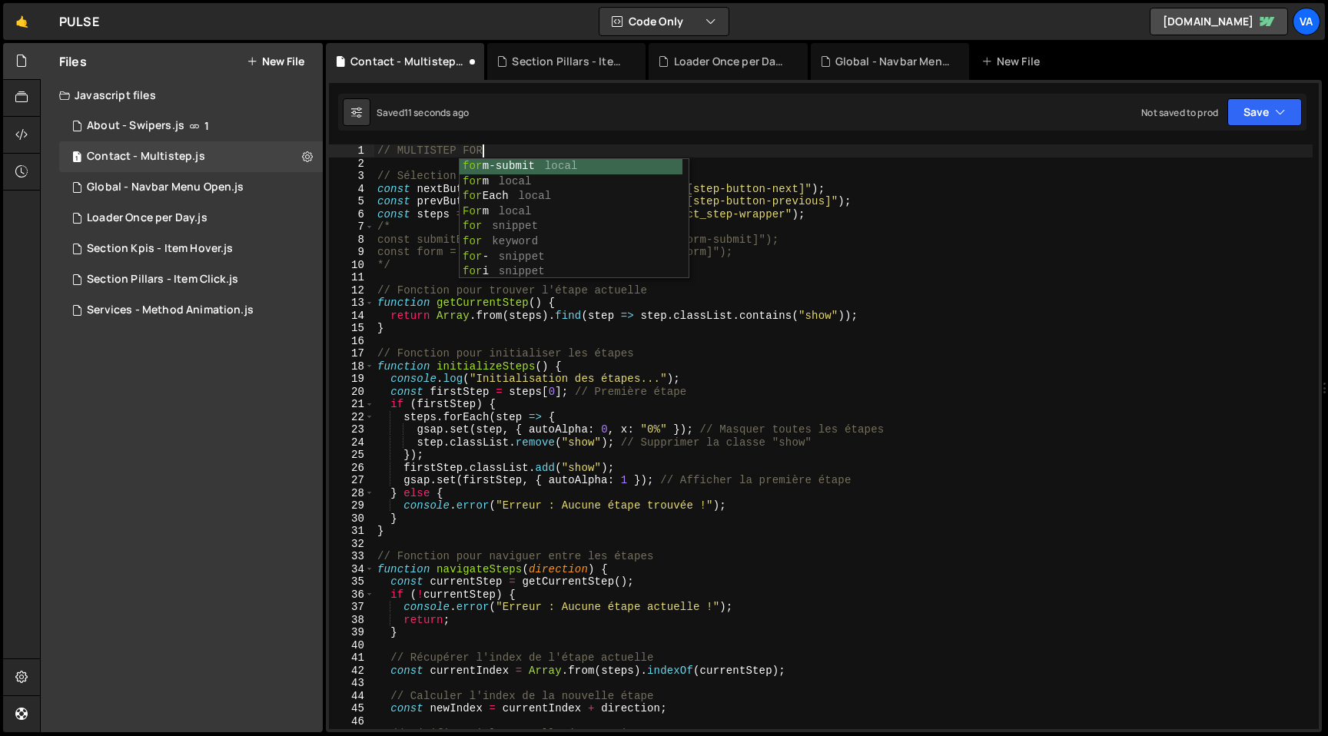
scroll to position [0, 7]
click at [531, 146] on div "// MULTISTEP FORM // Sélection des boutons et des étapes const nextButtons = do…" at bounding box center [843, 449] width 938 height 610
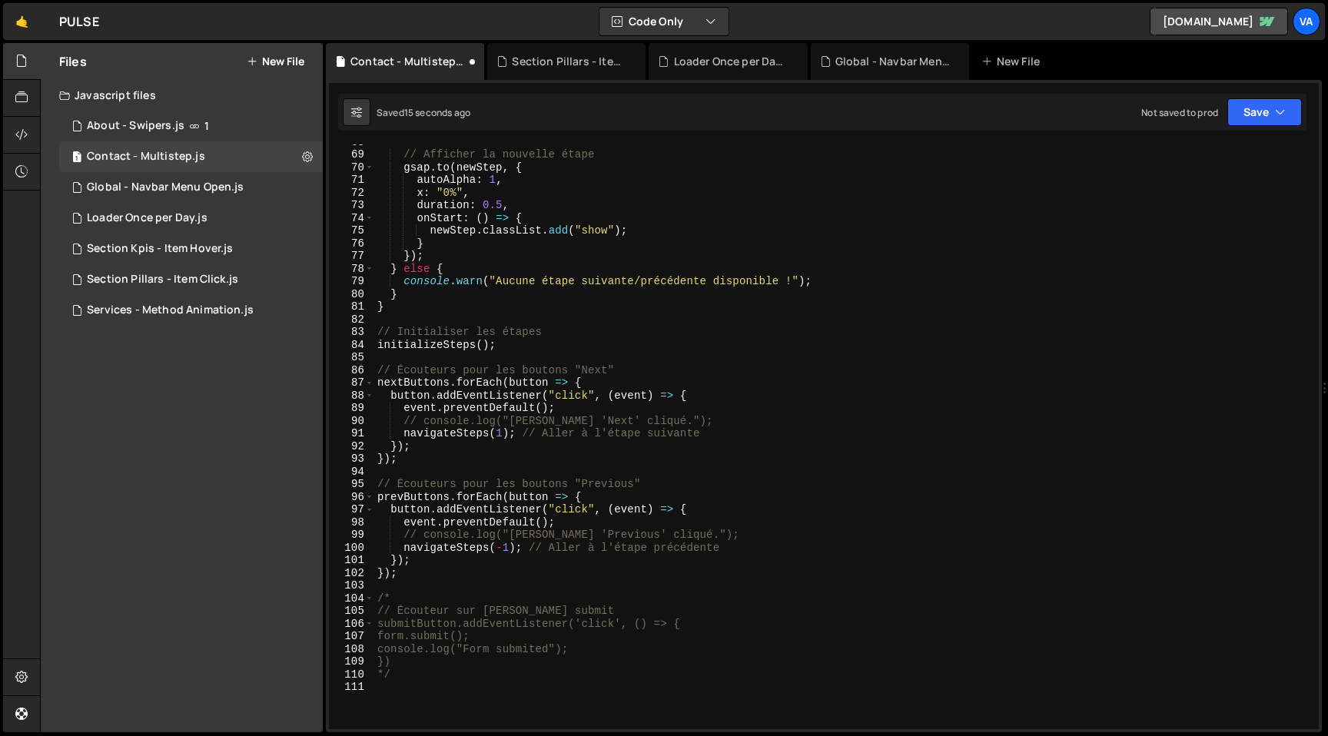
scroll to position [0, 0]
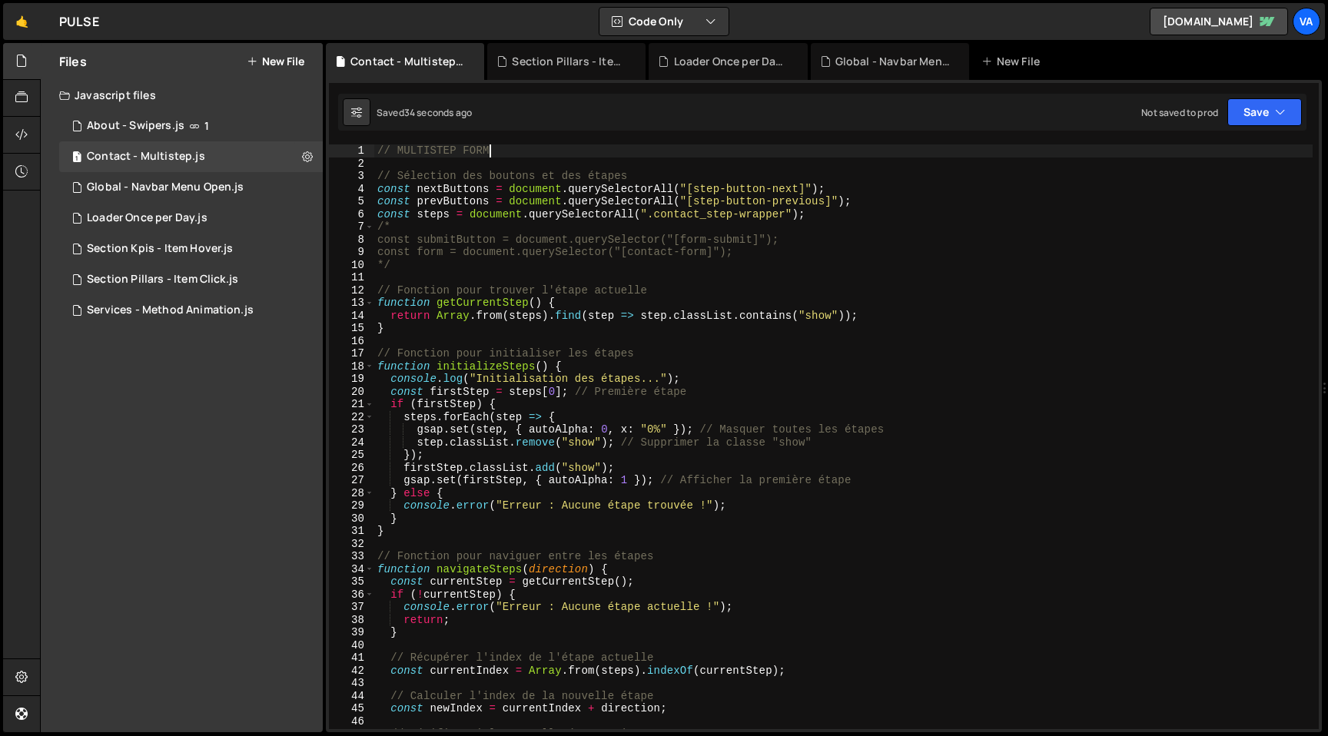
type textarea "// MULTISTEP FORM"
click at [310, 157] on icon at bounding box center [307, 156] width 11 height 15
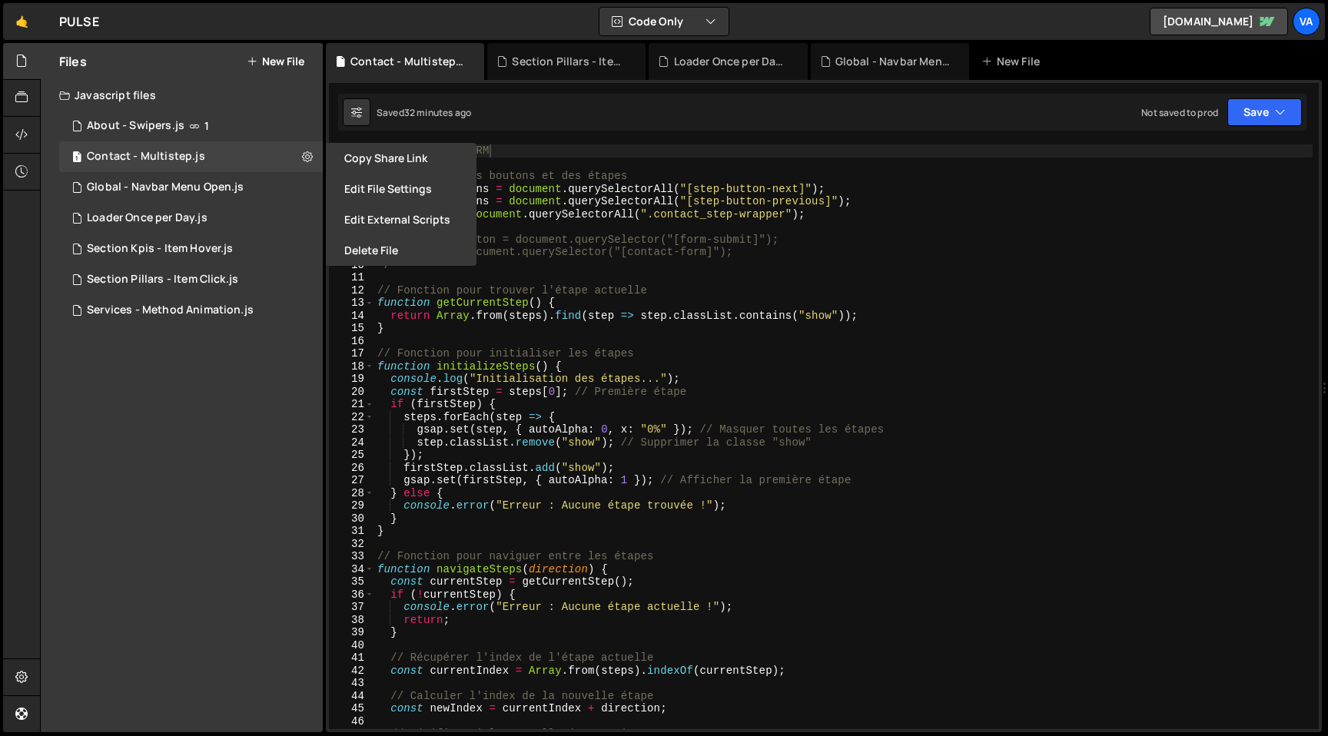
click at [376, 249] on button "Delete File" at bounding box center [401, 250] width 151 height 31
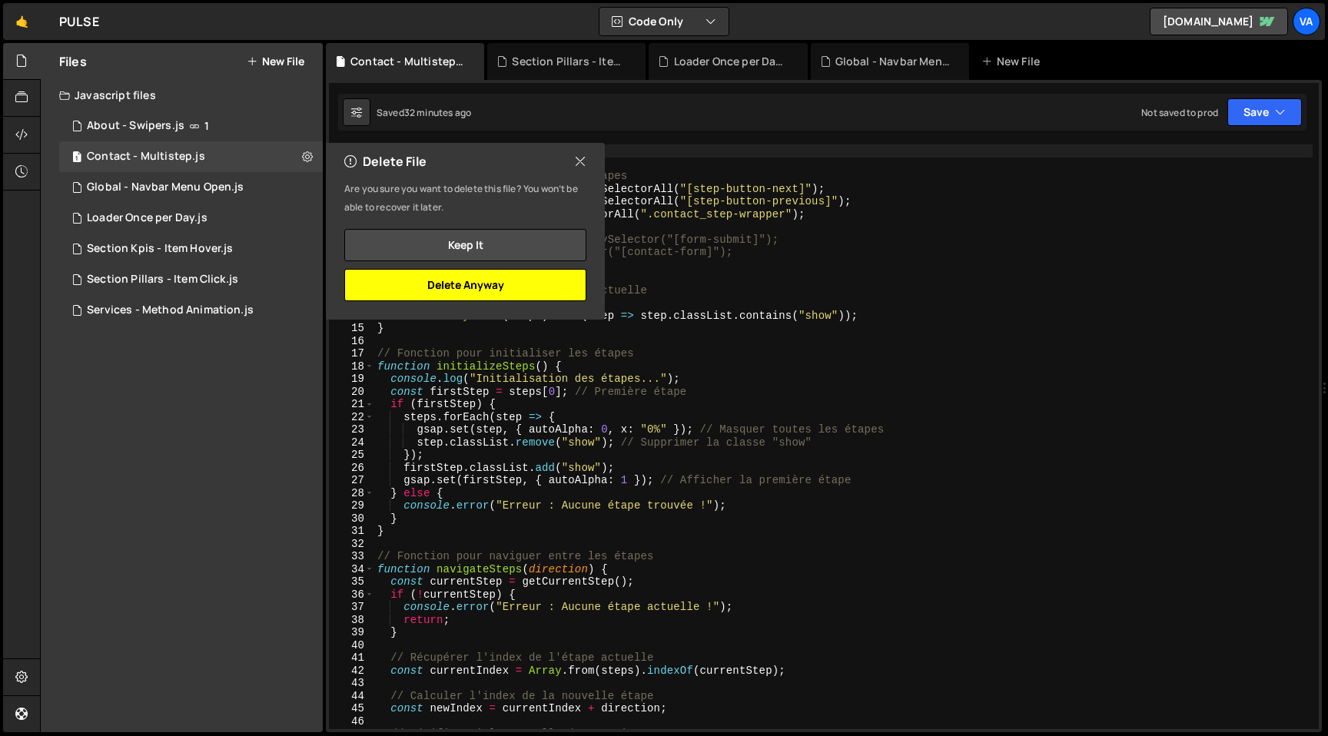
click at [474, 293] on button "Delete Anyway" at bounding box center [465, 285] width 242 height 32
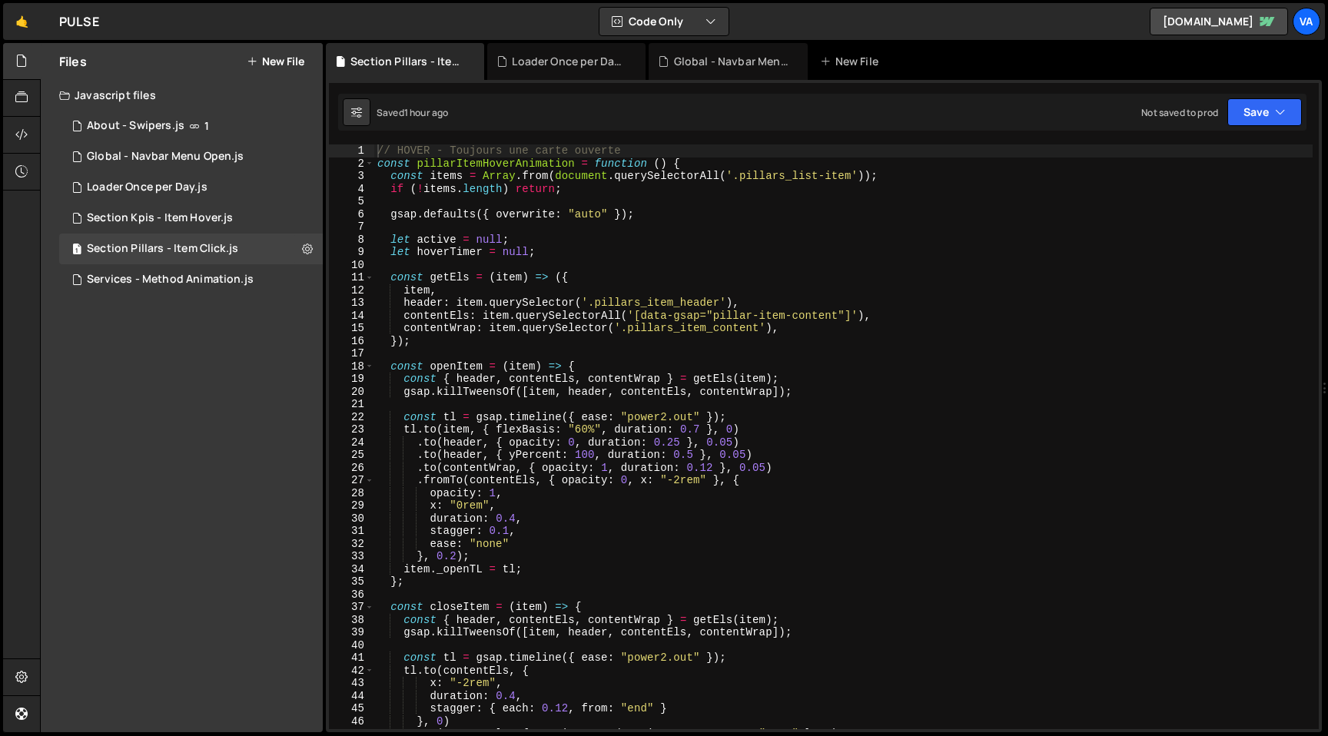
type textarea "let active = null;"
click at [704, 244] on div "// HOVER - Toujours une carte ouverte const pillarItemHoverAnimation = function…" at bounding box center [843, 449] width 938 height 610
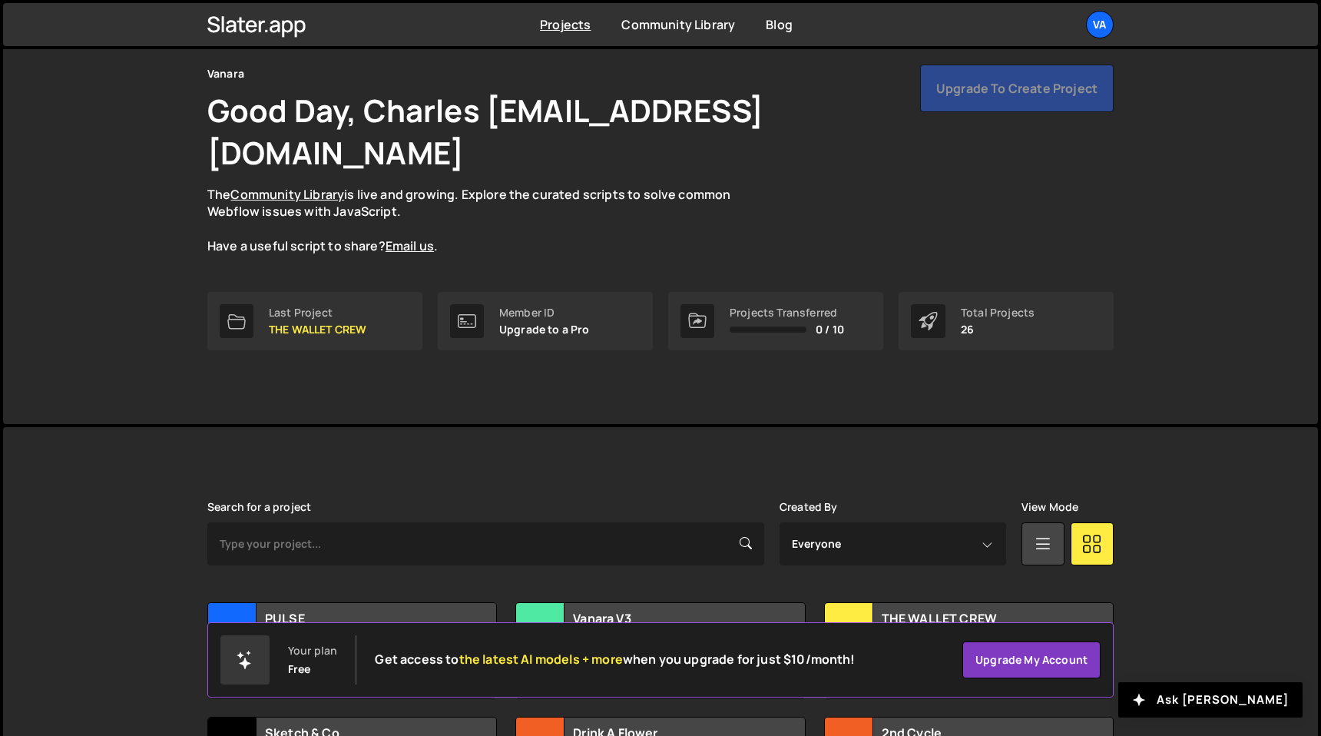
scroll to position [295, 0]
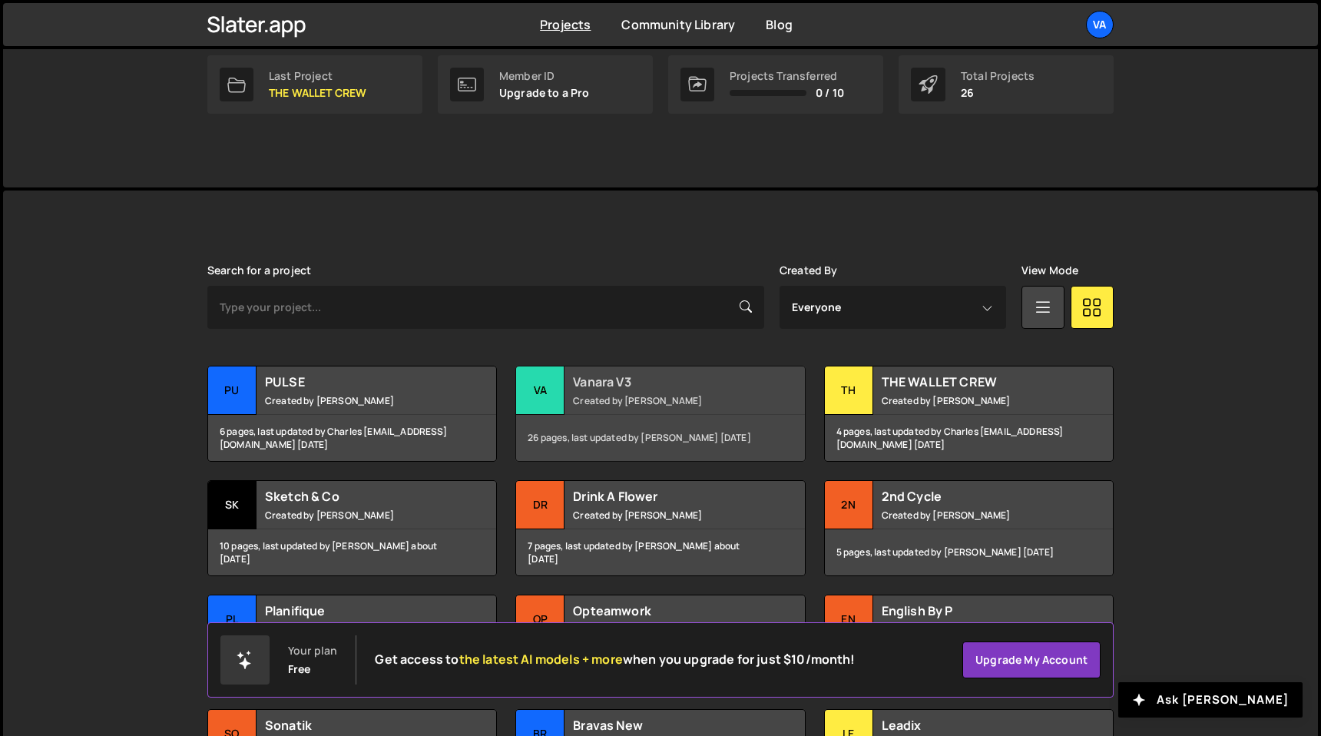
click at [638, 366] on div "Vanara V3 Created by [PERSON_NAME]" at bounding box center [660, 390] width 288 height 48
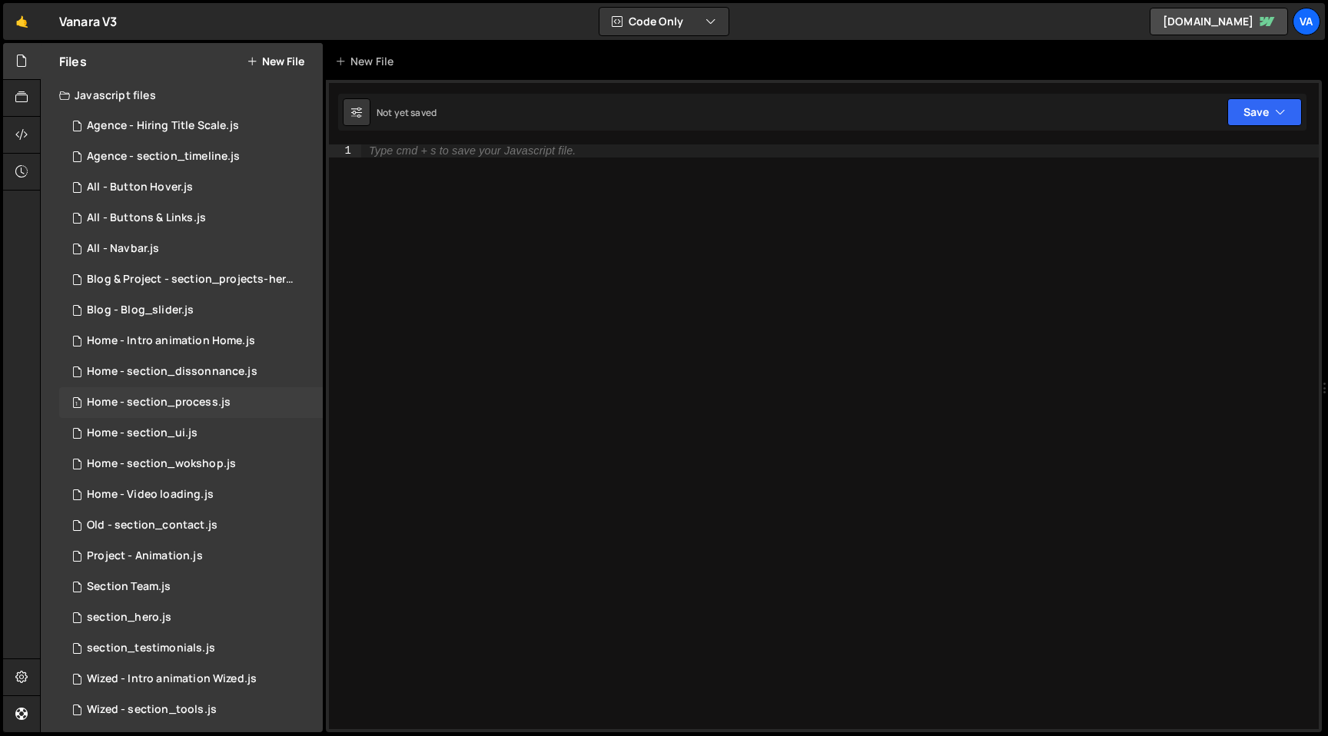
scroll to position [39, 0]
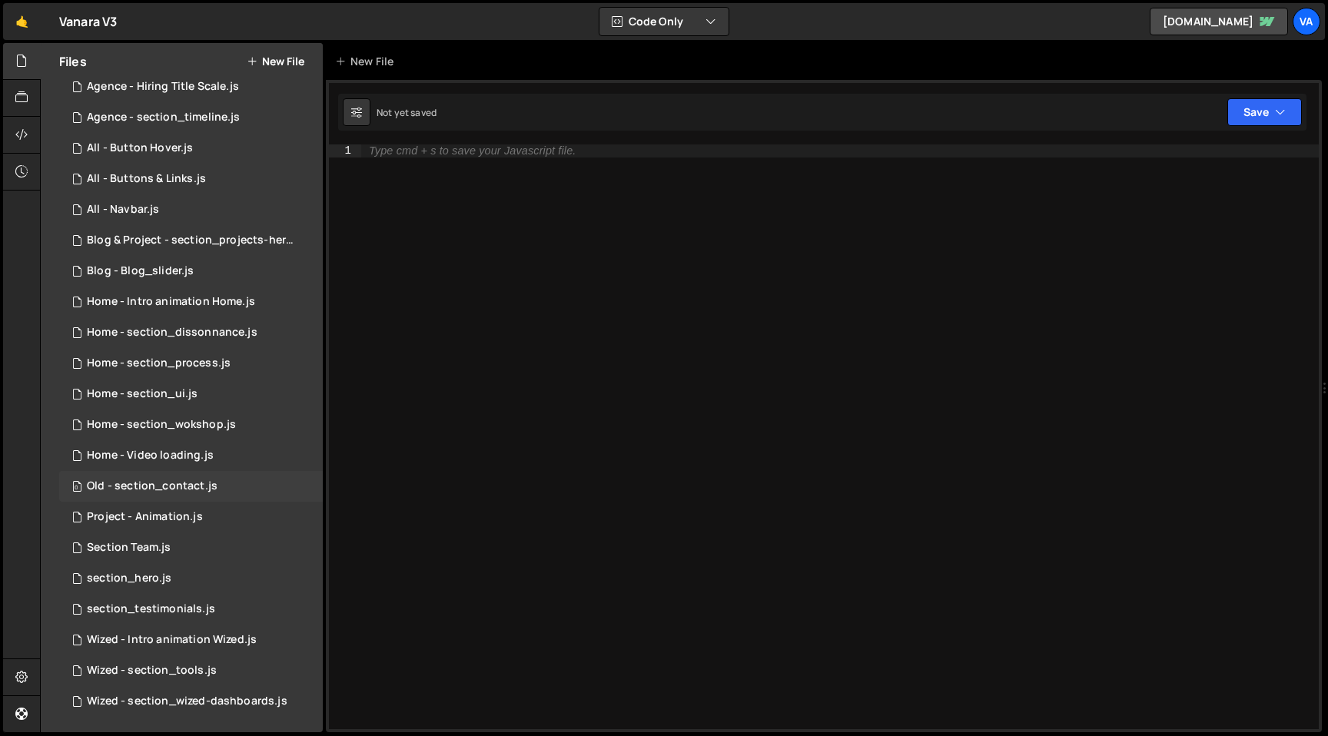
click at [177, 490] on div "Old - section_contact.js" at bounding box center [152, 486] width 131 height 14
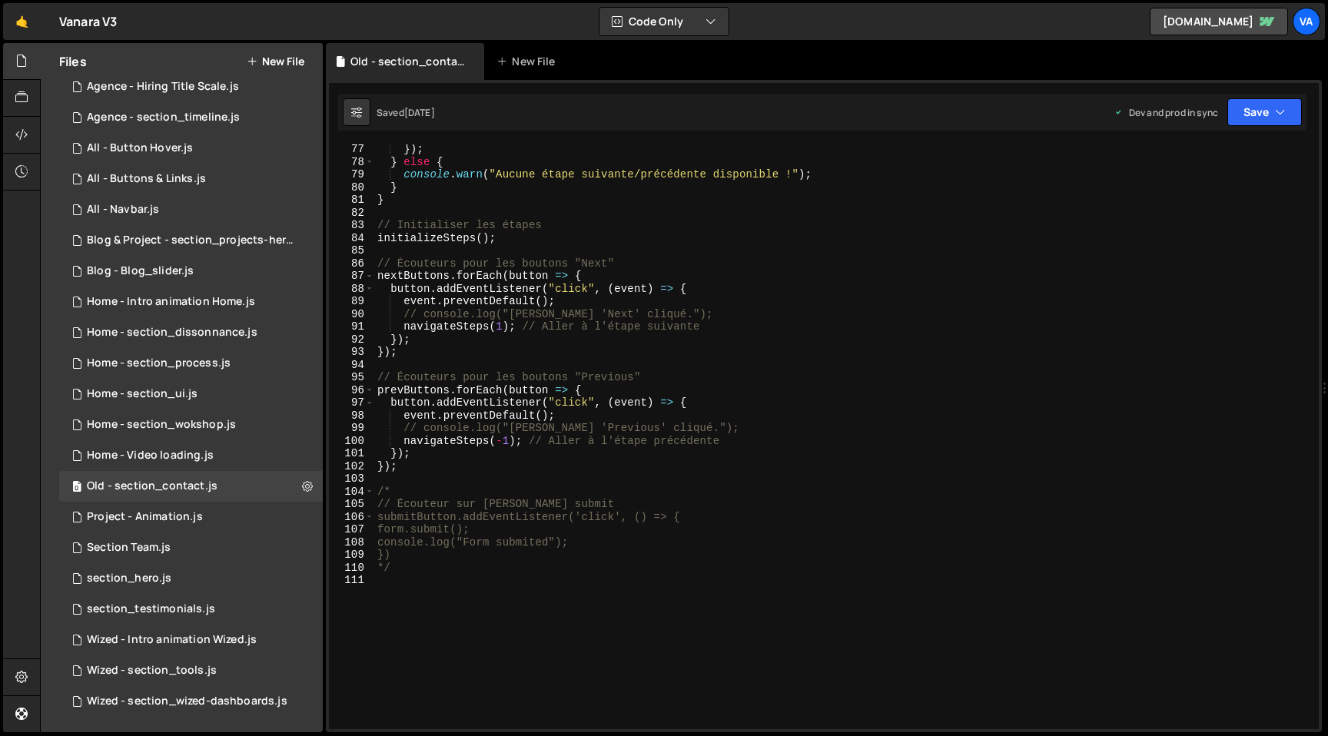
scroll to position [984, 0]
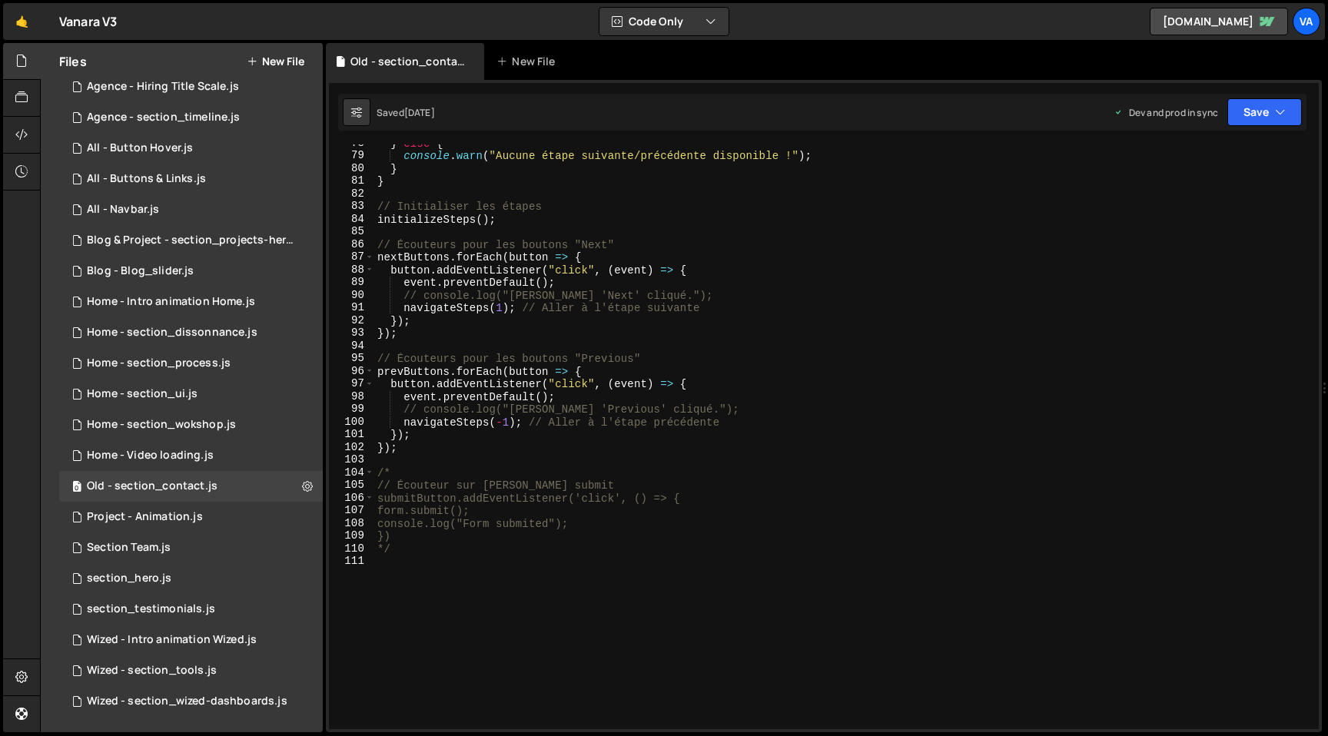
click at [767, 454] on div "} else { console . warn ( "Aucune étape suivante/précédente disponible !" ) ; }…" at bounding box center [843, 442] width 938 height 610
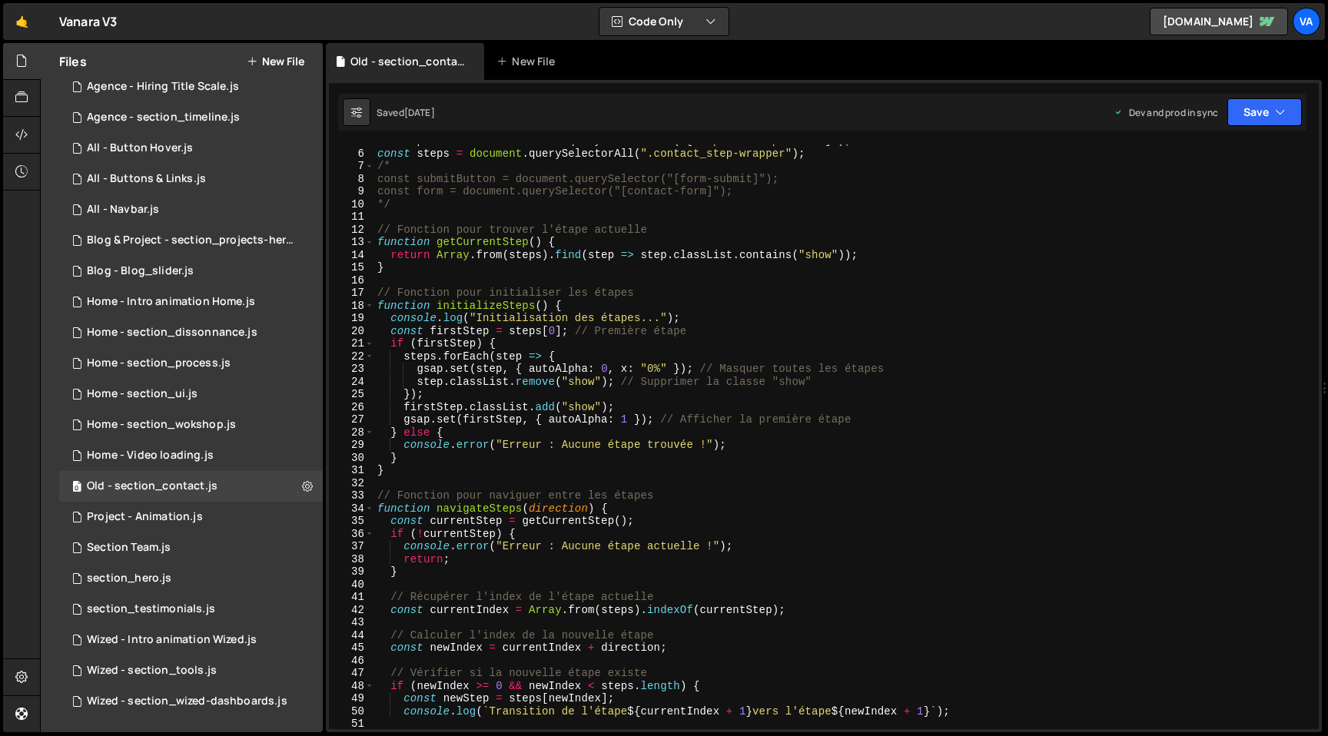
scroll to position [0, 0]
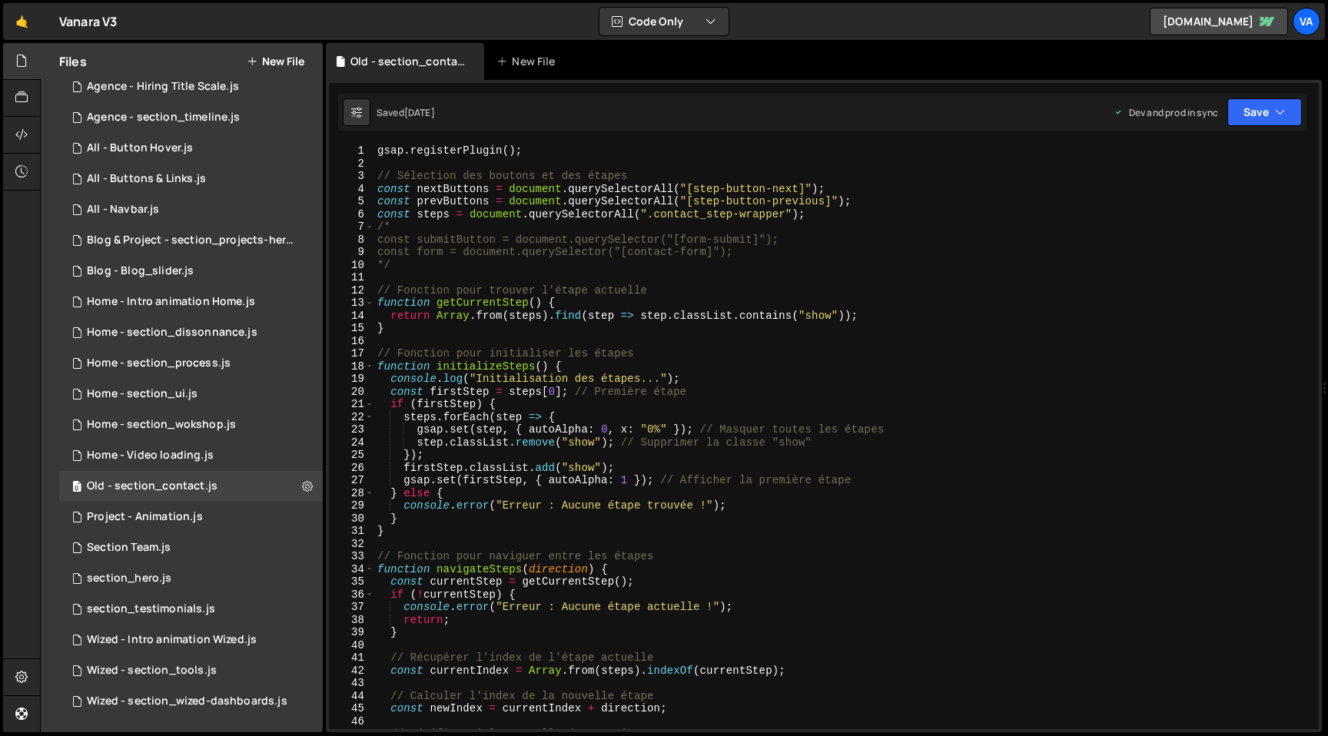
click at [746, 292] on div "gsap . registerPlugin ( ) ; // Sélection des boutons et des étapes const nextBu…" at bounding box center [843, 449] width 938 height 610
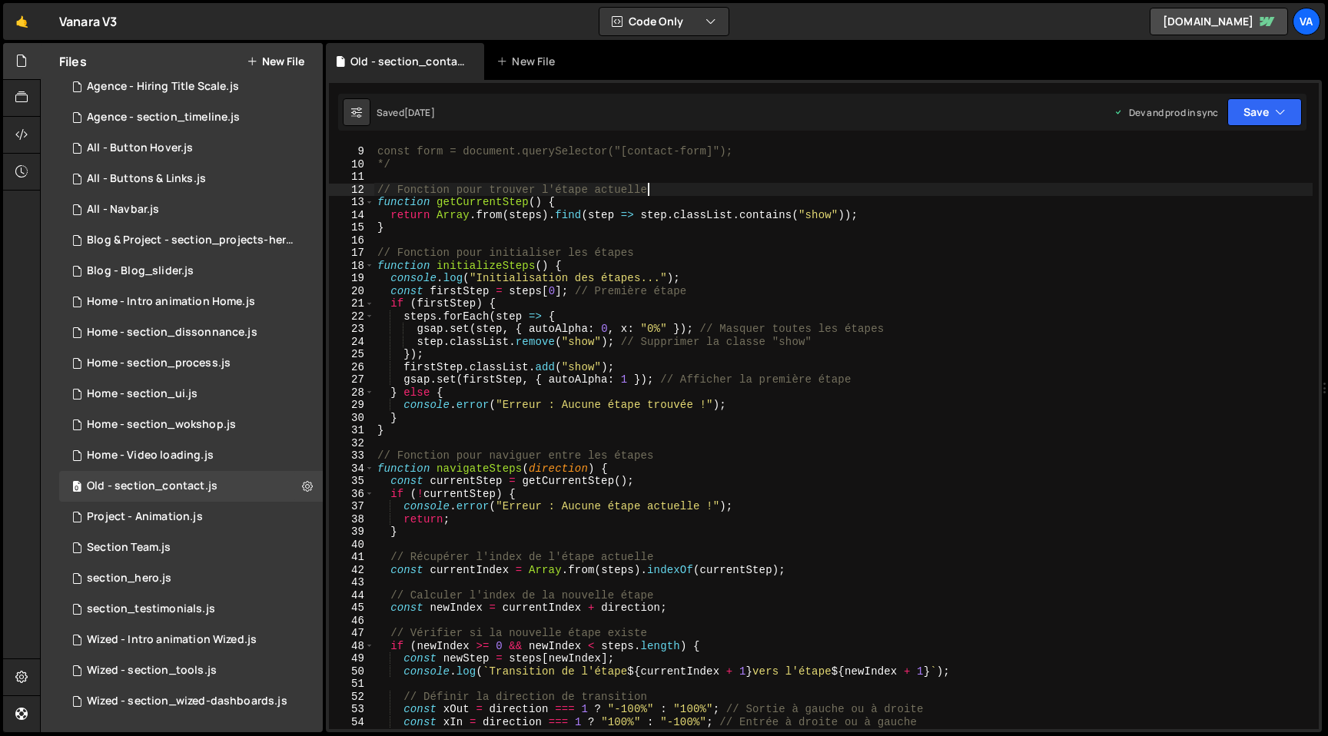
scroll to position [101, 0]
click at [731, 450] on div "const submitButton = document.querySelector("[form-submit]"); const form = docu…" at bounding box center [843, 437] width 938 height 610
type textarea "*/"
